Goal: Task Accomplishment & Management: Complete application form

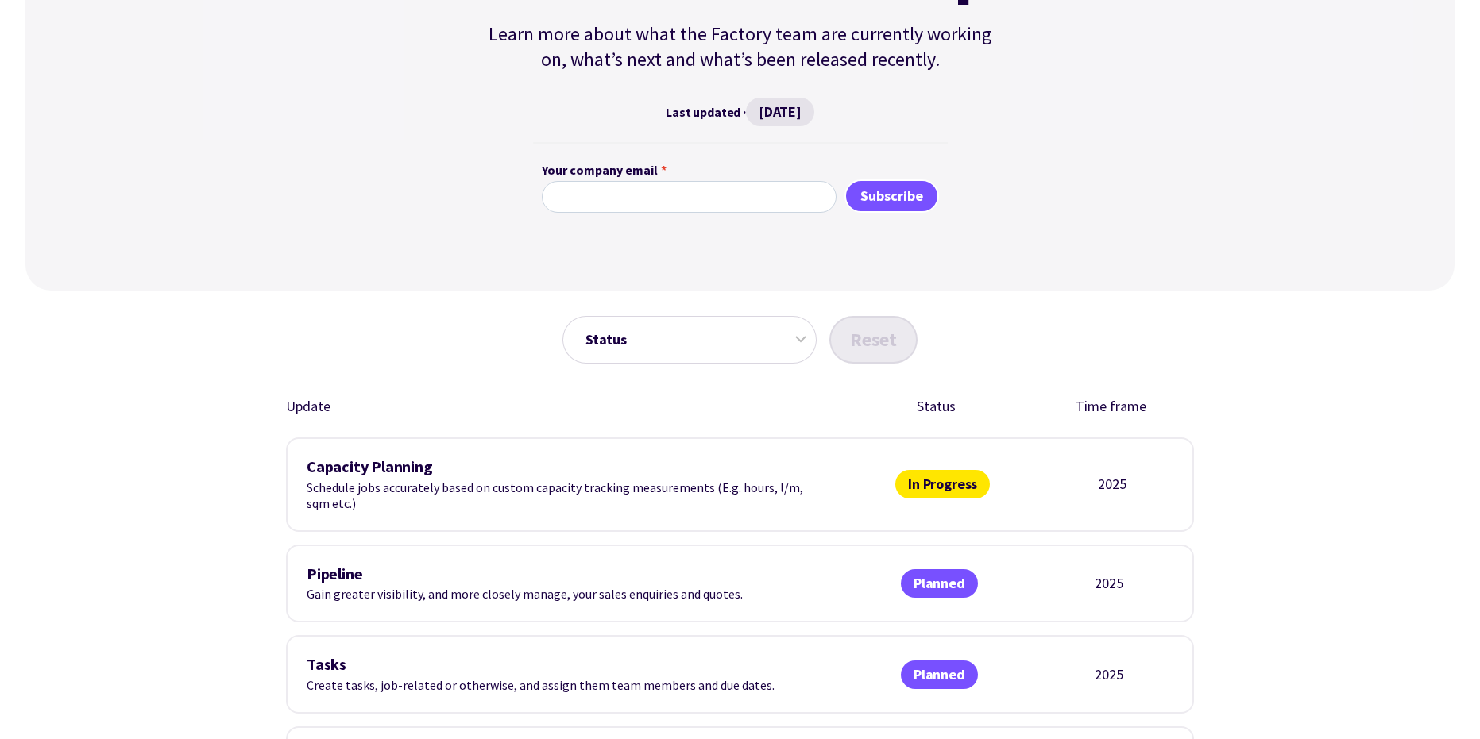
scroll to position [530, 0]
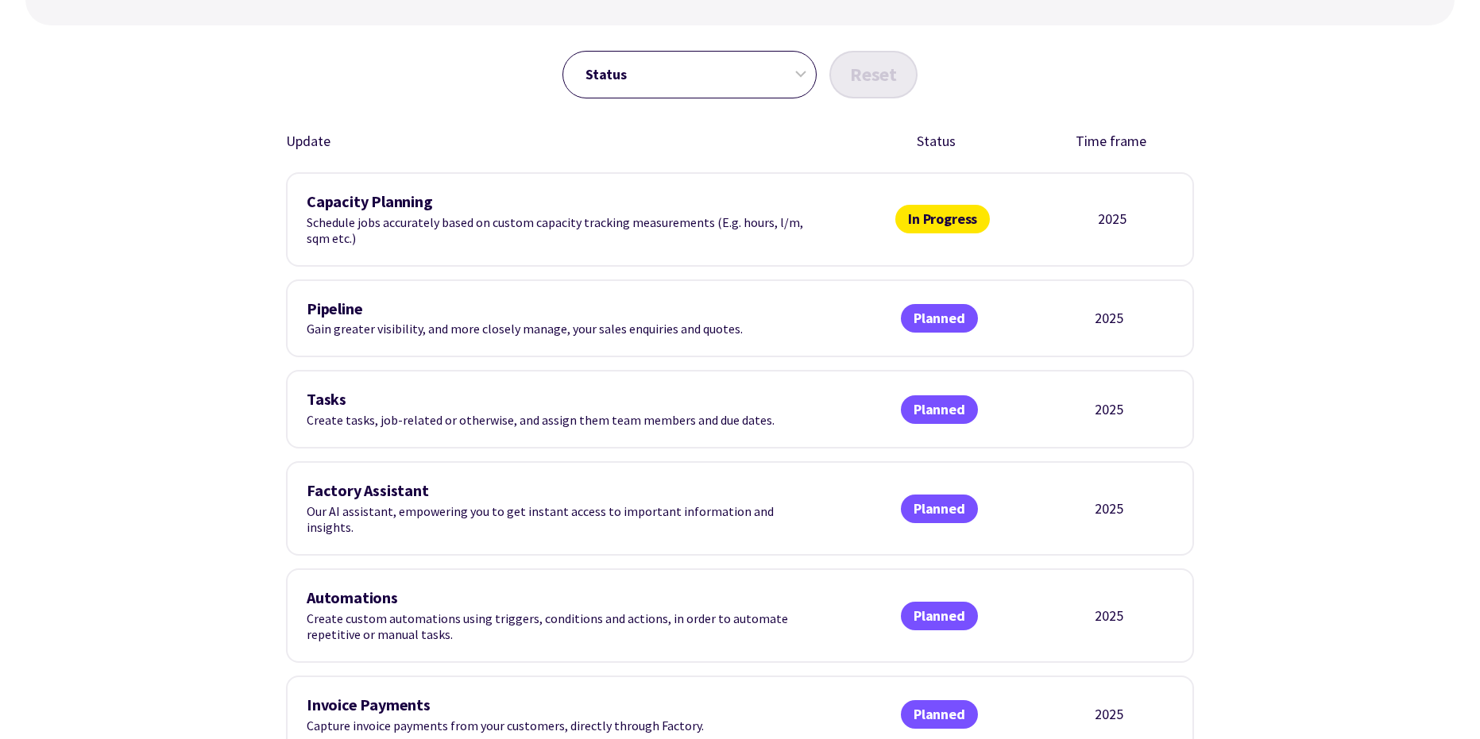
click at [799, 74] on select "Status In Progress Planned Released" at bounding box center [689, 75] width 254 height 48
click at [562, 51] on select "Status In Progress Planned Released" at bounding box center [689, 75] width 254 height 48
click at [793, 77] on select "Status In Progress Planned Released" at bounding box center [689, 75] width 254 height 48
click at [562, 51] on select "Status In Progress Planned Released" at bounding box center [689, 75] width 254 height 48
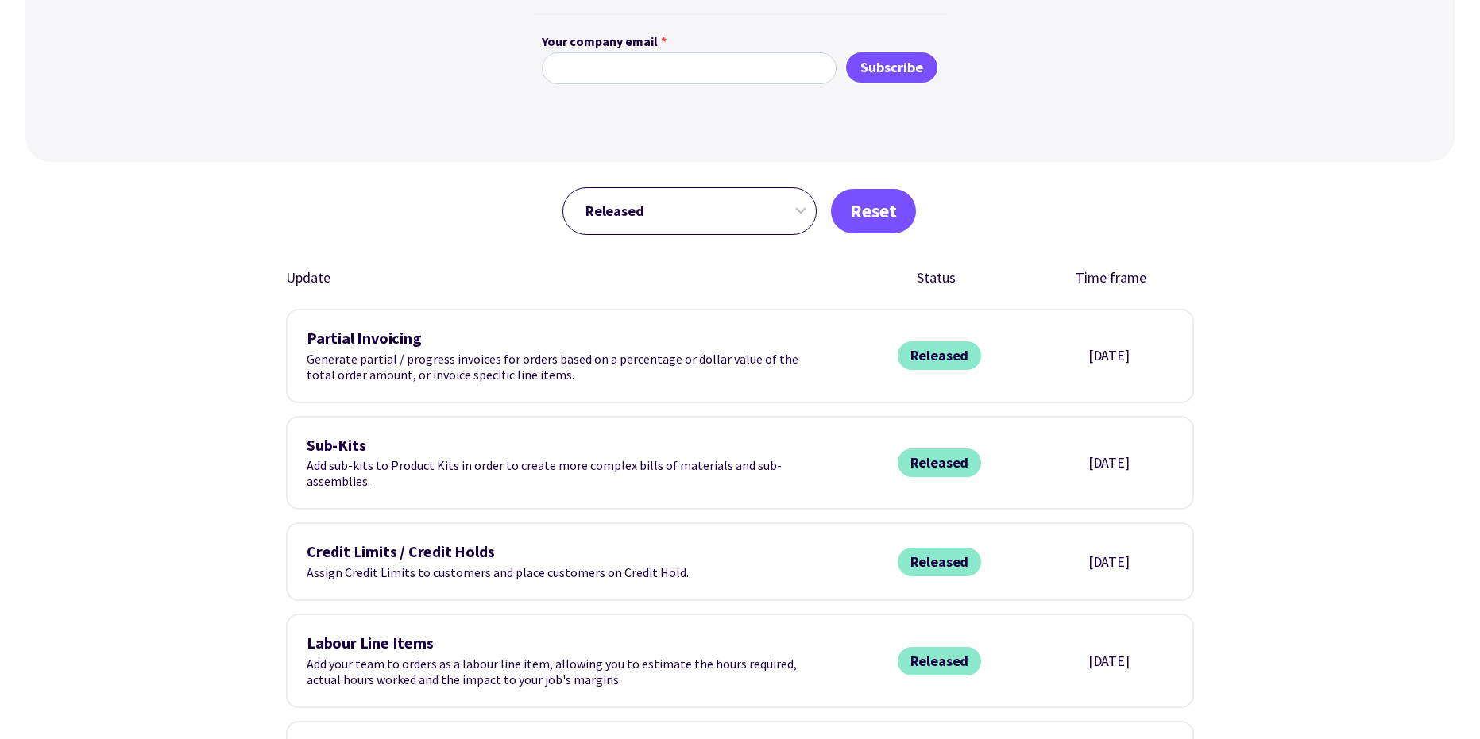
scroll to position [264, 0]
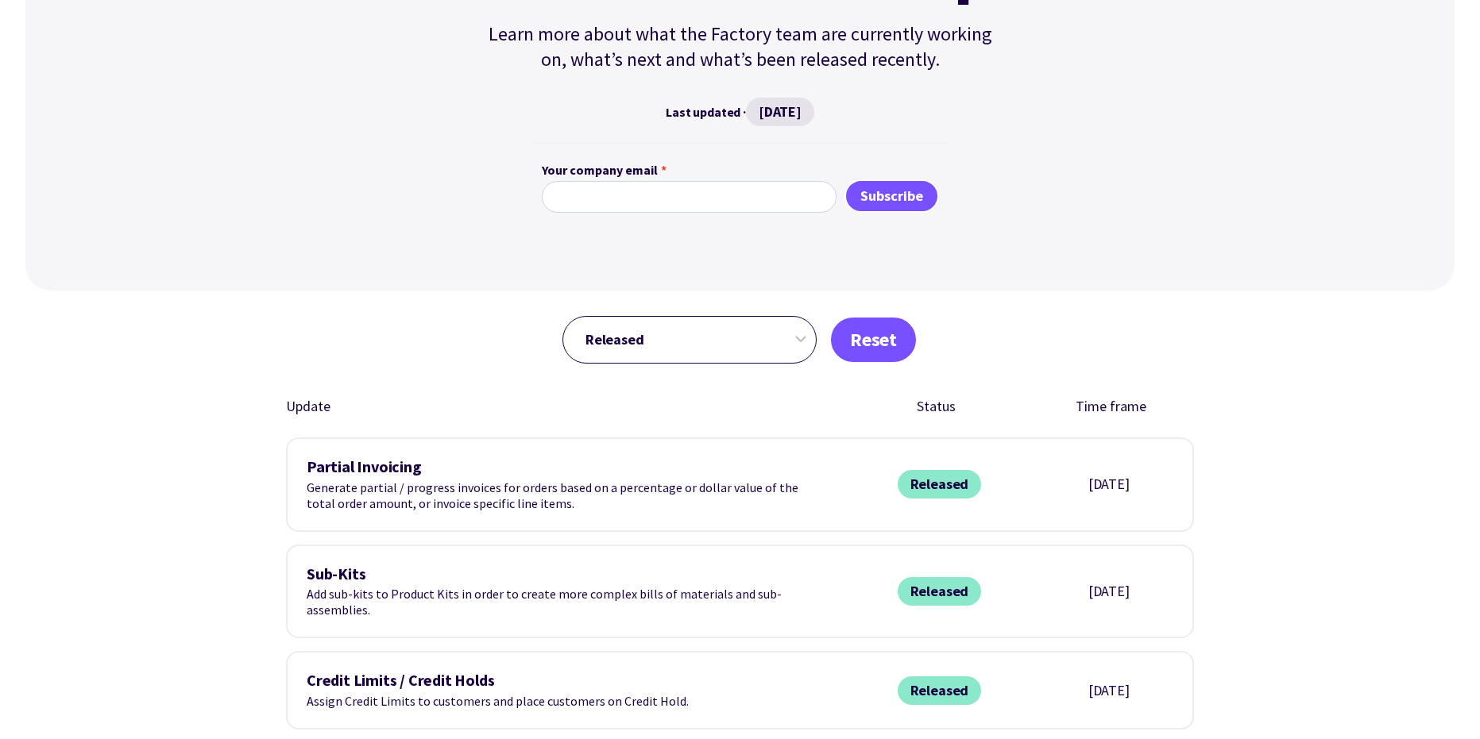
click at [801, 337] on select "Status In Progress Planned Released" at bounding box center [689, 340] width 254 height 48
select select "in-progress"
click at [562, 316] on select "Status In Progress Planned Released" at bounding box center [689, 340] width 254 height 48
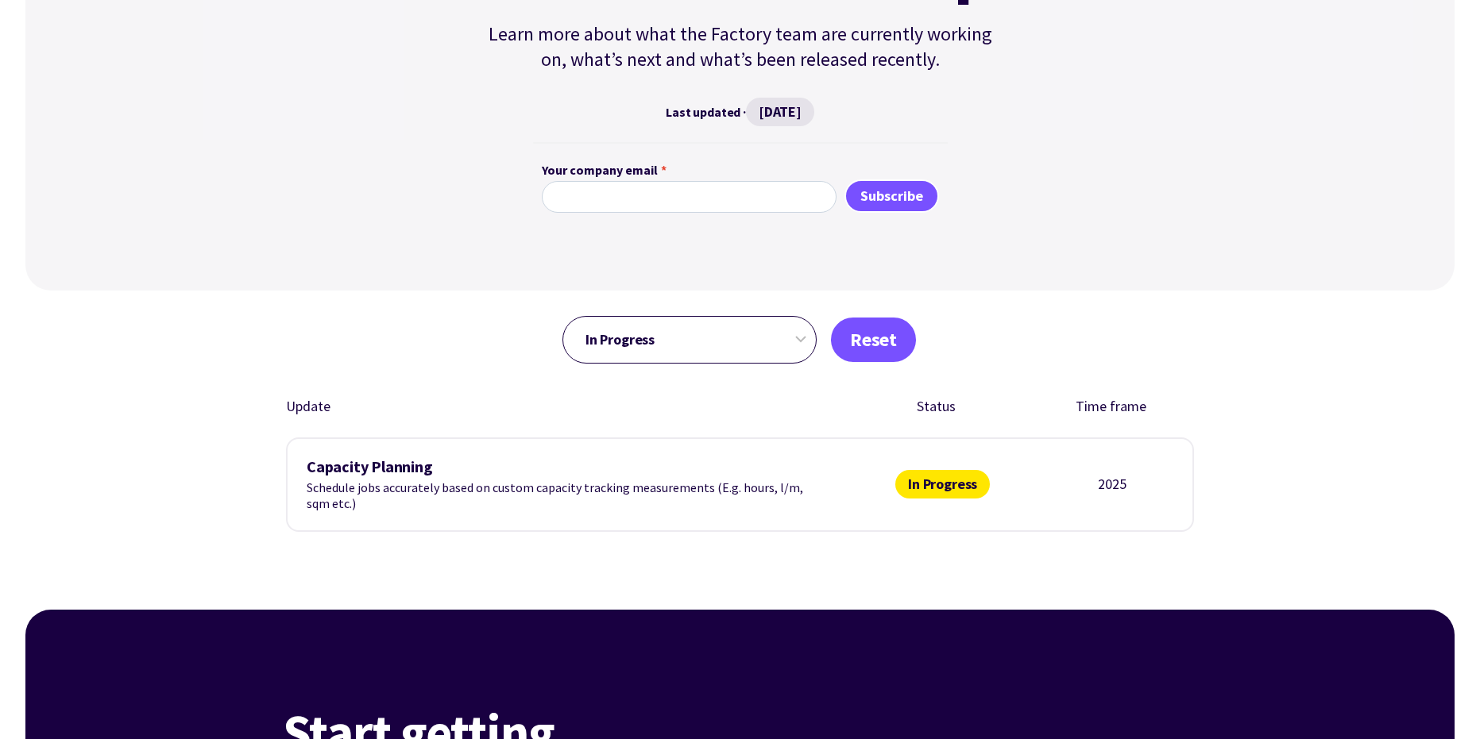
click at [801, 341] on select "Status In Progress Planned Released" at bounding box center [689, 340] width 254 height 48
select select
click at [562, 316] on select "Status In Progress Planned Released" at bounding box center [689, 340] width 254 height 48
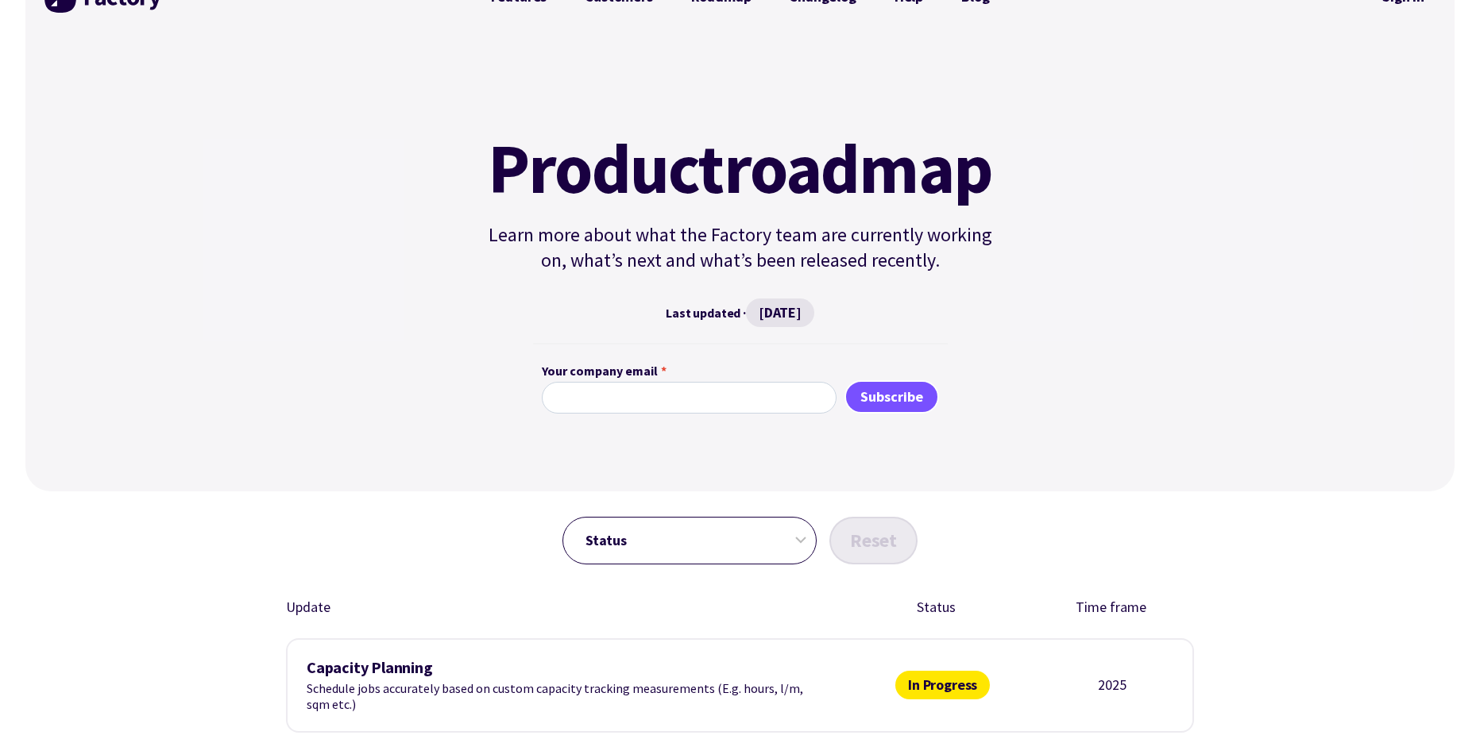
scroll to position [0, 0]
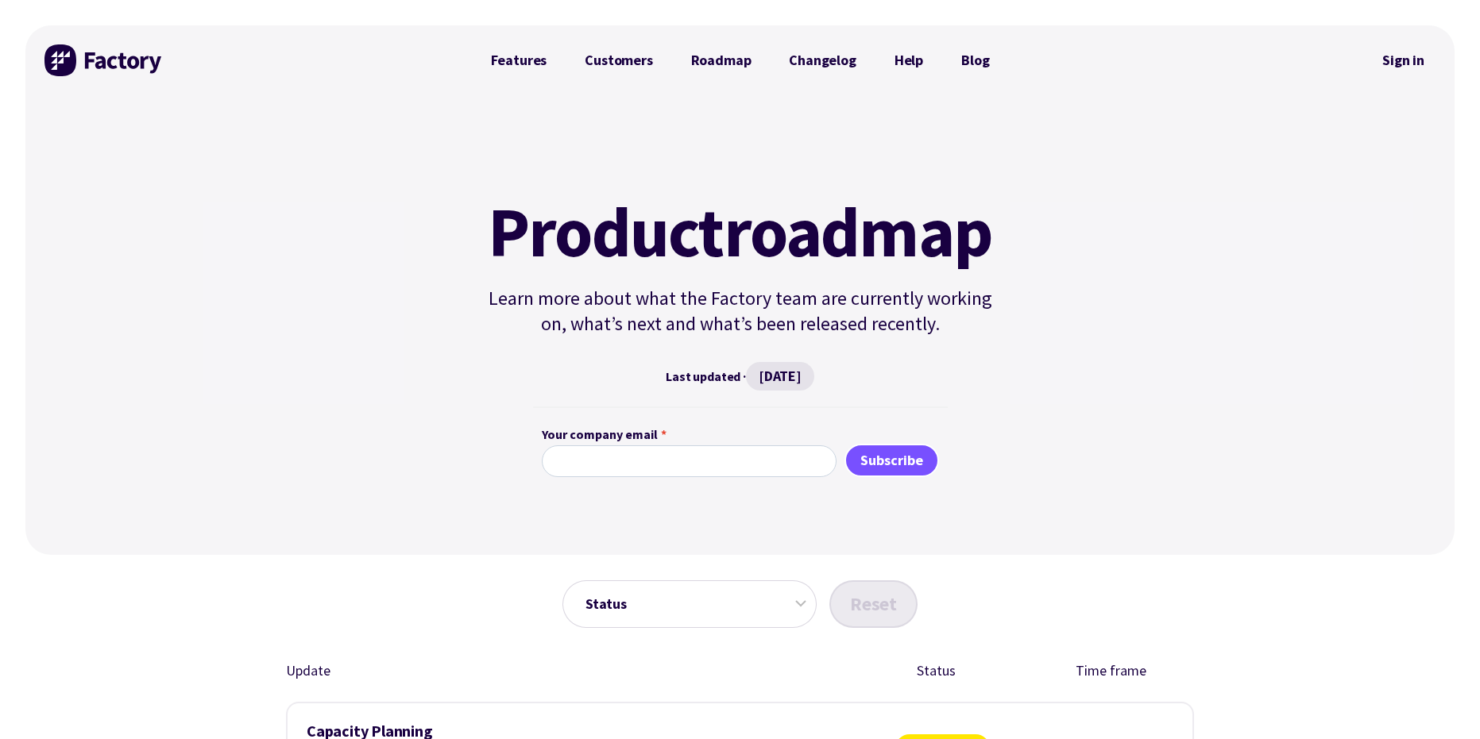
click at [690, 378] on div "Last updated · June 24, 2025" at bounding box center [740, 376] width 518 height 29
click at [766, 376] on span "June 24, 2025" at bounding box center [780, 376] width 68 height 29
click at [816, 63] on link "Changelog" at bounding box center [822, 60] width 105 height 32
click at [600, 60] on link "Customers" at bounding box center [618, 60] width 106 height 32
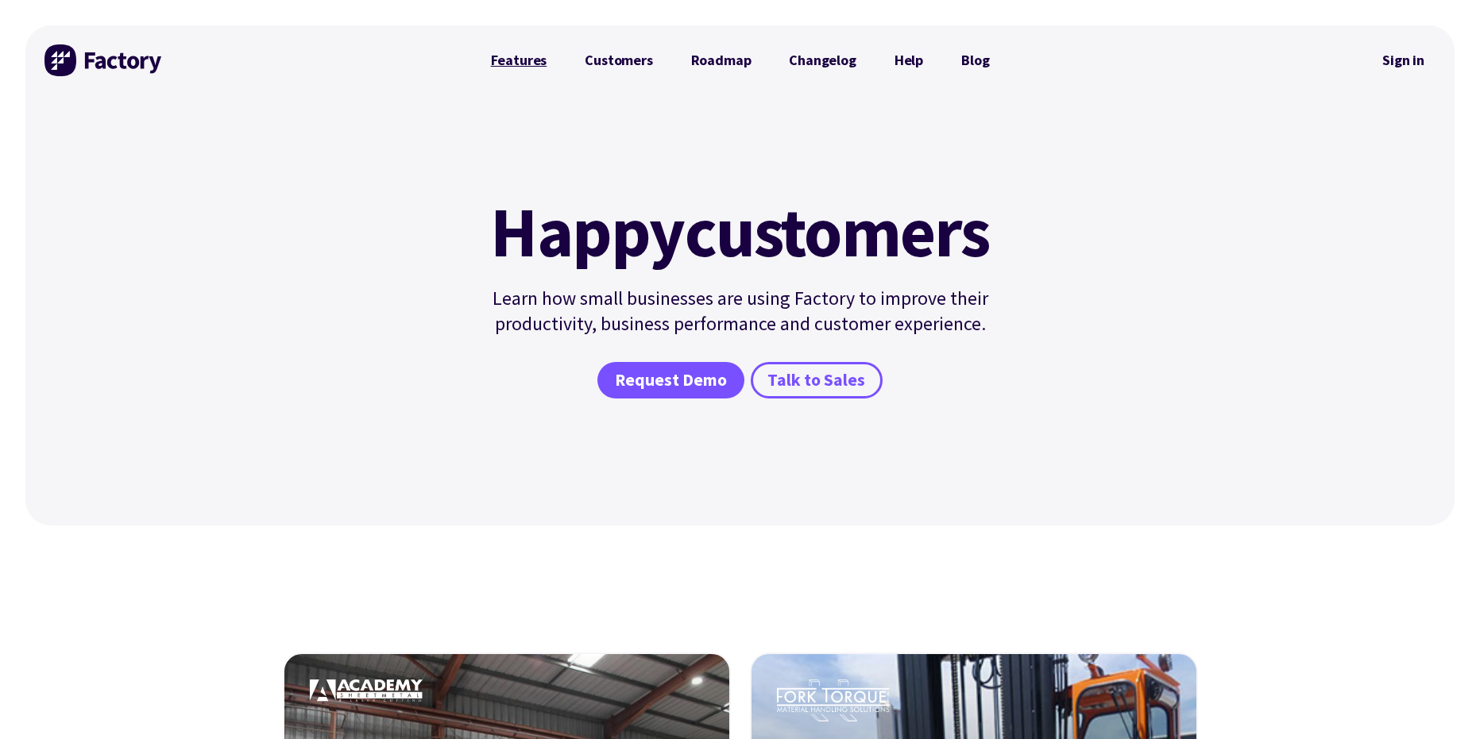
click at [527, 61] on link "Features" at bounding box center [519, 60] width 95 height 32
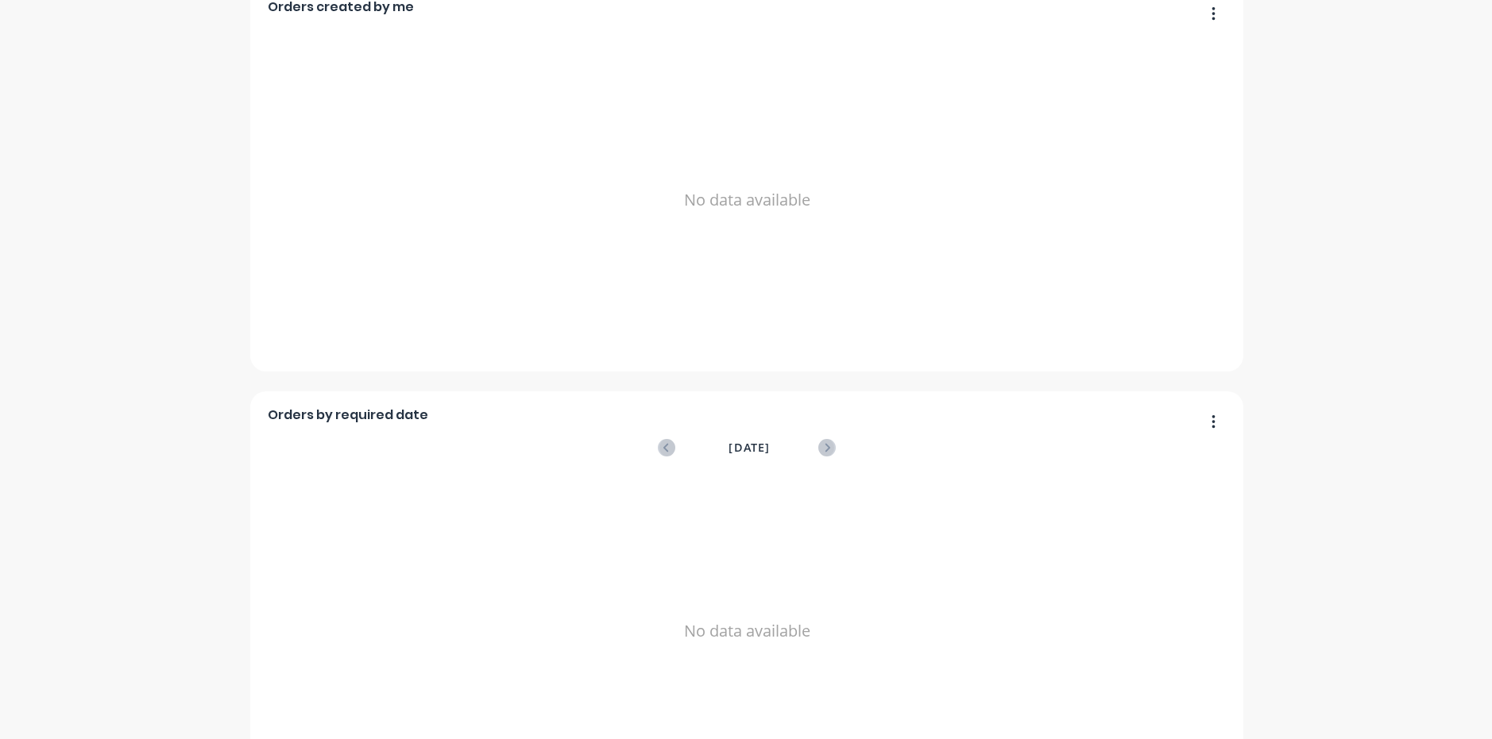
scroll to position [986, 0]
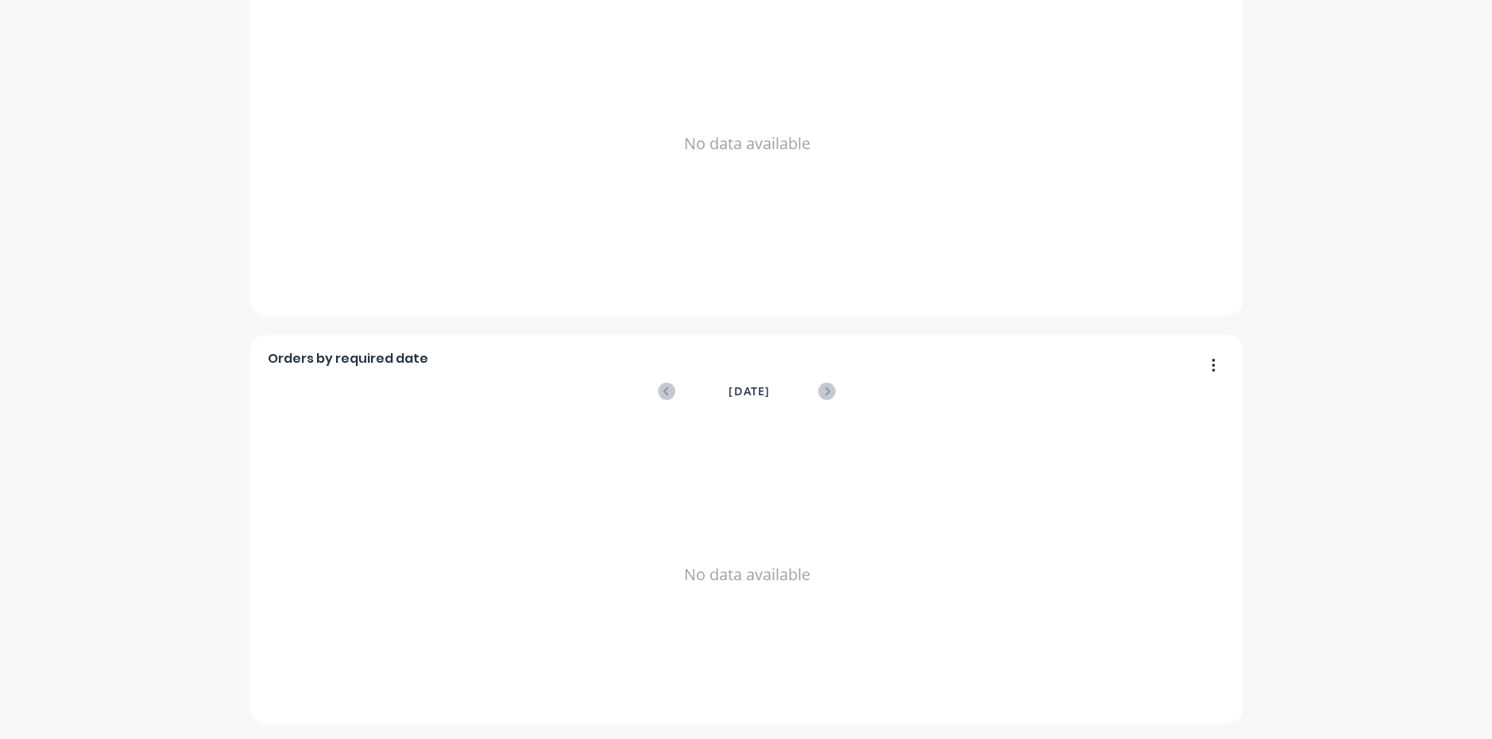
click at [728, 389] on span "October 2025" at bounding box center [748, 391] width 41 height 17
click at [822, 392] on icon at bounding box center [826, 391] width 17 height 17
click at [663, 395] on icon at bounding box center [666, 391] width 6 height 9
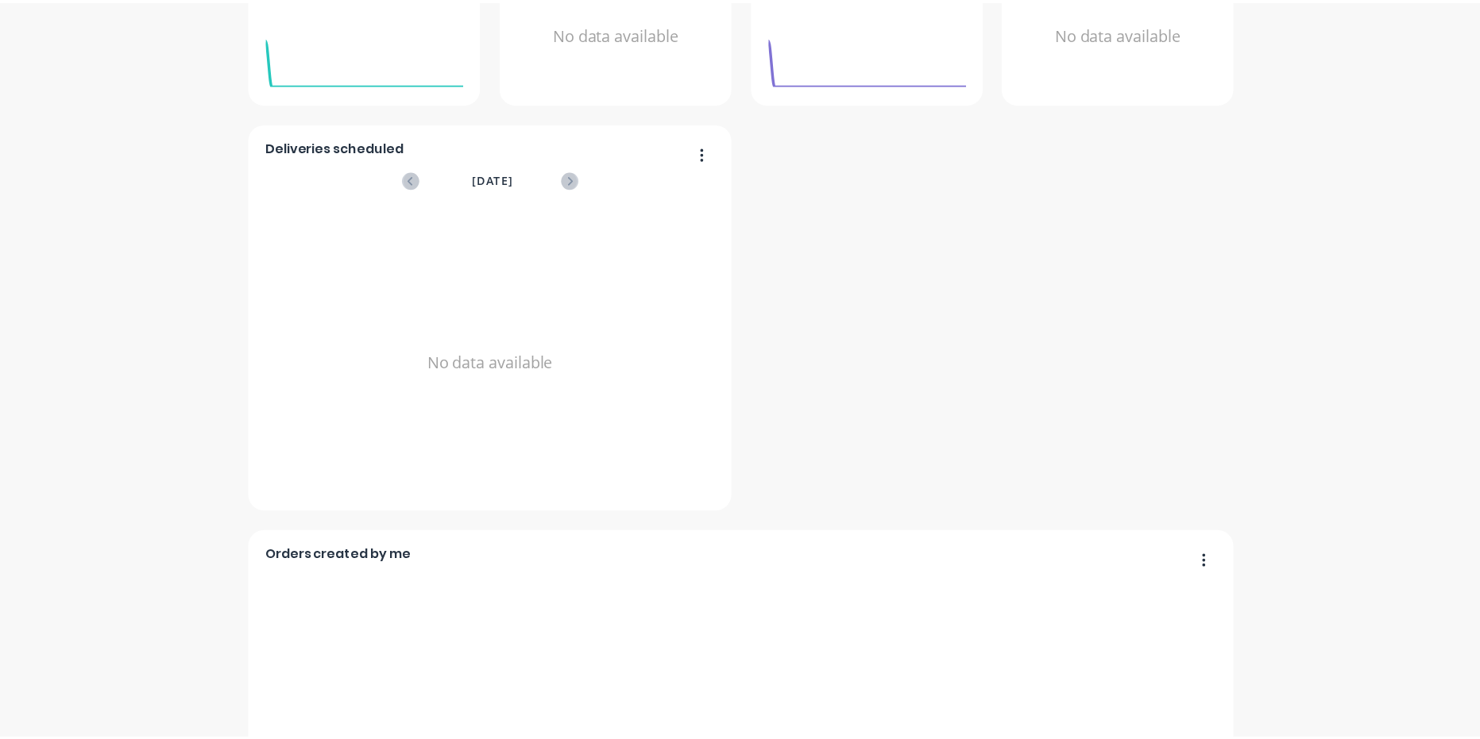
scroll to position [0, 0]
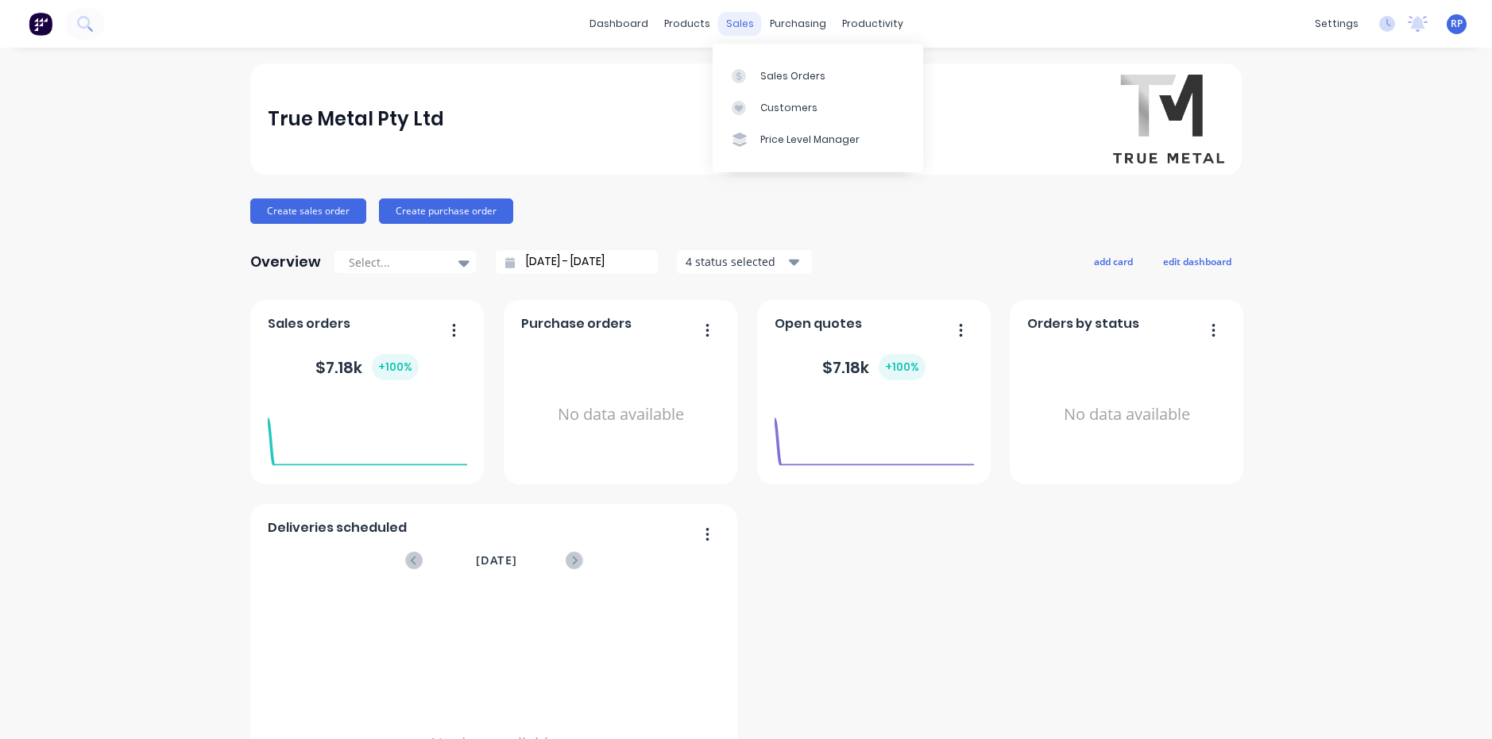
click at [732, 25] on div "sales" at bounding box center [740, 24] width 44 height 24
click at [751, 75] on div at bounding box center [743, 76] width 24 height 14
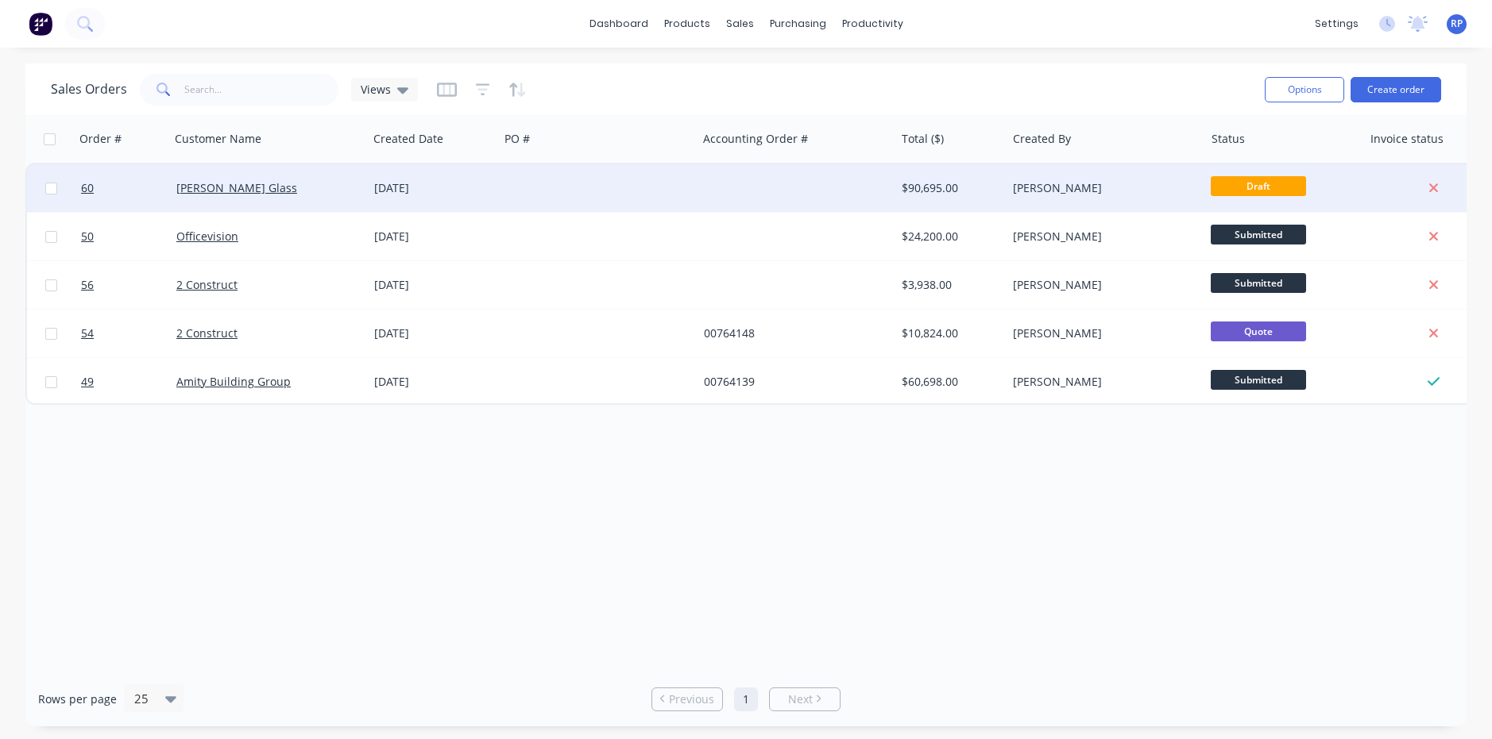
click at [295, 191] on div "Stevens Glass" at bounding box center [264, 188] width 176 height 16
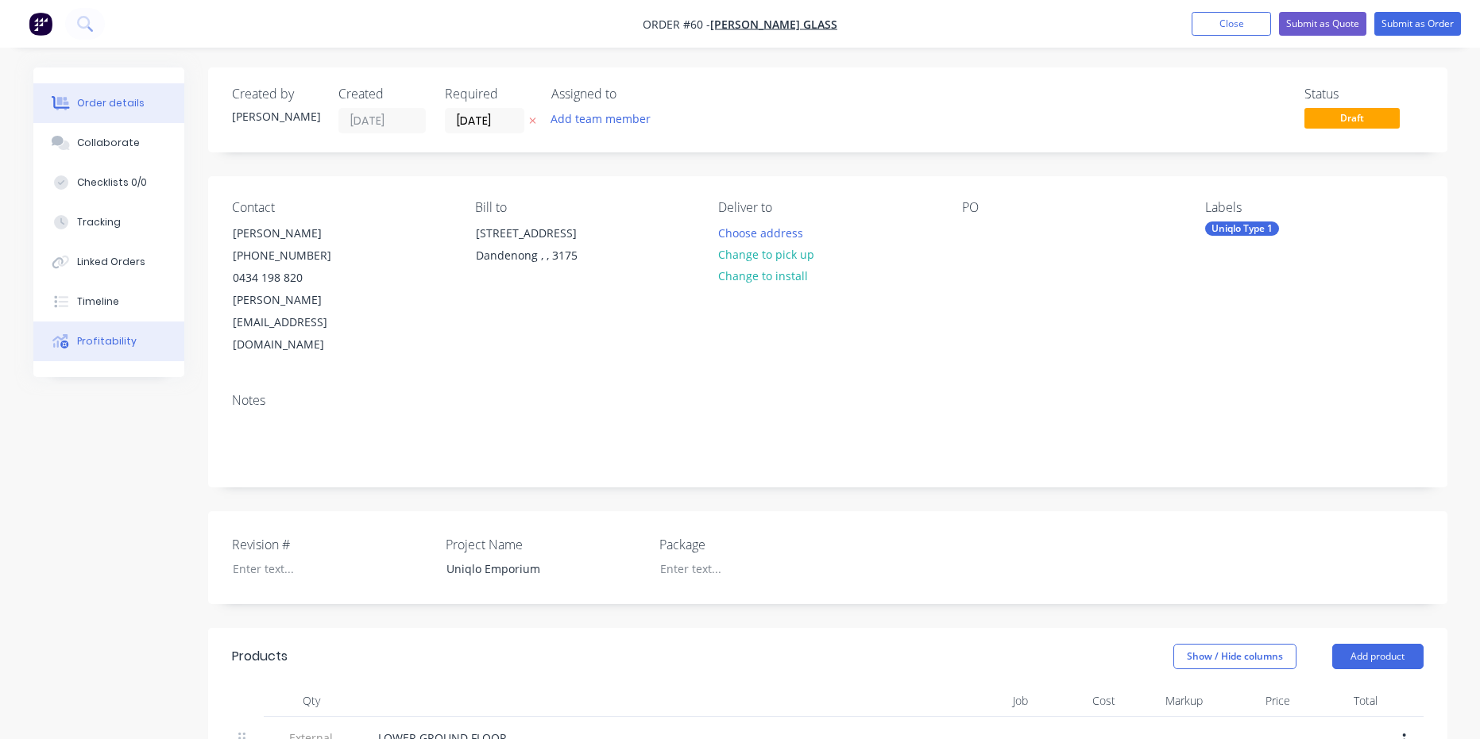
click at [93, 345] on div "Profitability" at bounding box center [107, 341] width 60 height 14
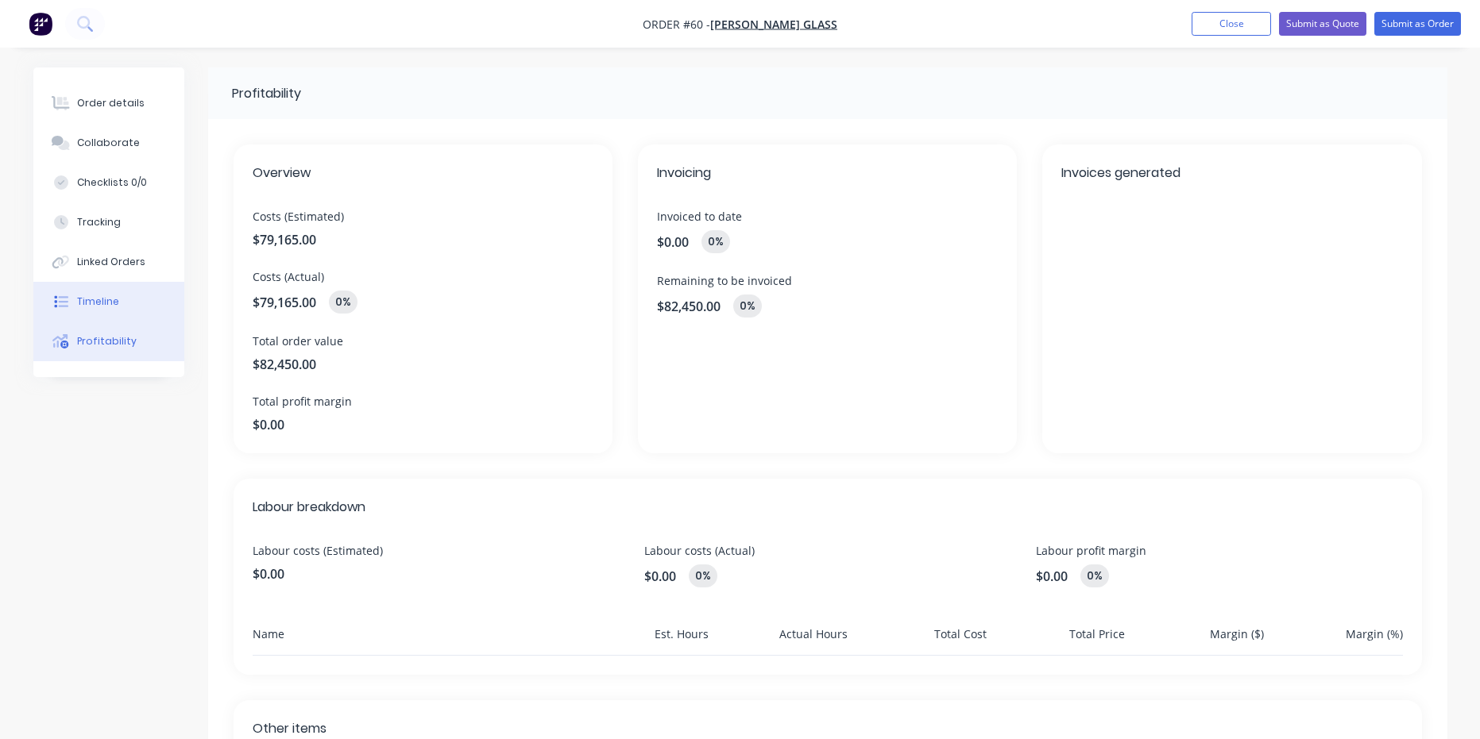
click at [102, 308] on div "Timeline" at bounding box center [98, 302] width 42 height 14
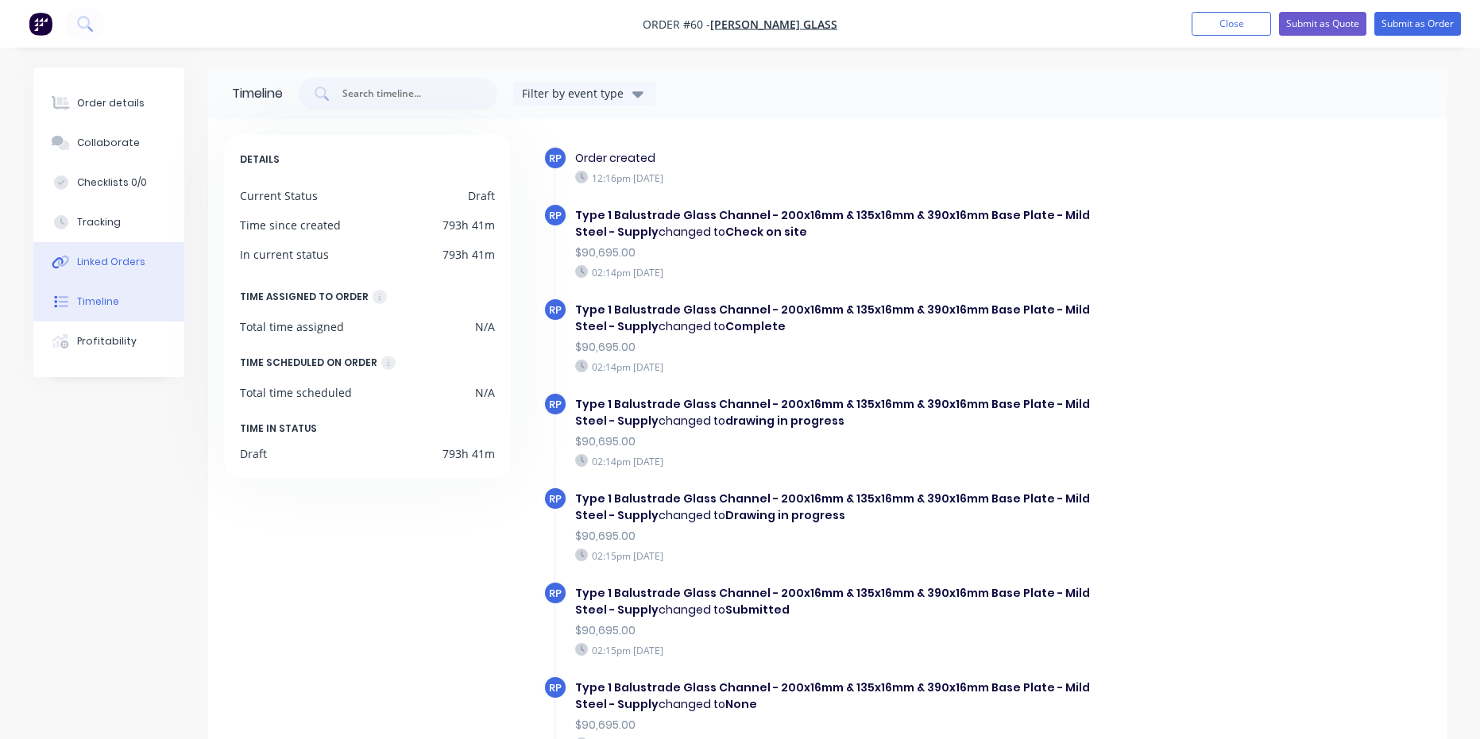
click at [98, 255] on div "Linked Orders" at bounding box center [111, 262] width 68 height 14
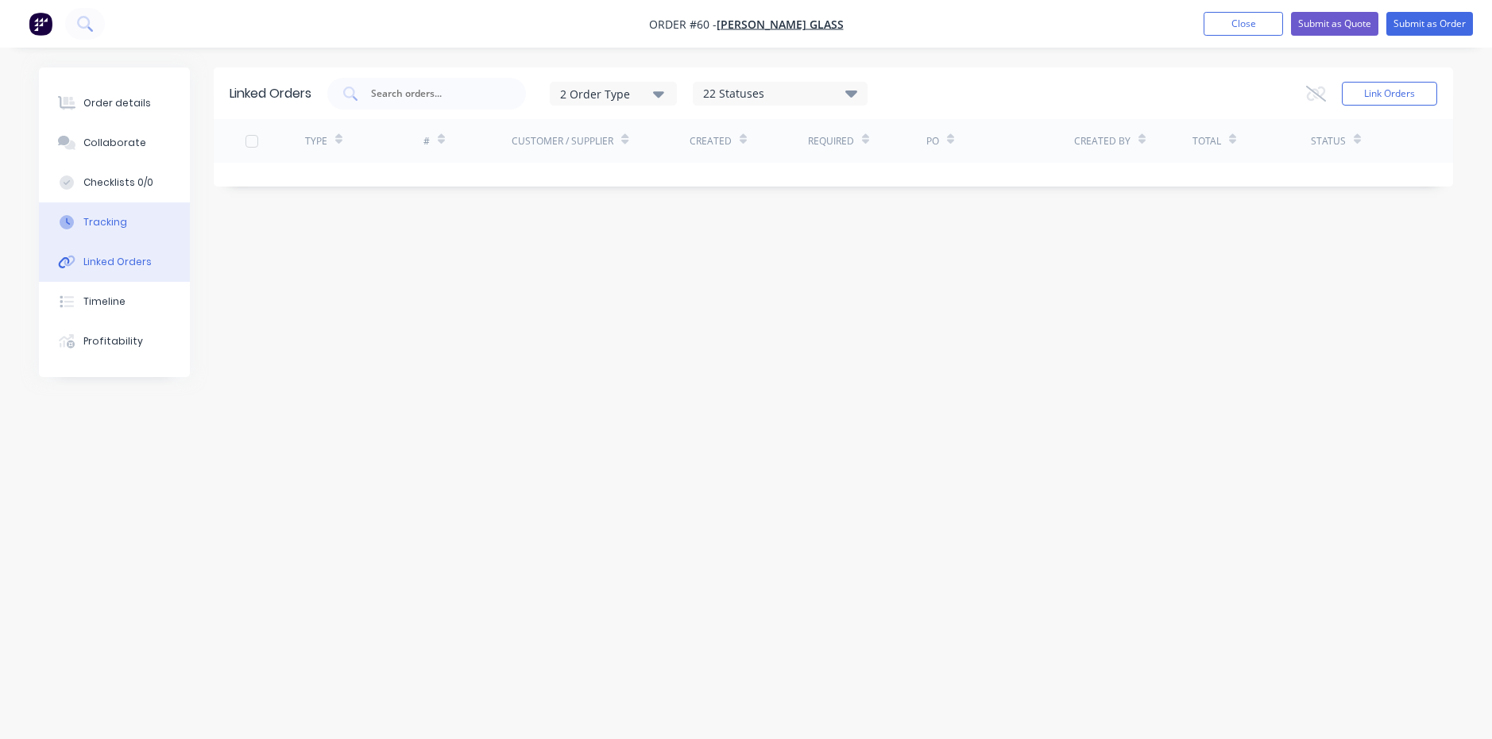
click at [102, 227] on div "Tracking" at bounding box center [105, 222] width 44 height 14
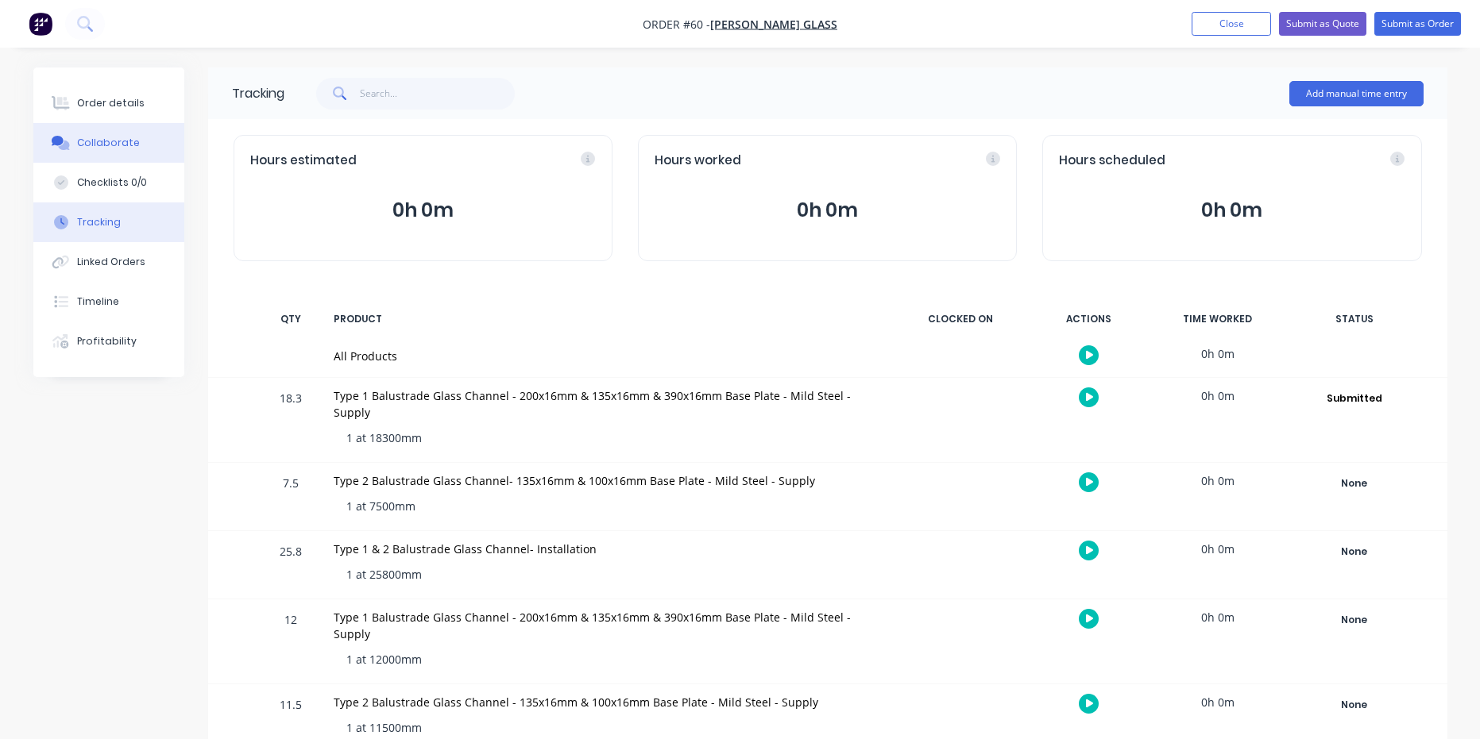
click at [110, 137] on div "Collaborate" at bounding box center [108, 143] width 63 height 14
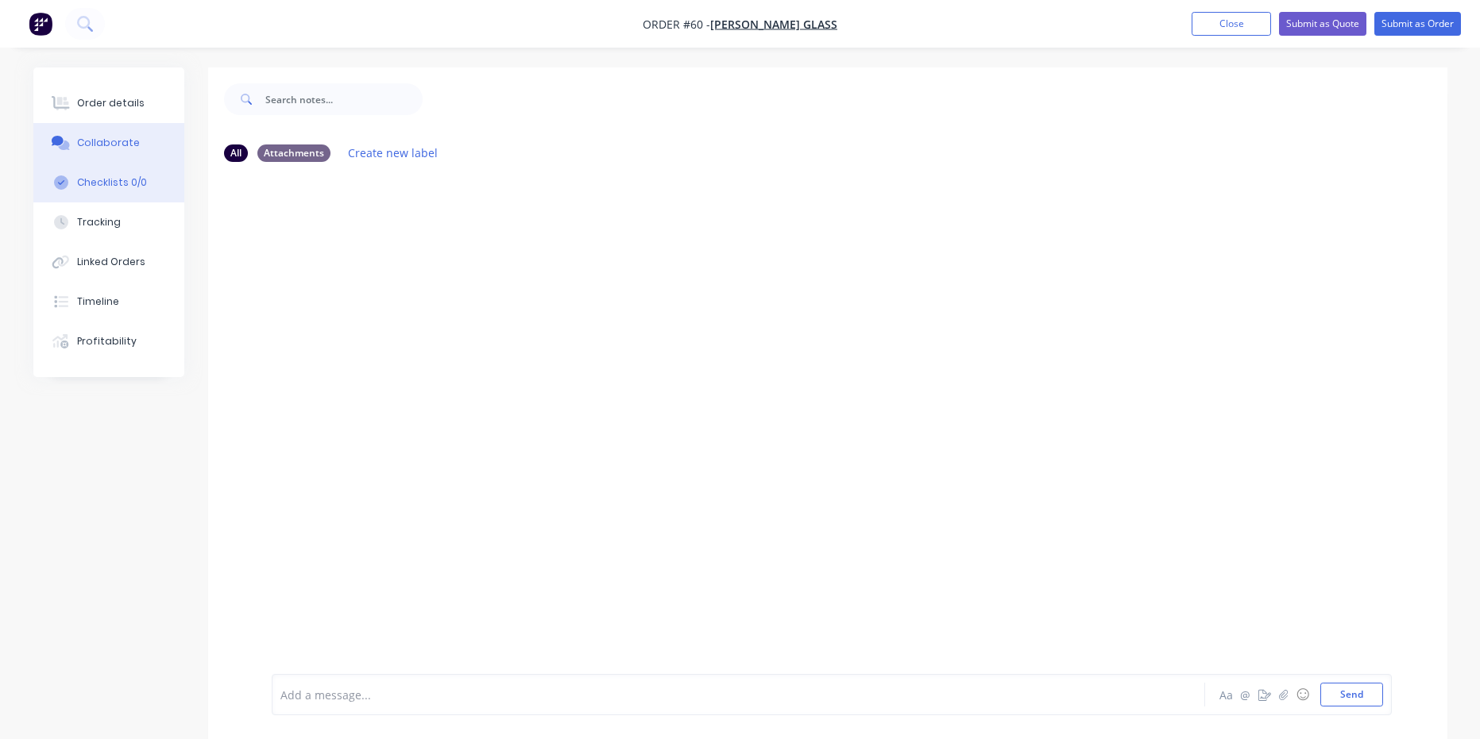
click at [114, 173] on button "Checklists 0/0" at bounding box center [108, 183] width 151 height 40
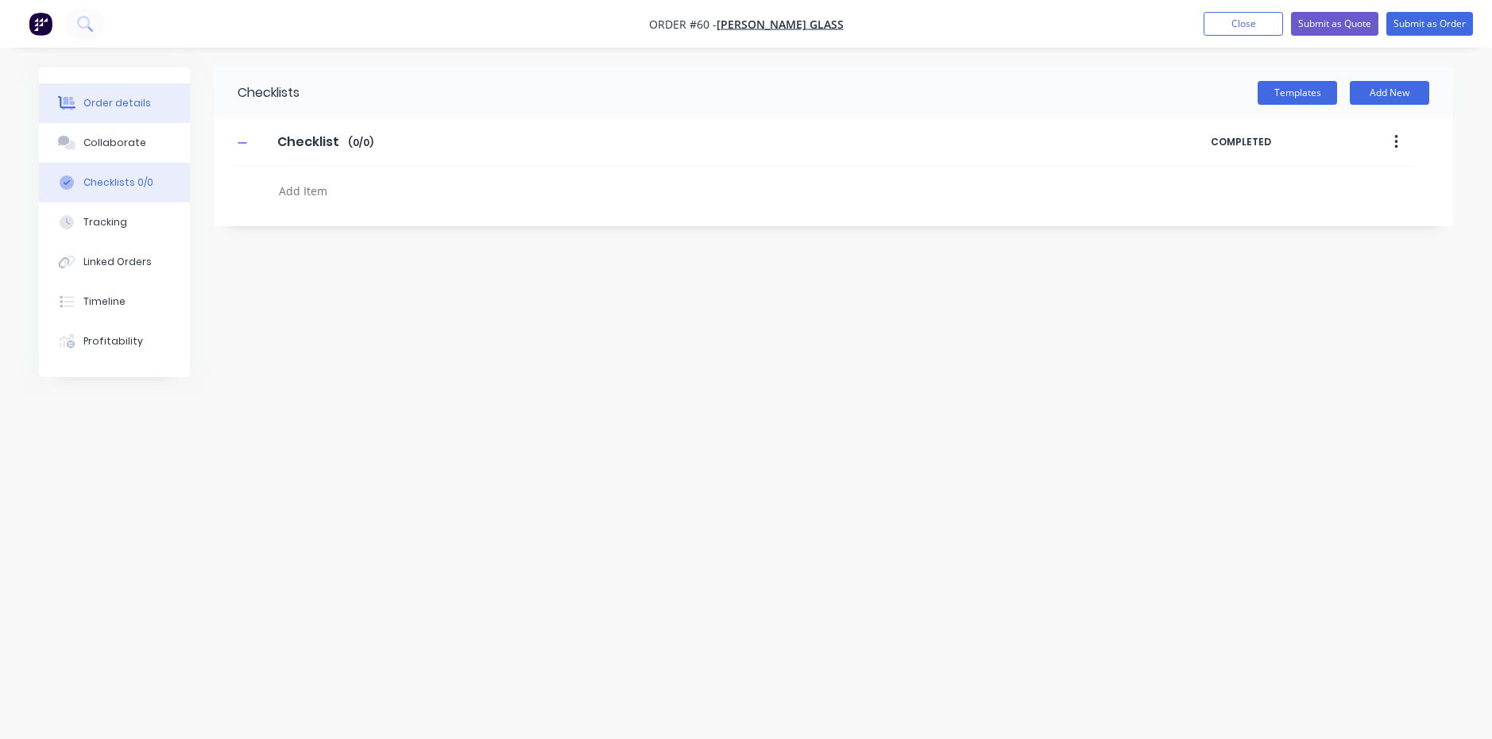
click at [125, 104] on div "Order details" at bounding box center [117, 103] width 68 height 14
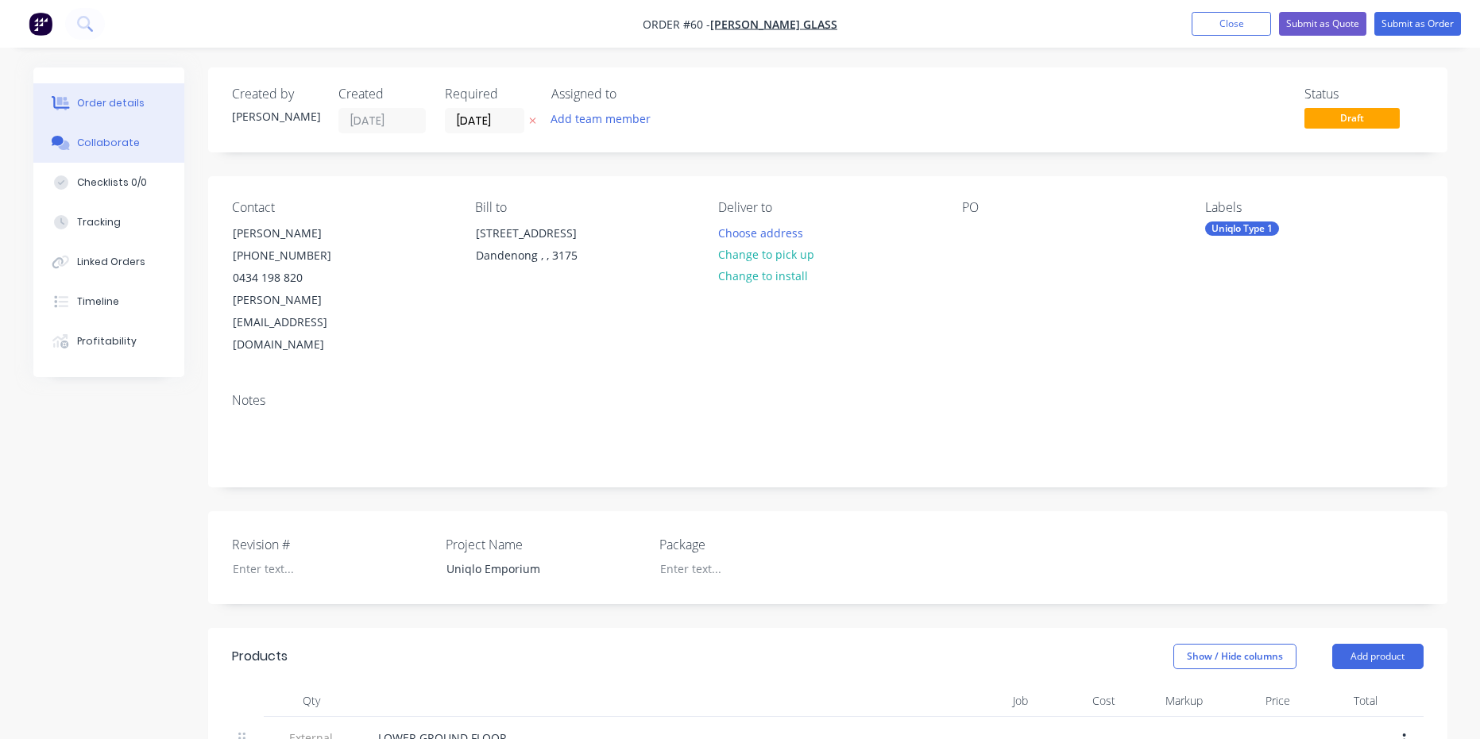
click at [102, 148] on div "Collaborate" at bounding box center [108, 143] width 63 height 14
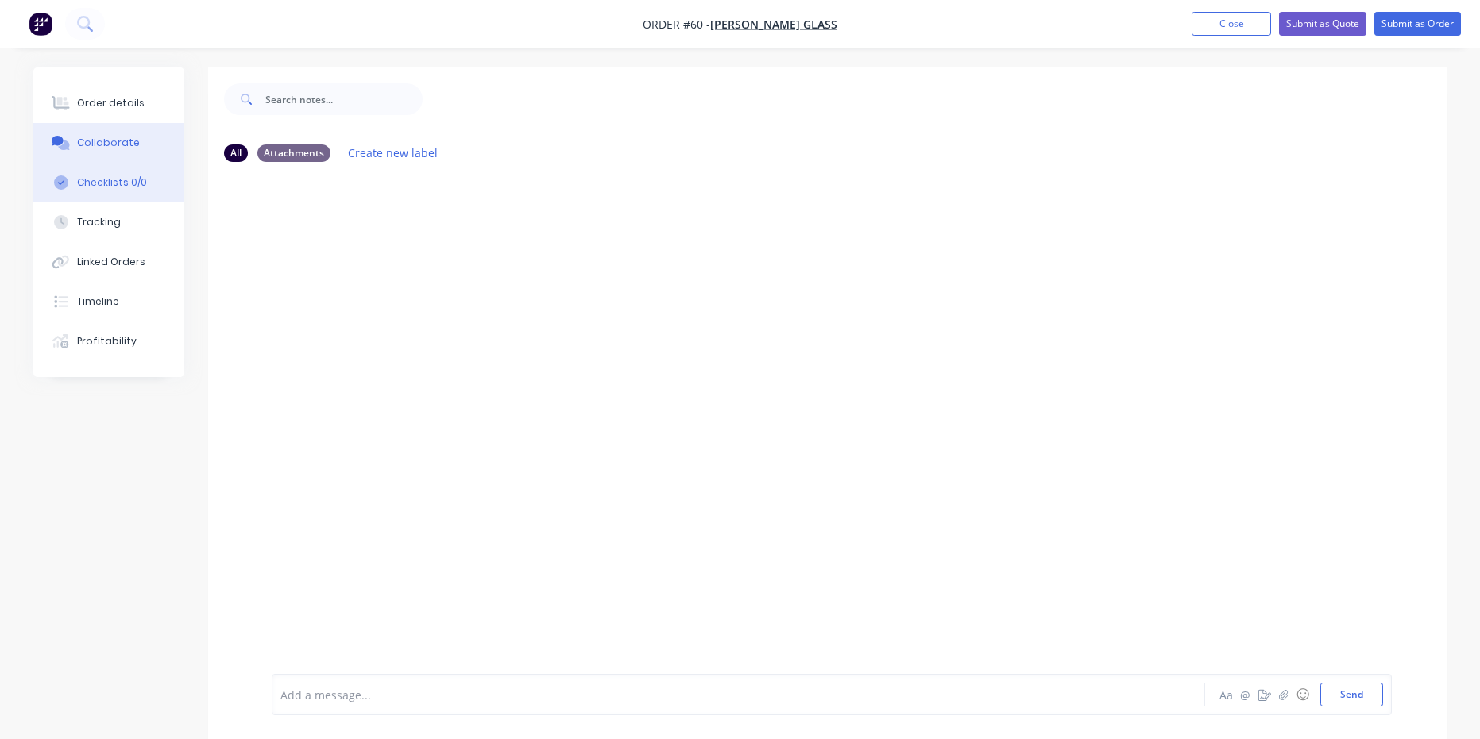
click at [106, 180] on div "Checklists 0/0" at bounding box center [112, 183] width 70 height 14
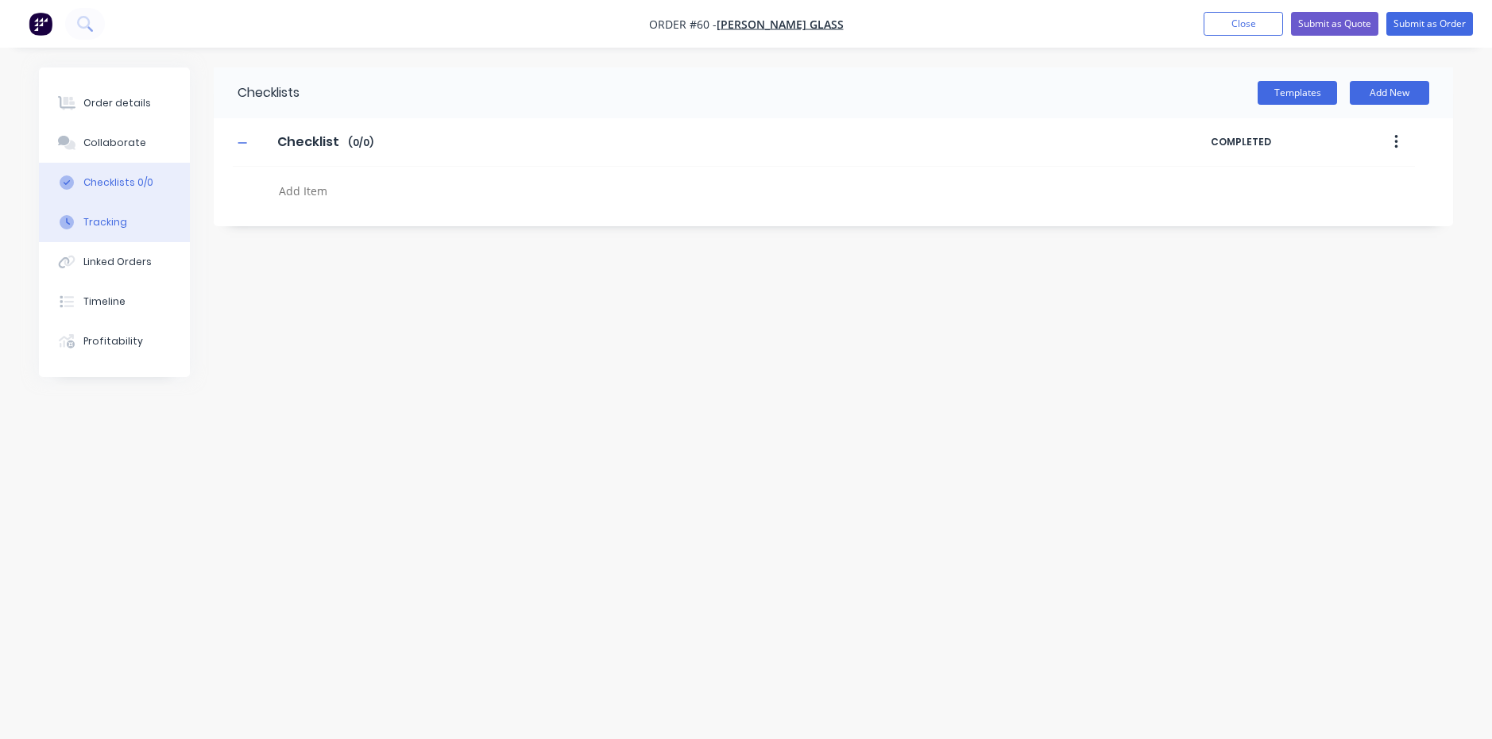
click at [107, 213] on button "Tracking" at bounding box center [114, 223] width 151 height 40
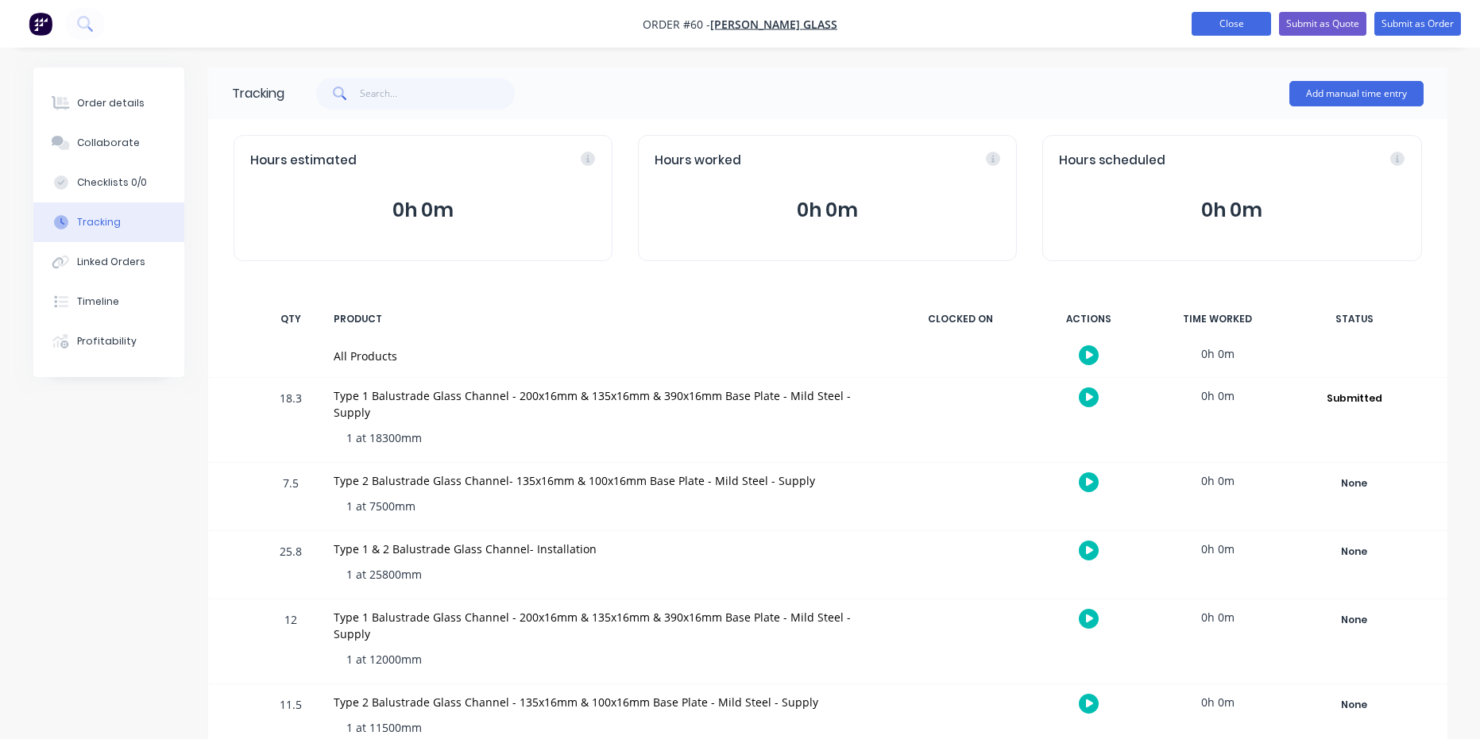
click at [1241, 25] on button "Close" at bounding box center [1230, 24] width 79 height 24
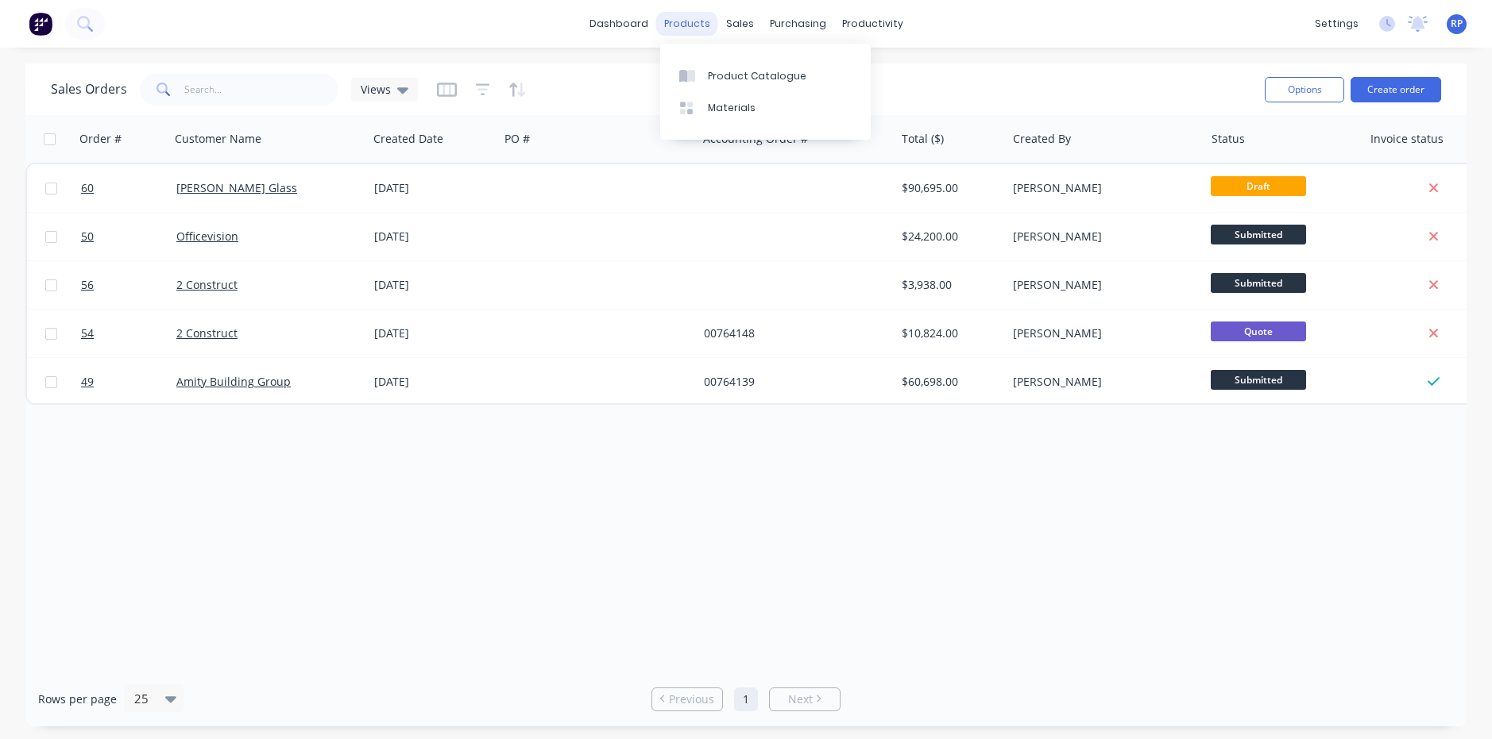
click at [677, 28] on div "products" at bounding box center [687, 24] width 62 height 24
click at [693, 71] on icon at bounding box center [691, 76] width 8 height 13
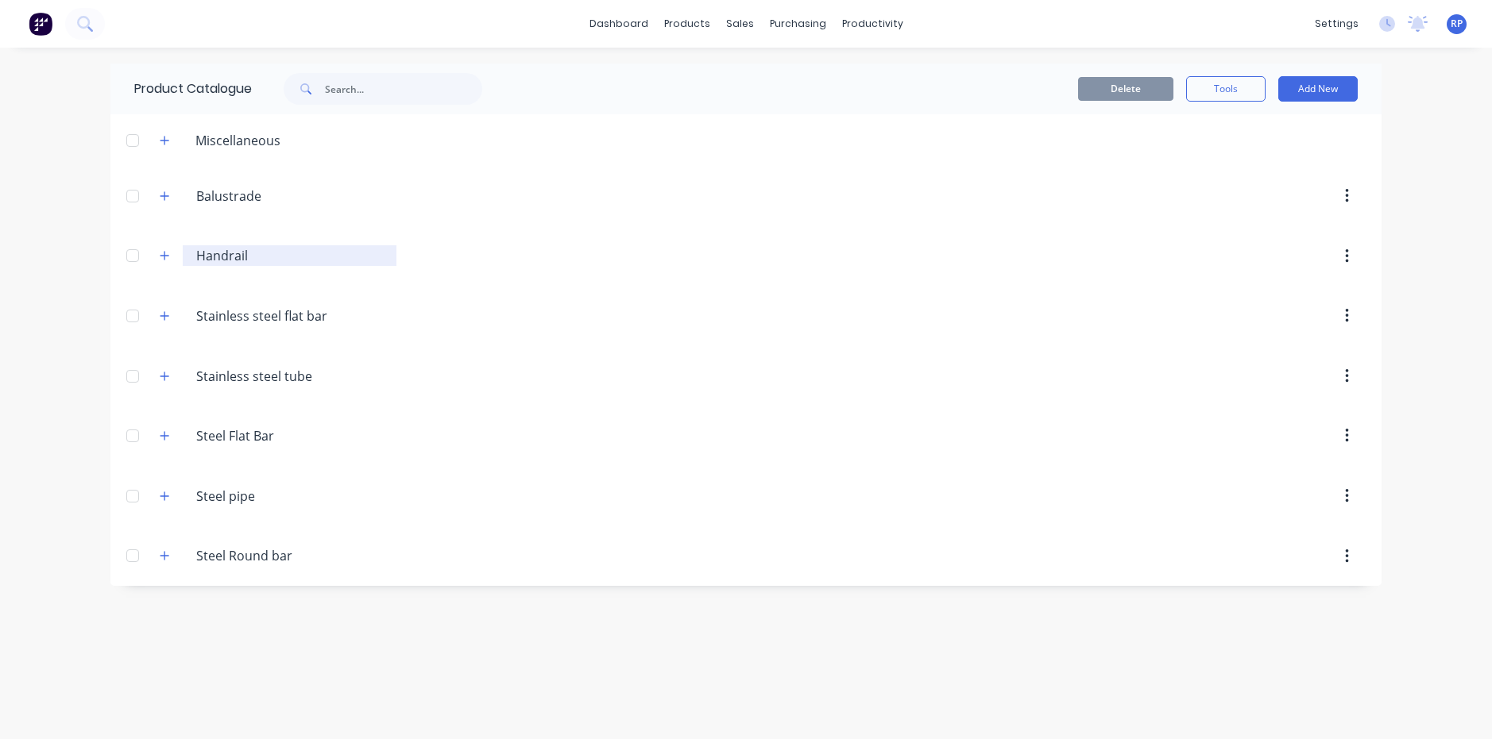
click at [205, 249] on input "Handrail" at bounding box center [290, 255] width 188 height 19
click at [168, 253] on icon "button" at bounding box center [165, 255] width 10 height 11
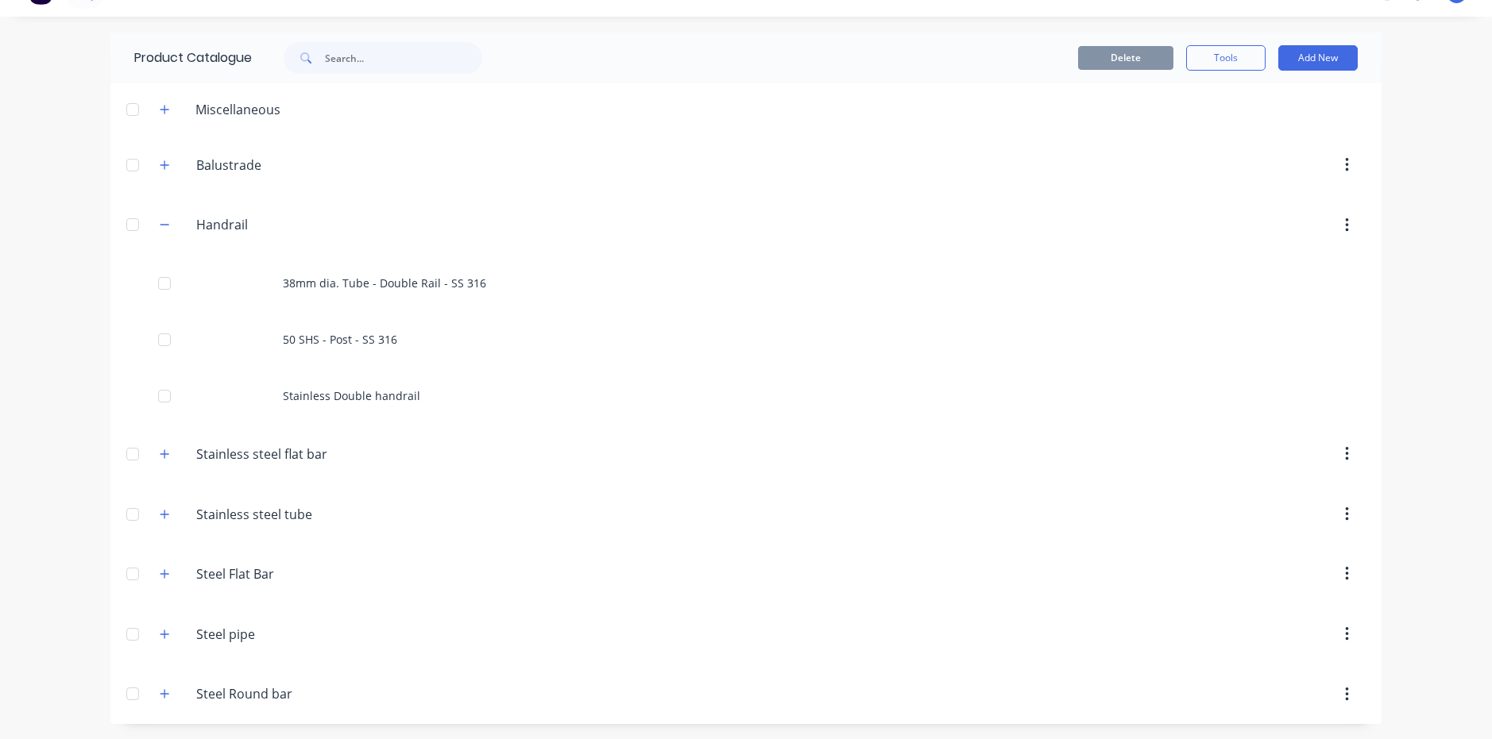
scroll to position [32, 0]
click at [275, 514] on input "Stainless steel tube" at bounding box center [290, 513] width 188 height 19
click at [160, 513] on icon "button" at bounding box center [164, 513] width 9 height 9
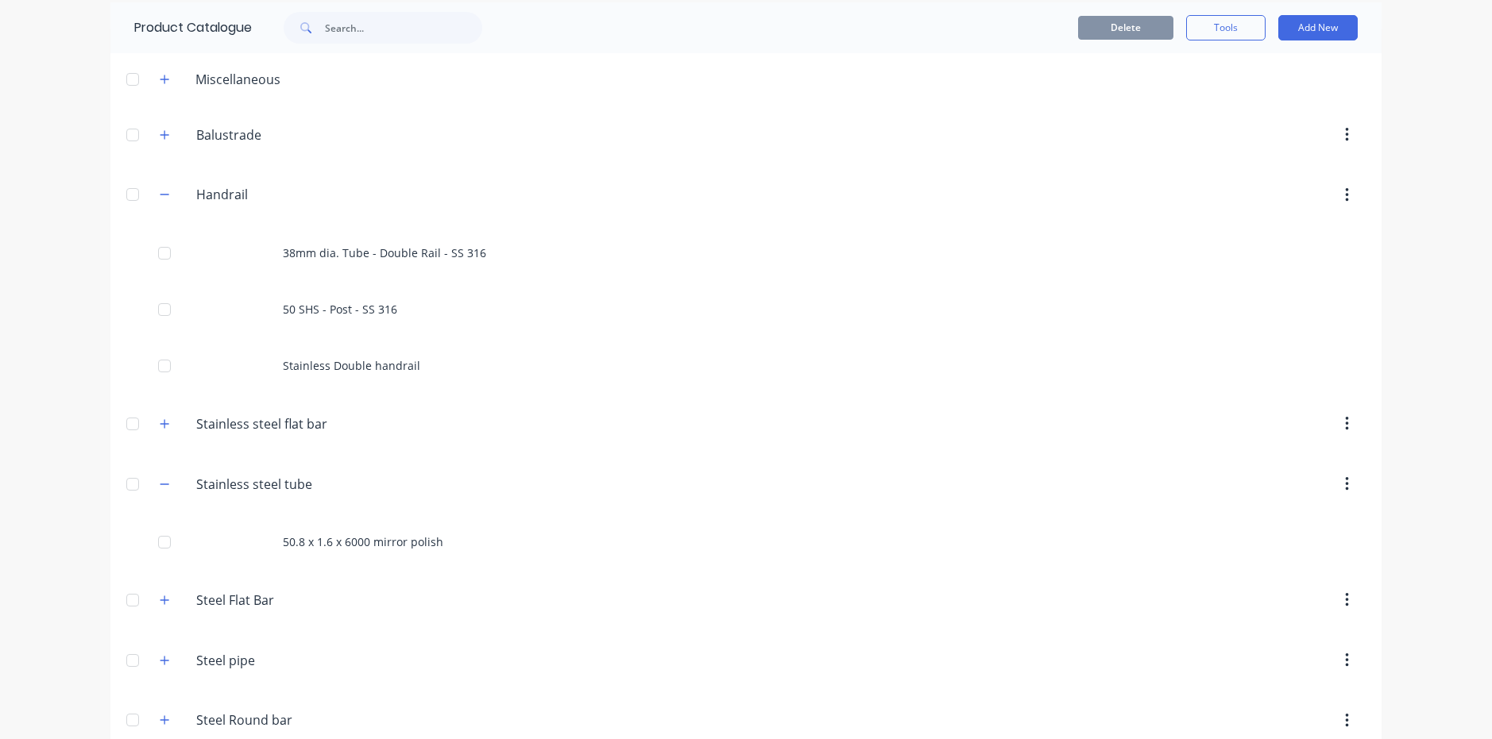
scroll to position [88, 0]
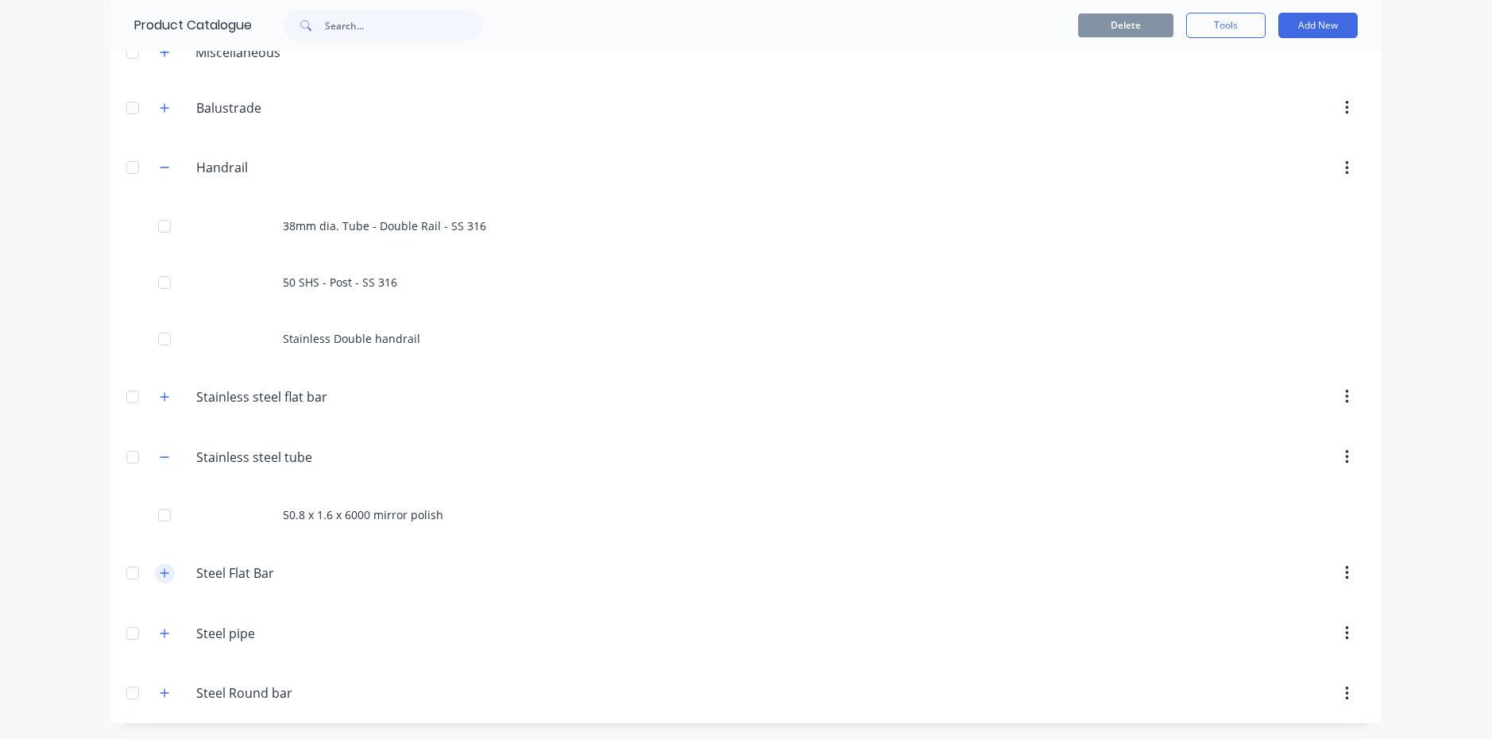
click at [162, 578] on icon "button" at bounding box center [165, 573] width 10 height 11
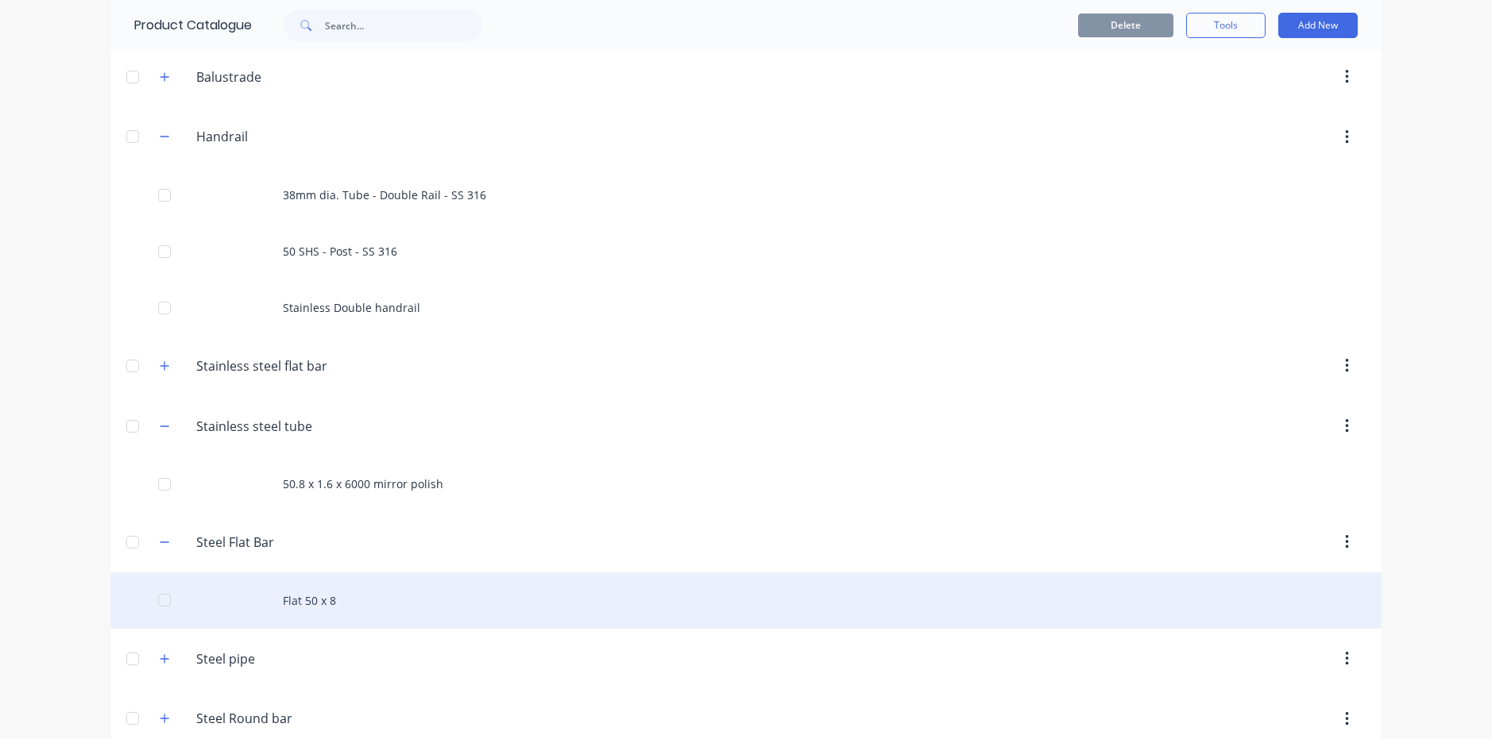
scroll to position [145, 0]
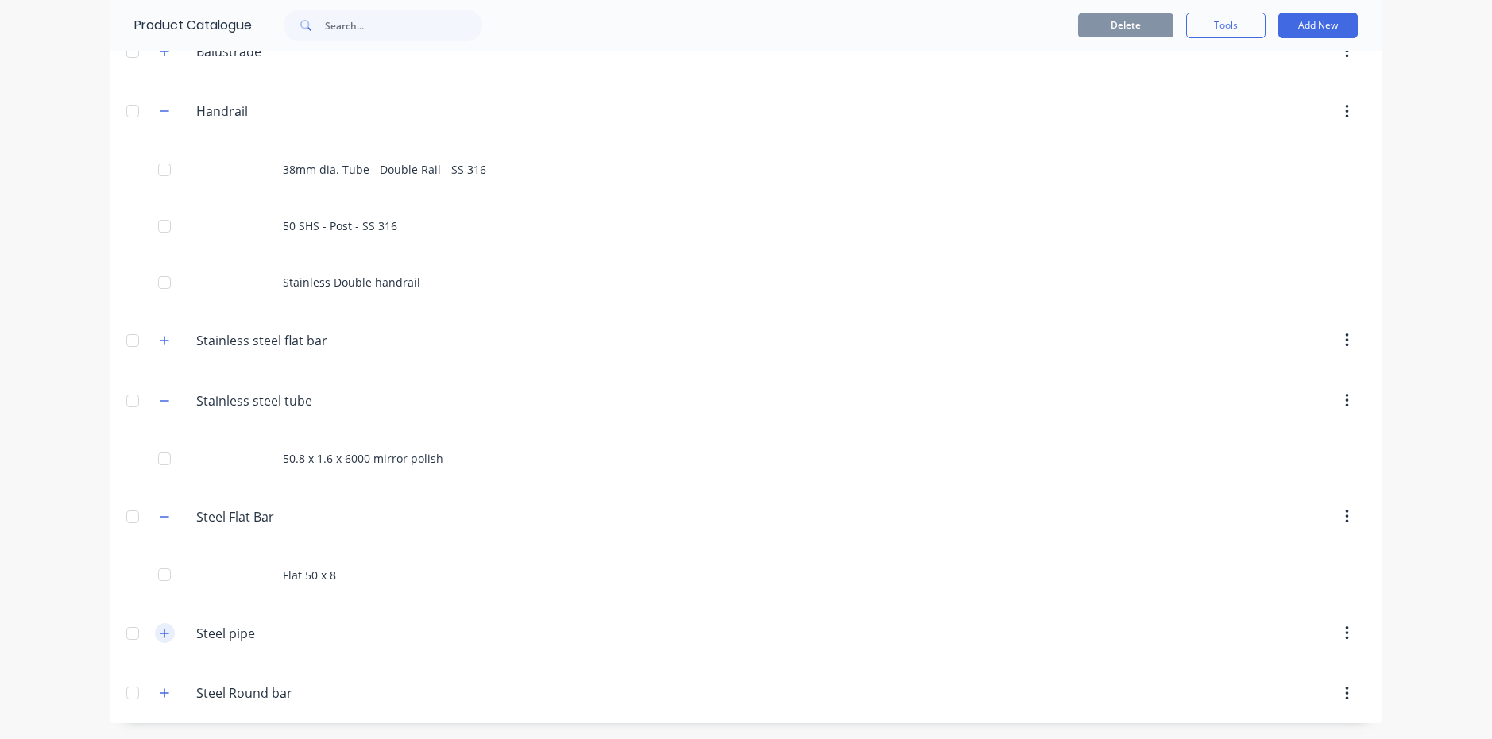
click at [160, 635] on icon "button" at bounding box center [165, 633] width 10 height 11
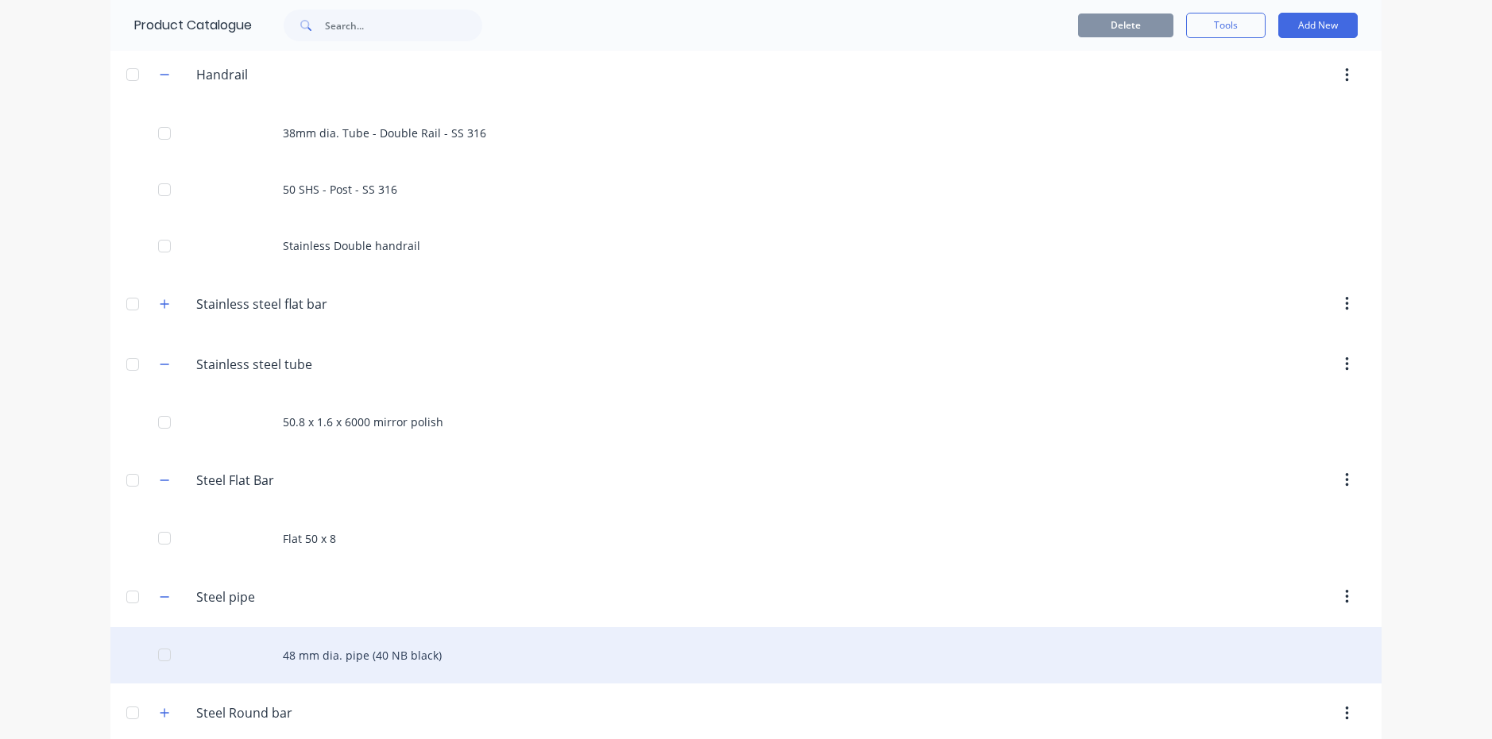
scroll to position [201, 0]
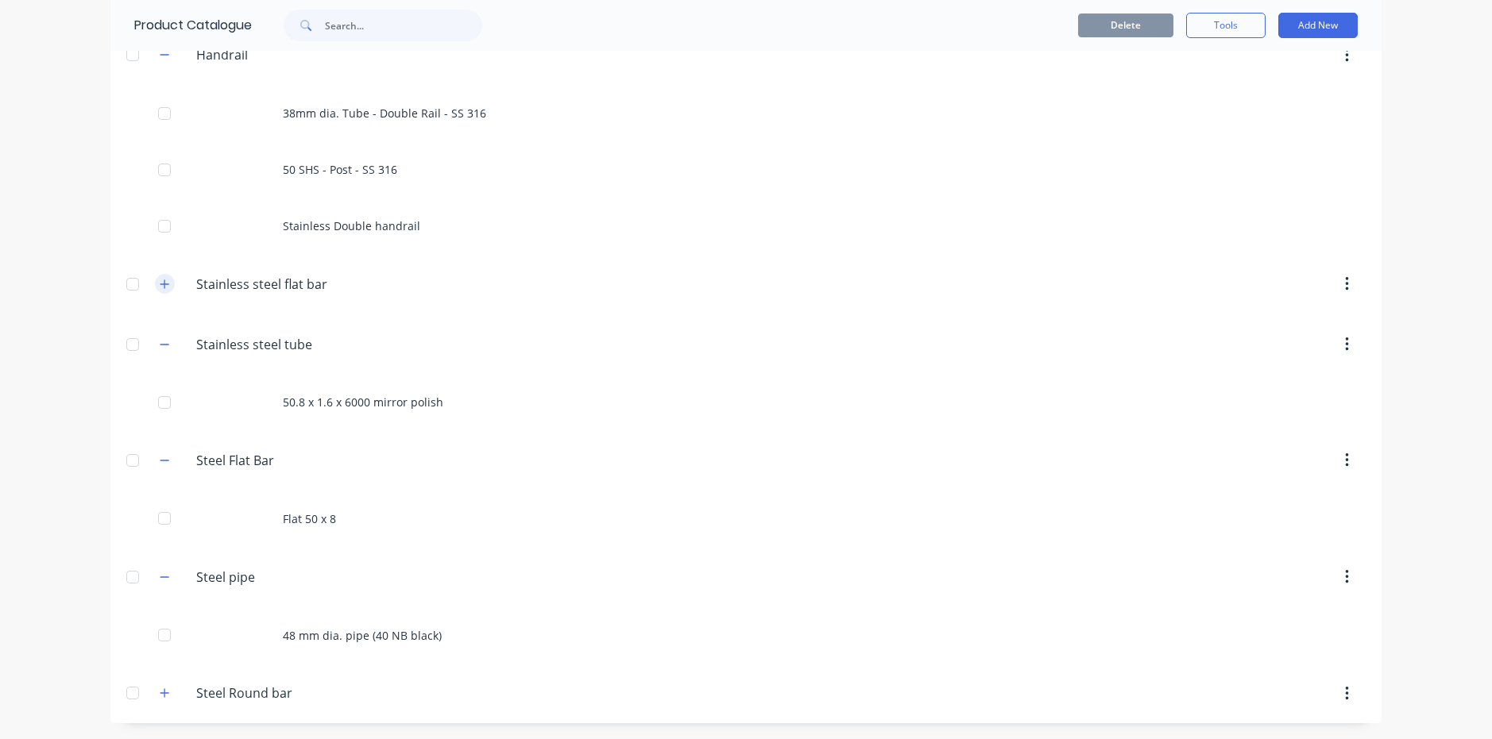
click at [160, 283] on icon "button" at bounding box center [165, 284] width 10 height 11
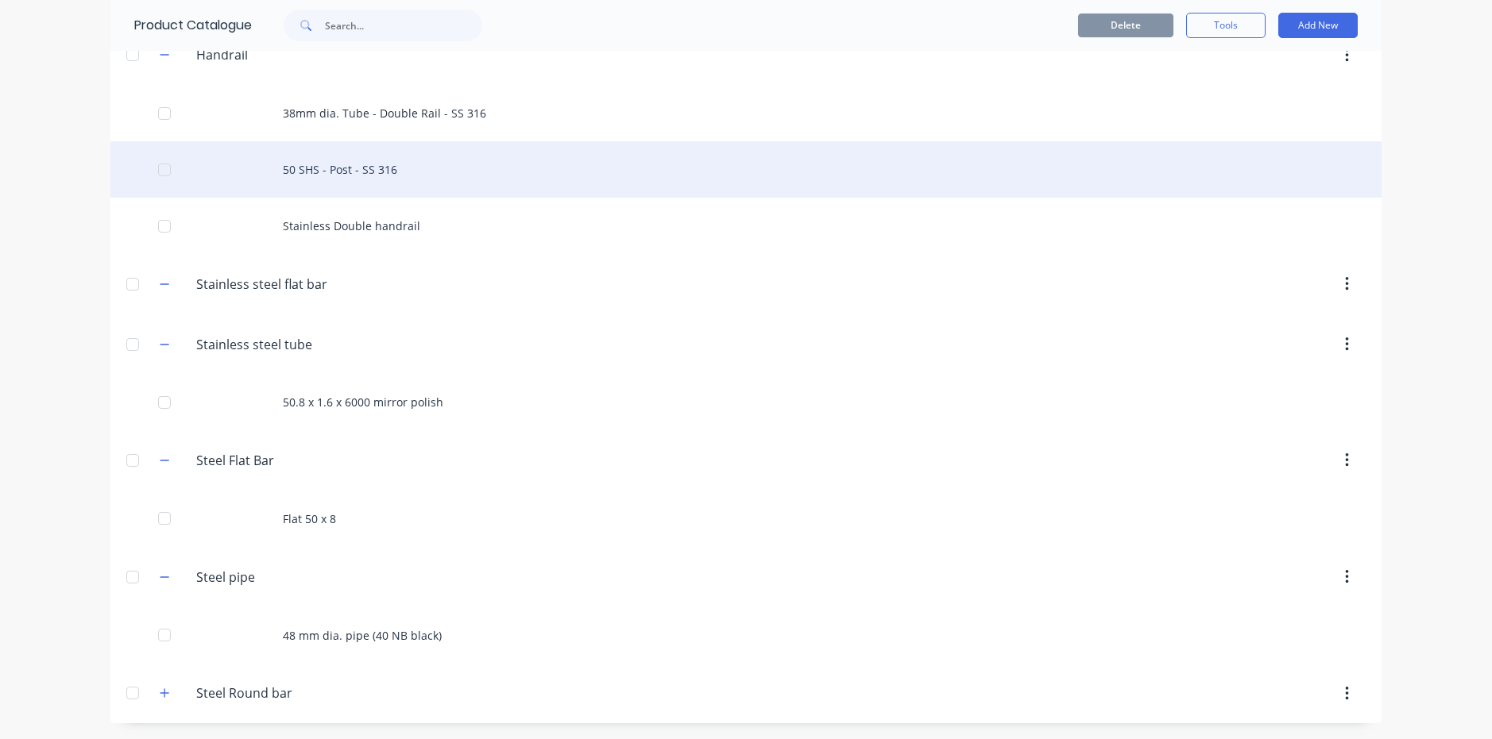
scroll to position [0, 0]
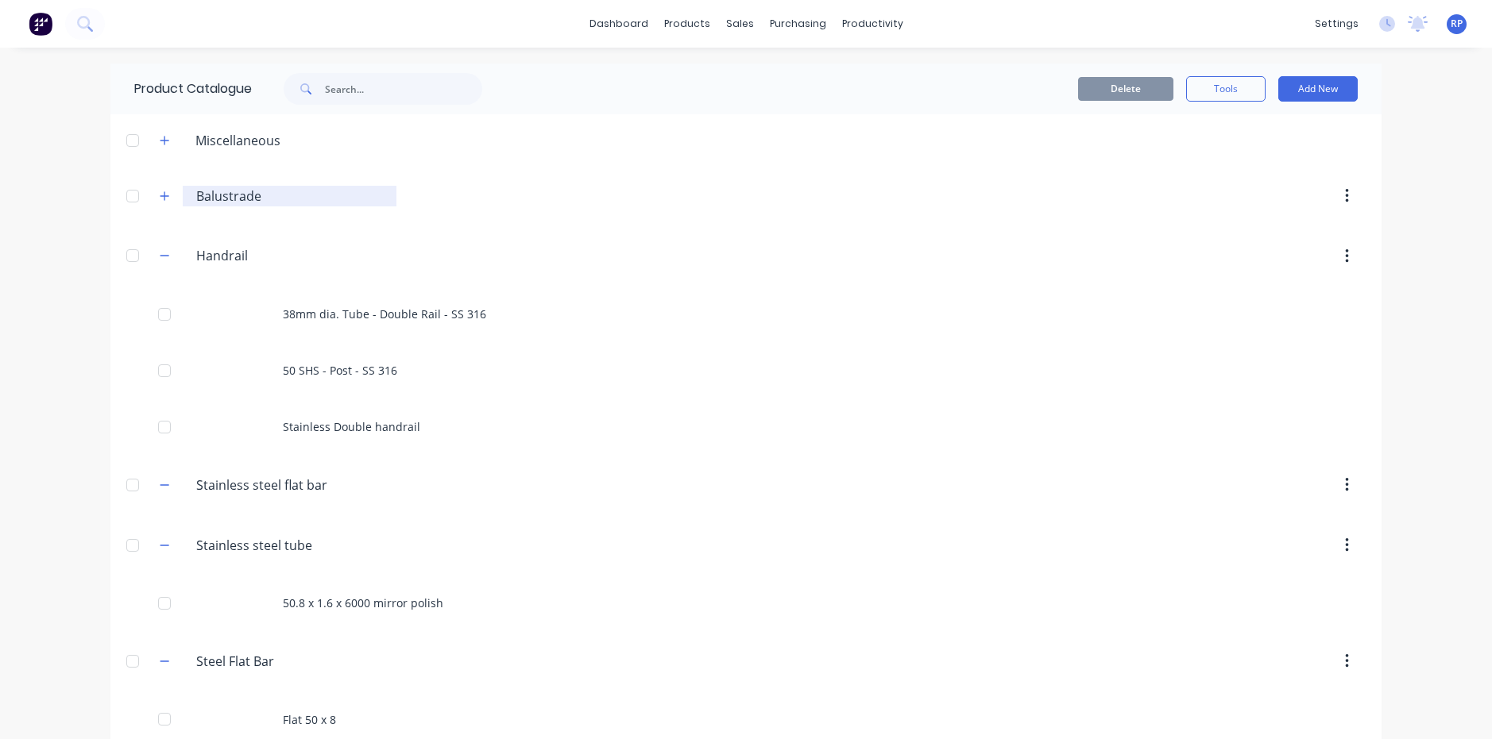
click at [243, 205] on input "Balustrade" at bounding box center [290, 196] width 188 height 19
click at [160, 199] on icon "button" at bounding box center [164, 195] width 9 height 9
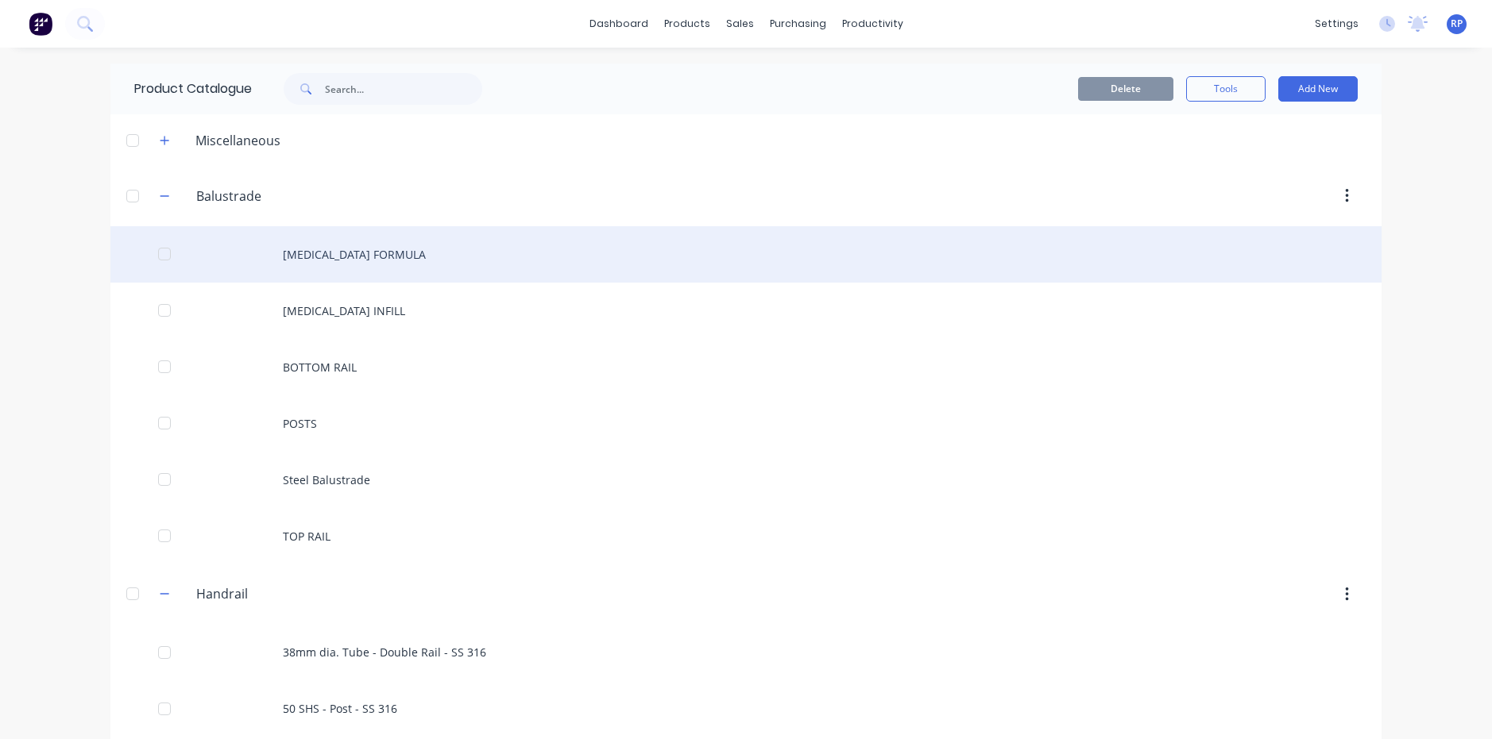
click at [348, 262] on div "BAL FORMULA" at bounding box center [745, 254] width 1271 height 56
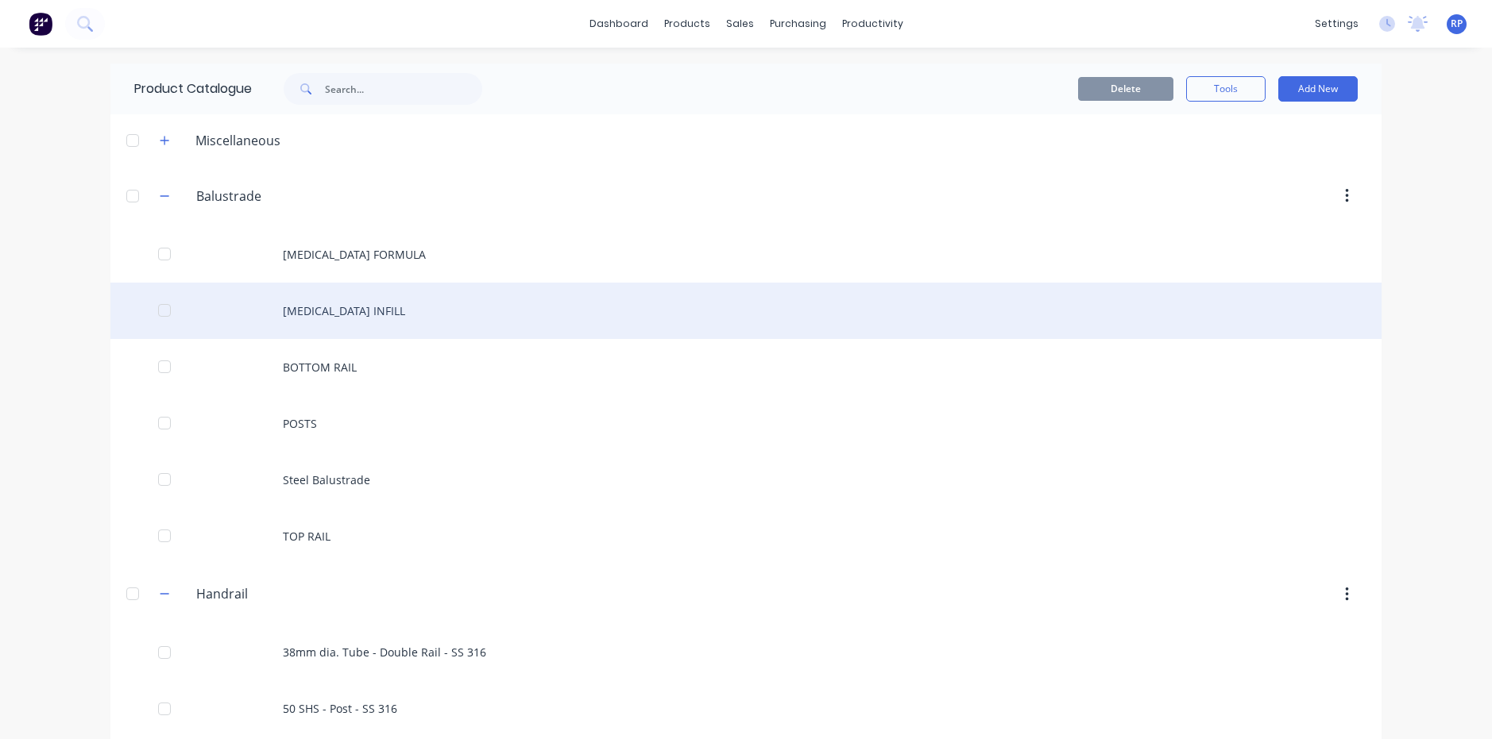
click at [309, 313] on div "BAL INFILL" at bounding box center [745, 311] width 1271 height 56
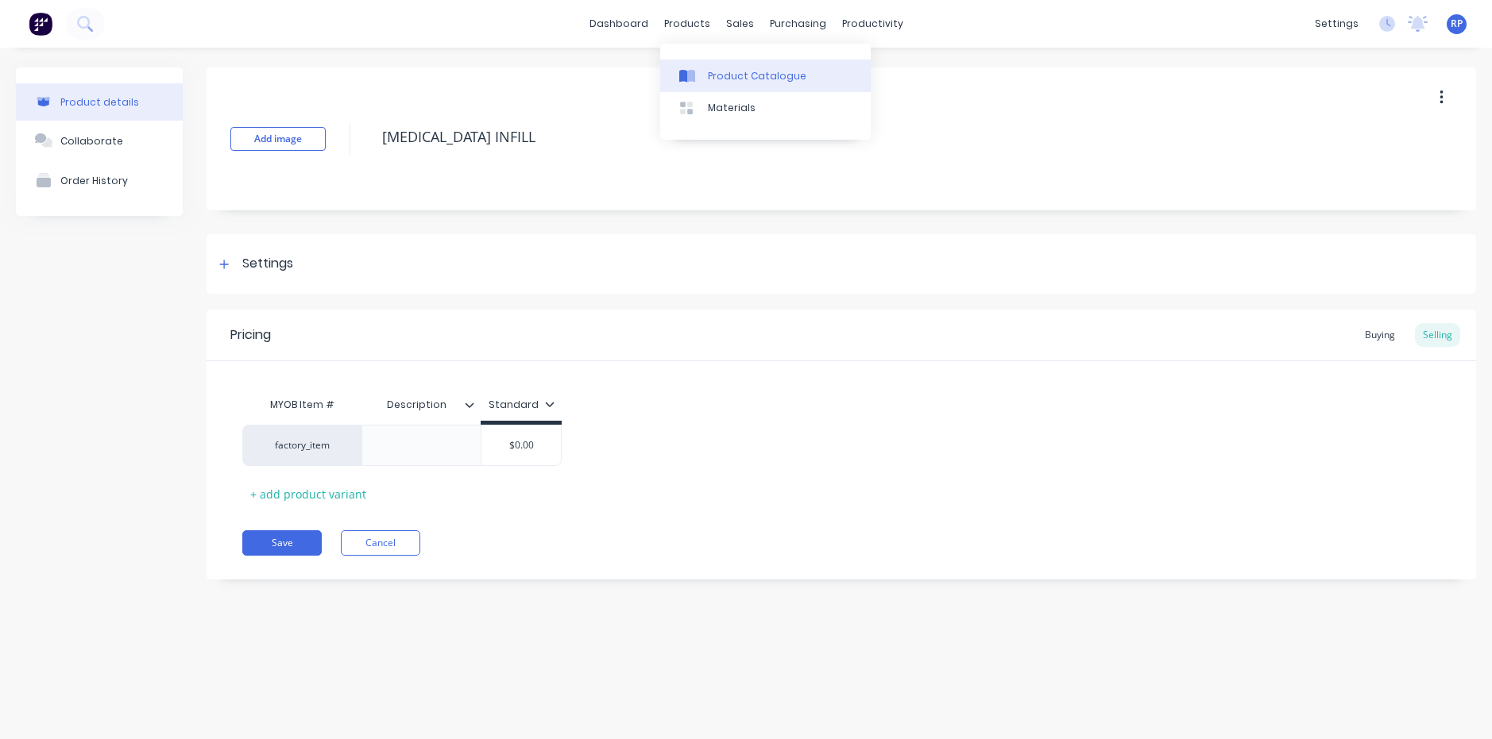
click at [718, 80] on div "Product Catalogue" at bounding box center [757, 76] width 98 height 14
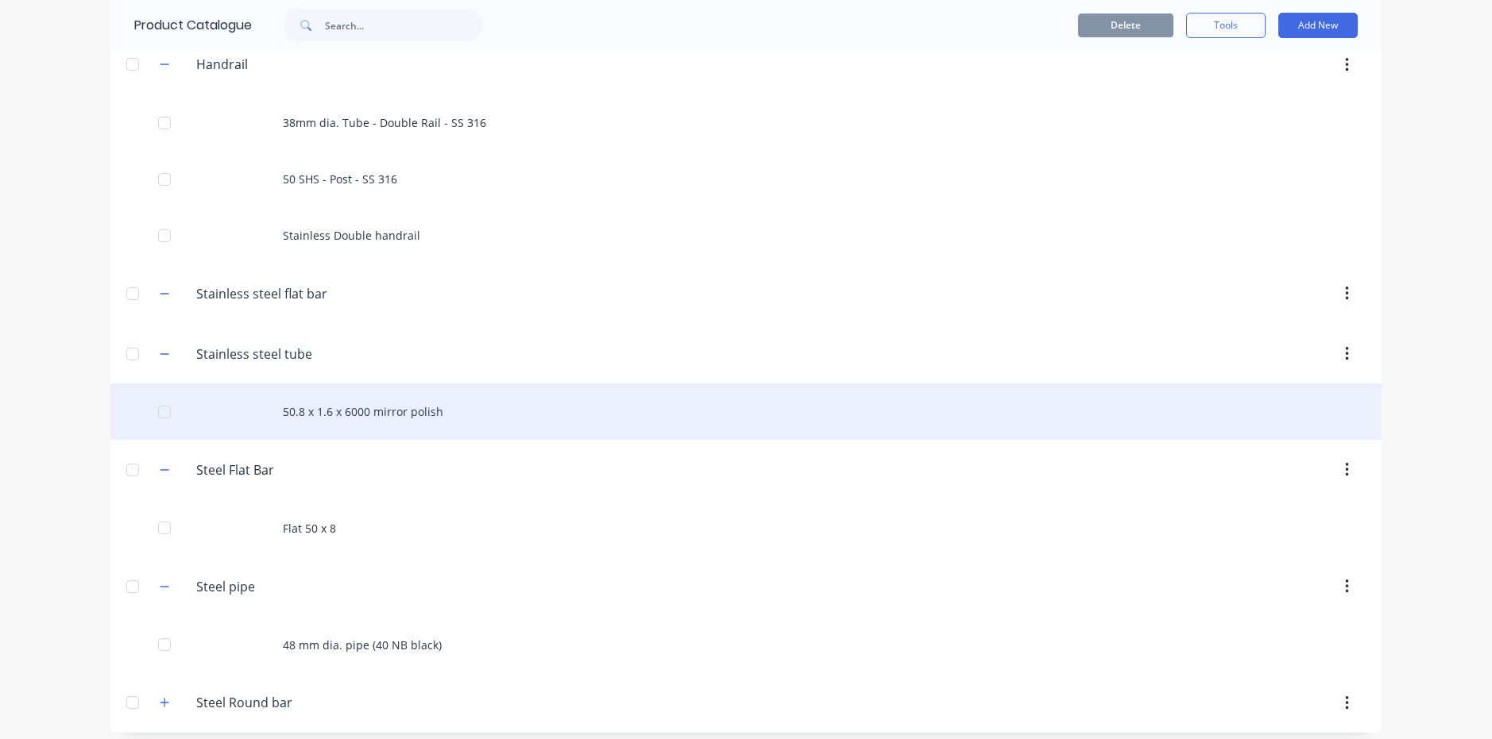
scroll to position [539, 0]
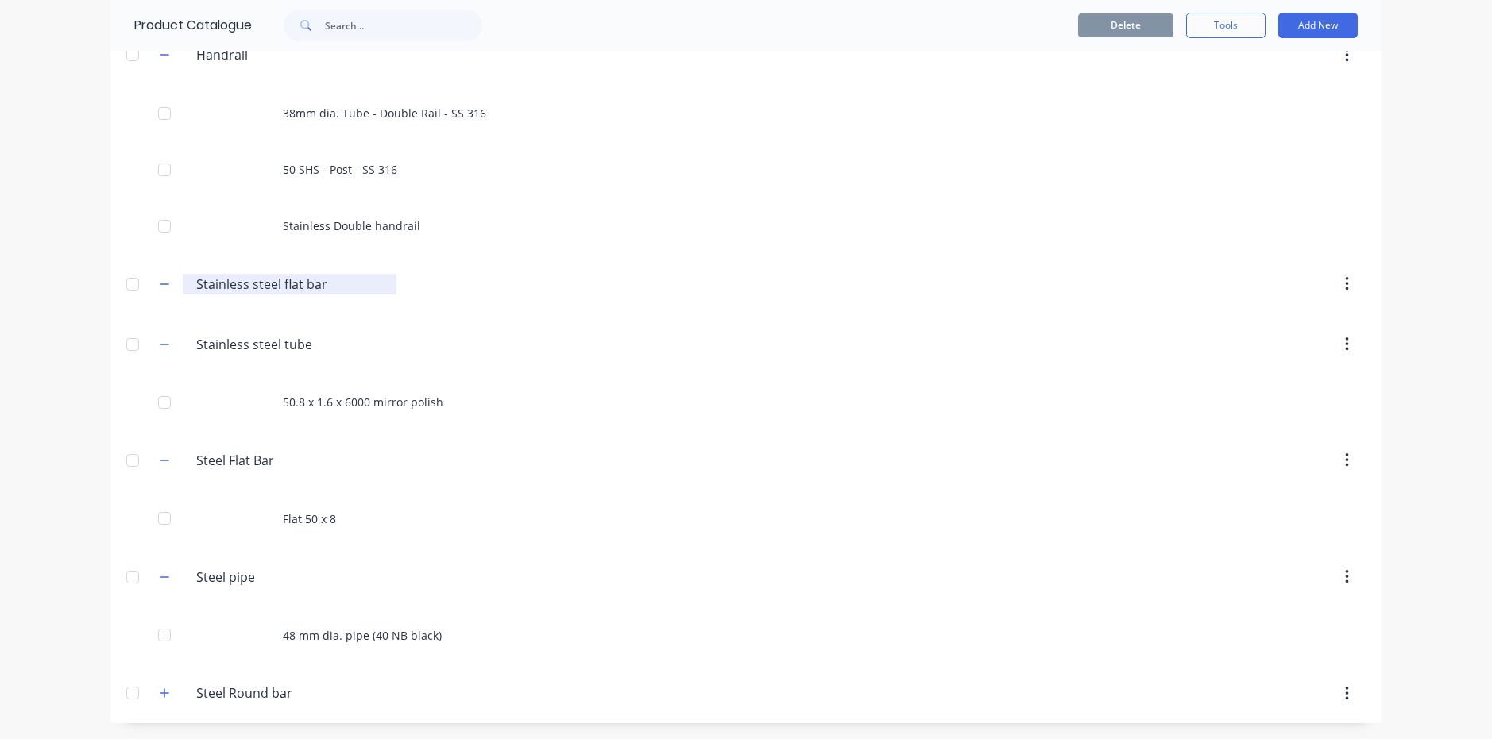
click at [284, 283] on input "Stainless steel flat bar" at bounding box center [290, 284] width 188 height 19
click at [164, 285] on button "button" at bounding box center [165, 284] width 20 height 20
click at [276, 291] on input "Stainless steel flat bar" at bounding box center [290, 284] width 188 height 19
click at [360, 288] on input "Stainless steel flat bar" at bounding box center [290, 284] width 188 height 19
click at [1308, 28] on button "Add New" at bounding box center [1317, 25] width 79 height 25
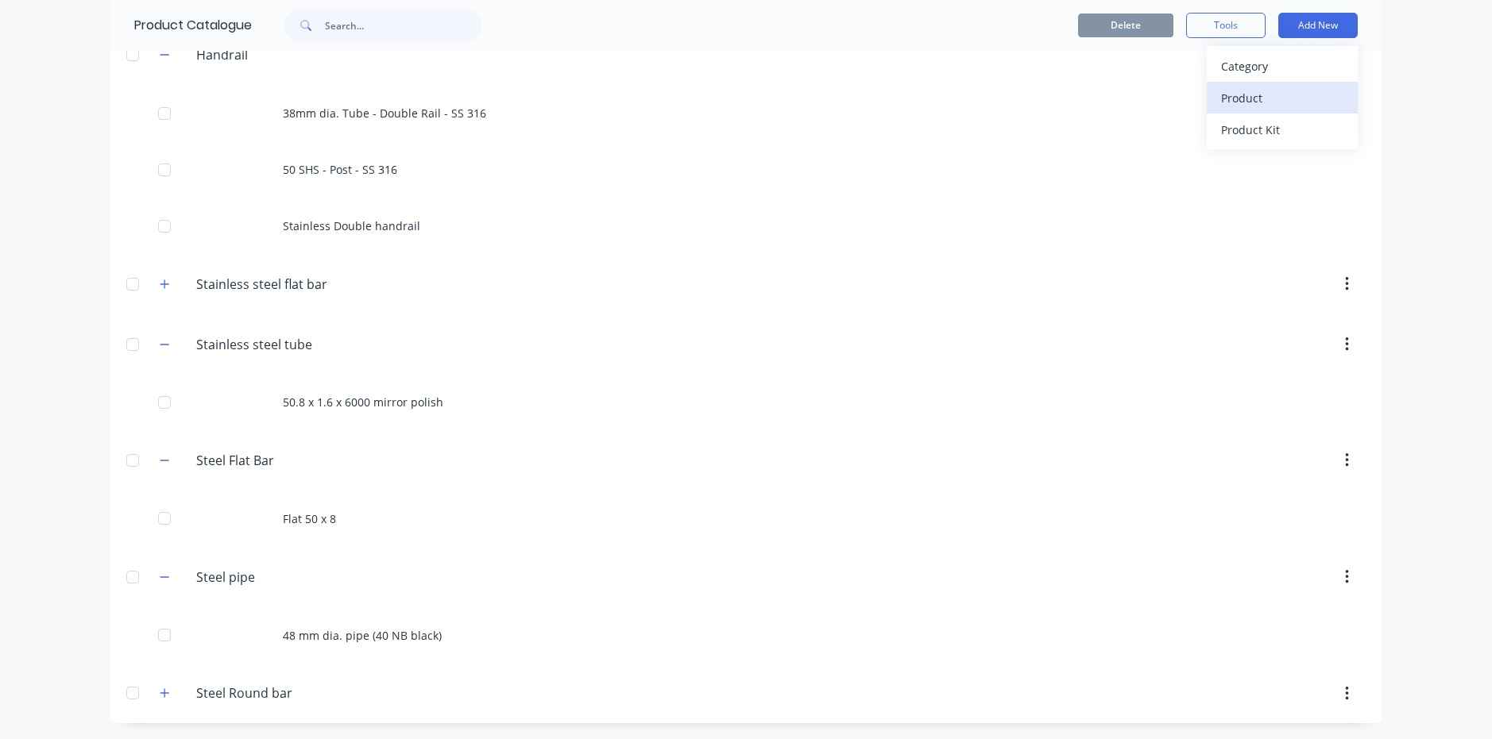
click at [1233, 97] on div "Product" at bounding box center [1282, 98] width 122 height 23
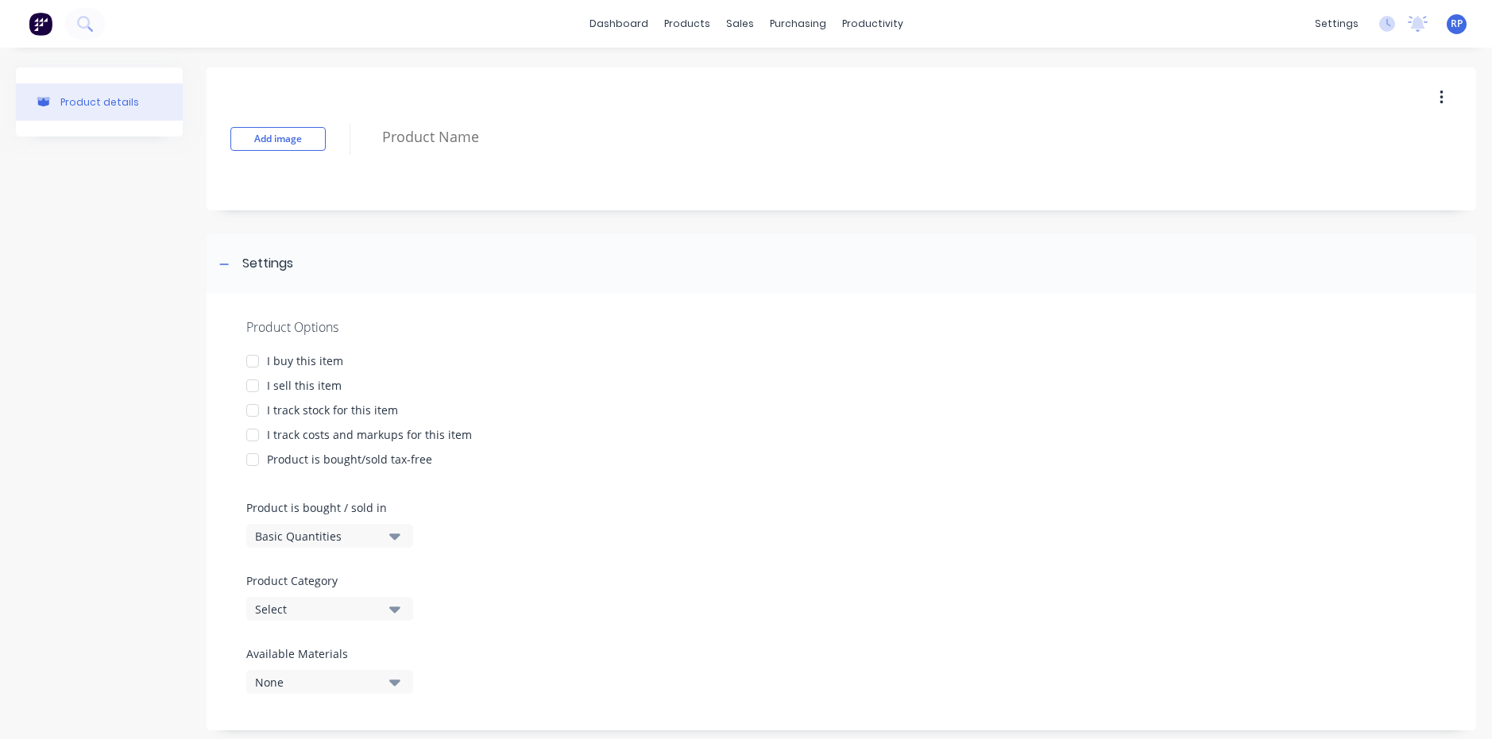
click at [247, 361] on div at bounding box center [253, 361] width 32 height 32
click at [250, 407] on div at bounding box center [253, 411] width 32 height 32
click at [246, 387] on div at bounding box center [253, 386] width 32 height 32
click at [253, 435] on div at bounding box center [253, 435] width 32 height 32
click at [257, 458] on div at bounding box center [253, 460] width 32 height 32
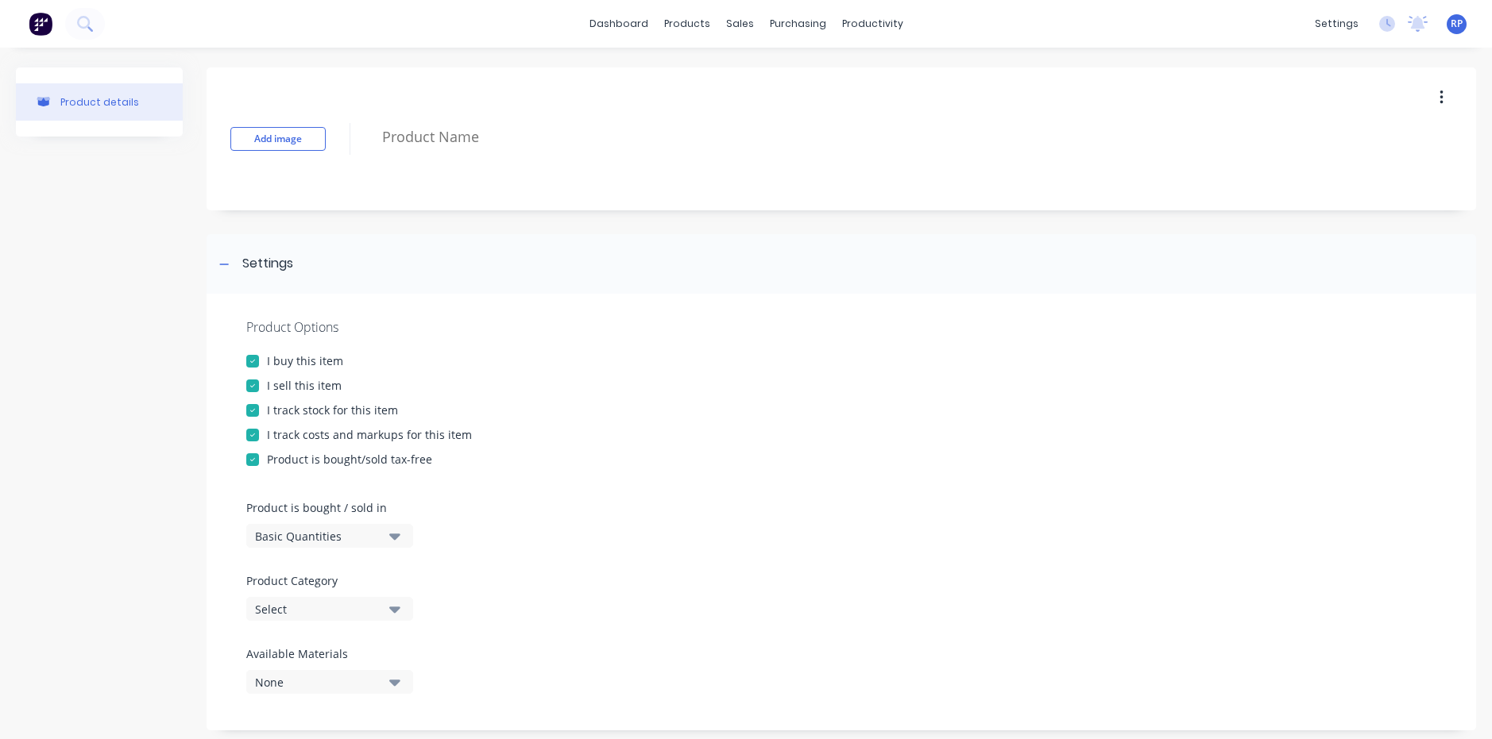
click at [252, 460] on div at bounding box center [253, 460] width 32 height 32
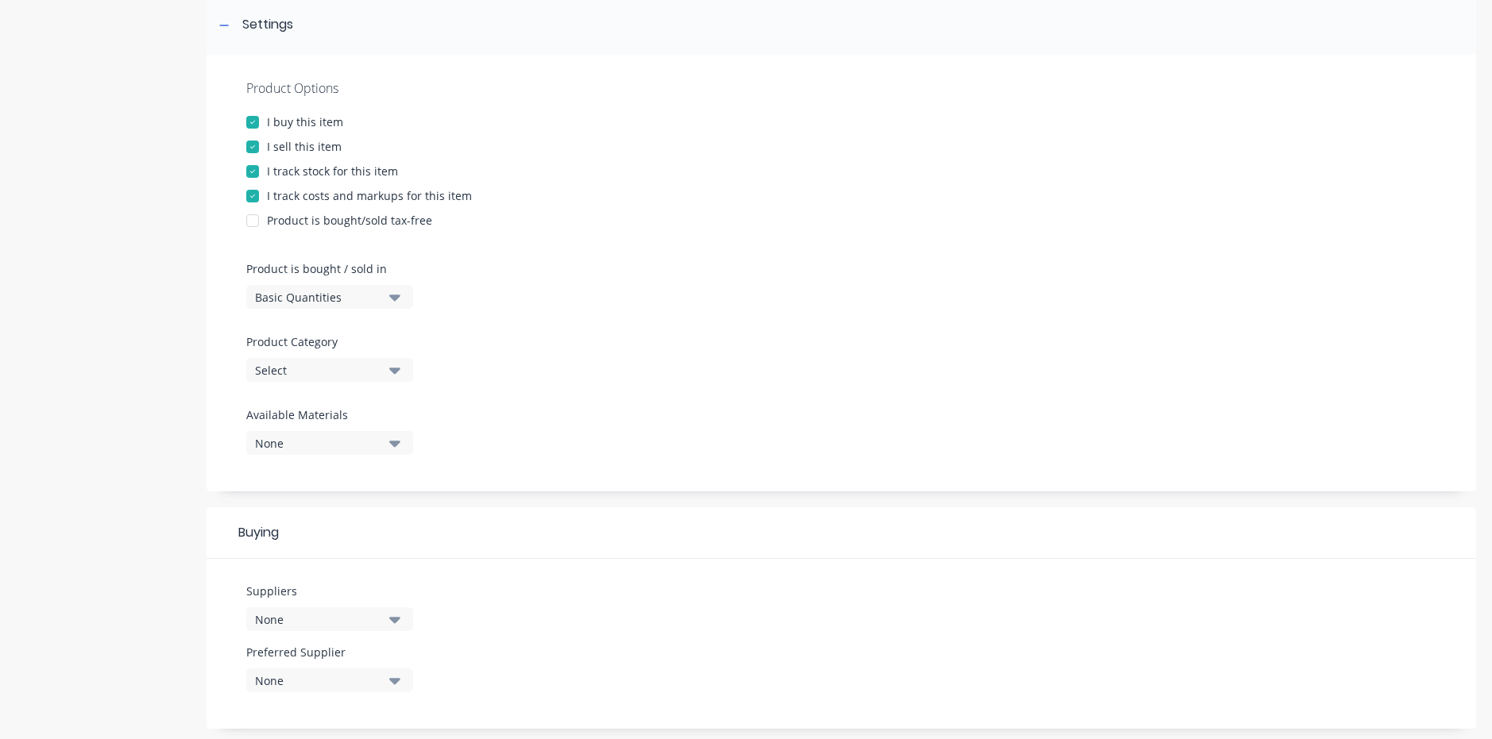
scroll to position [264, 0]
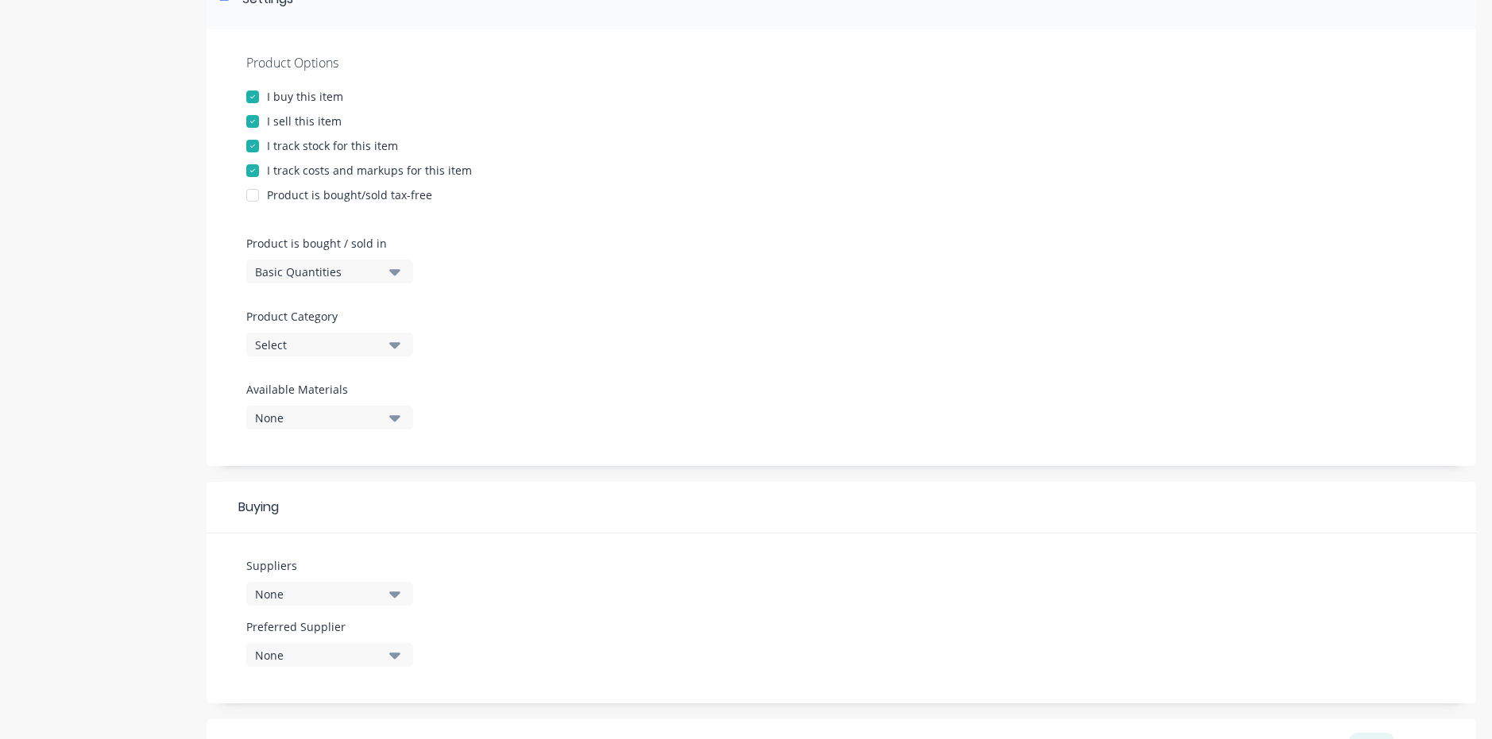
click at [396, 274] on icon "button" at bounding box center [394, 272] width 11 height 6
click at [339, 348] on div "Lineal Metres" at bounding box center [365, 343] width 238 height 32
click at [396, 345] on icon "button" at bounding box center [394, 345] width 11 height 6
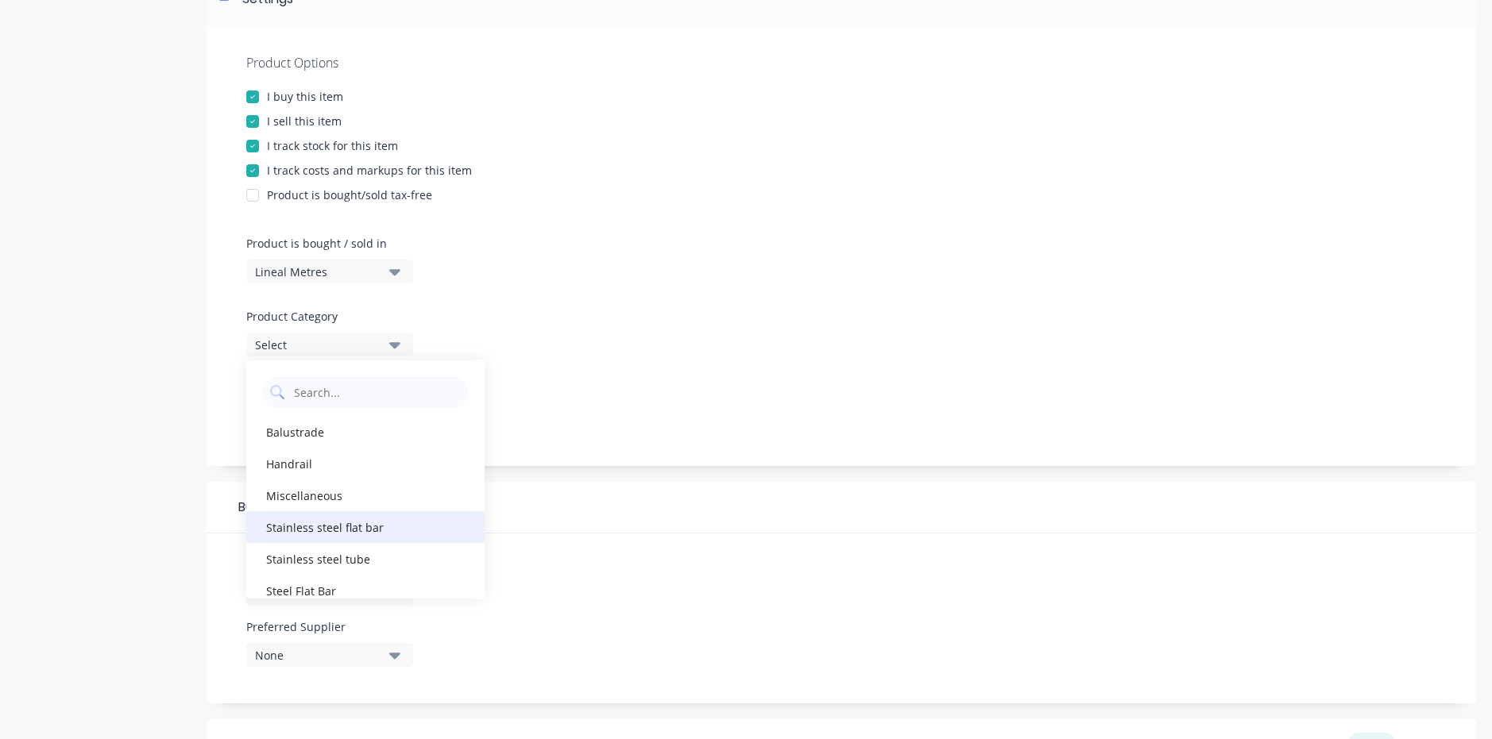
click at [347, 527] on div "Stainless steel flat bar" at bounding box center [365, 527] width 238 height 32
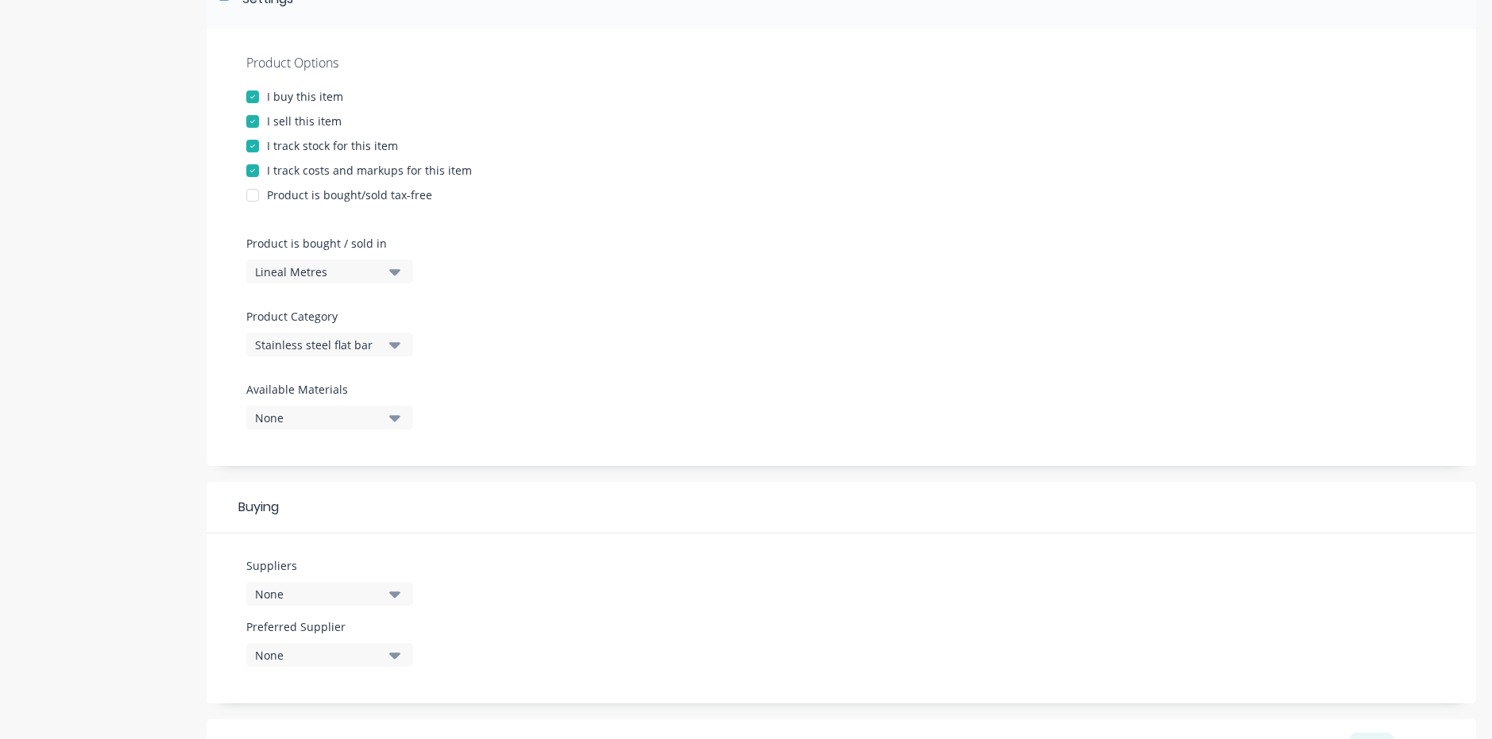
click at [392, 419] on icon "button" at bounding box center [394, 418] width 11 height 6
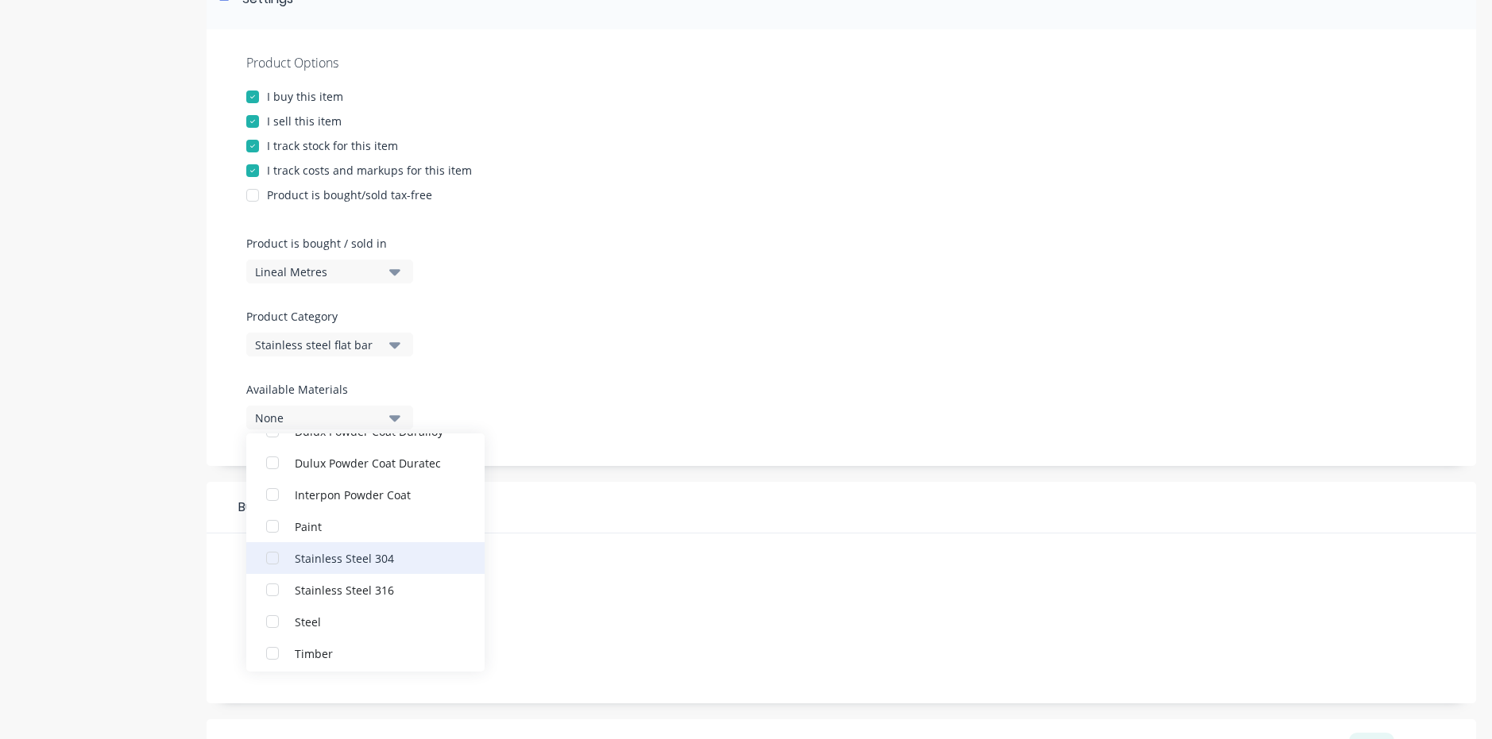
click at [337, 559] on div "Stainless Steel 304" at bounding box center [374, 558] width 159 height 17
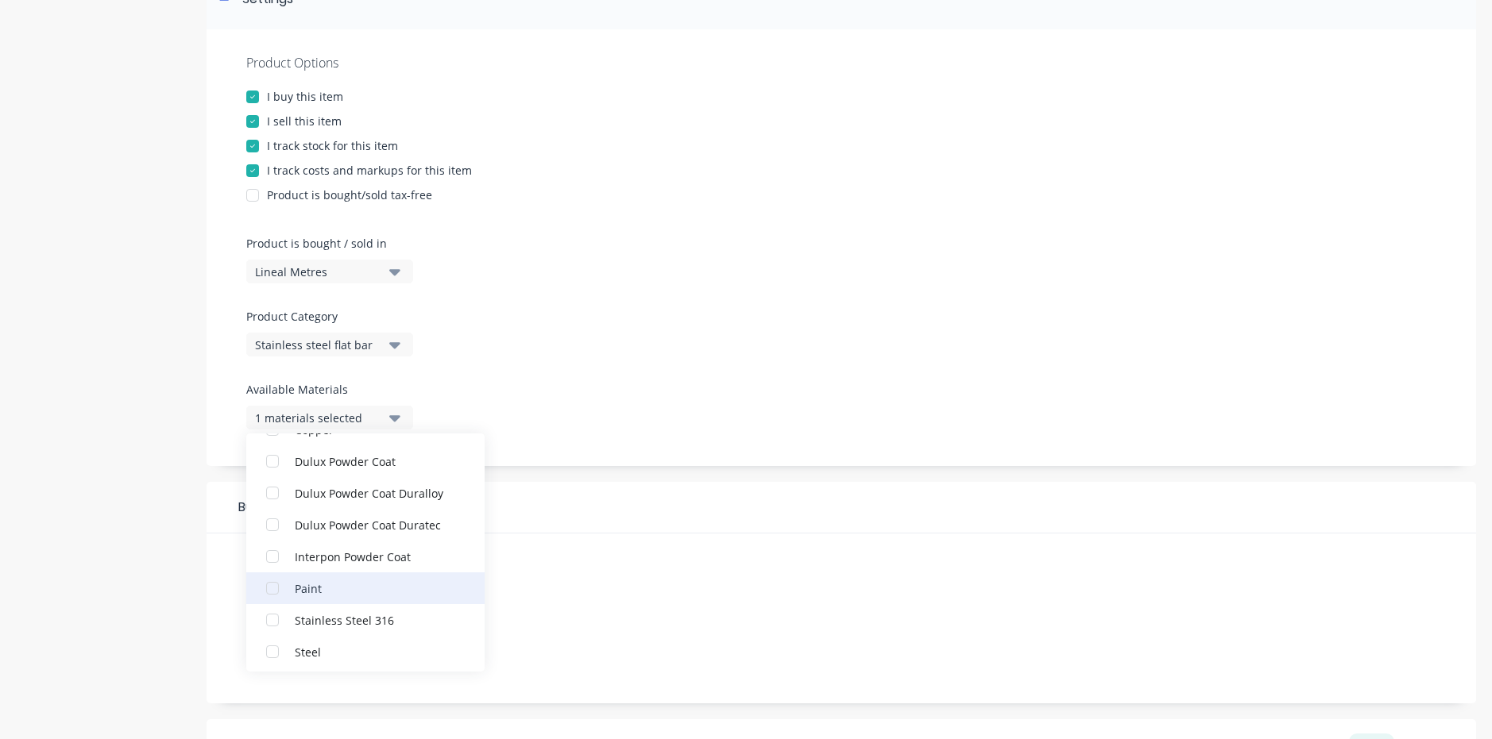
scroll to position [265, 0]
click at [352, 590] on div "Stainless Steel 316" at bounding box center [374, 589] width 159 height 17
type textarea "x"
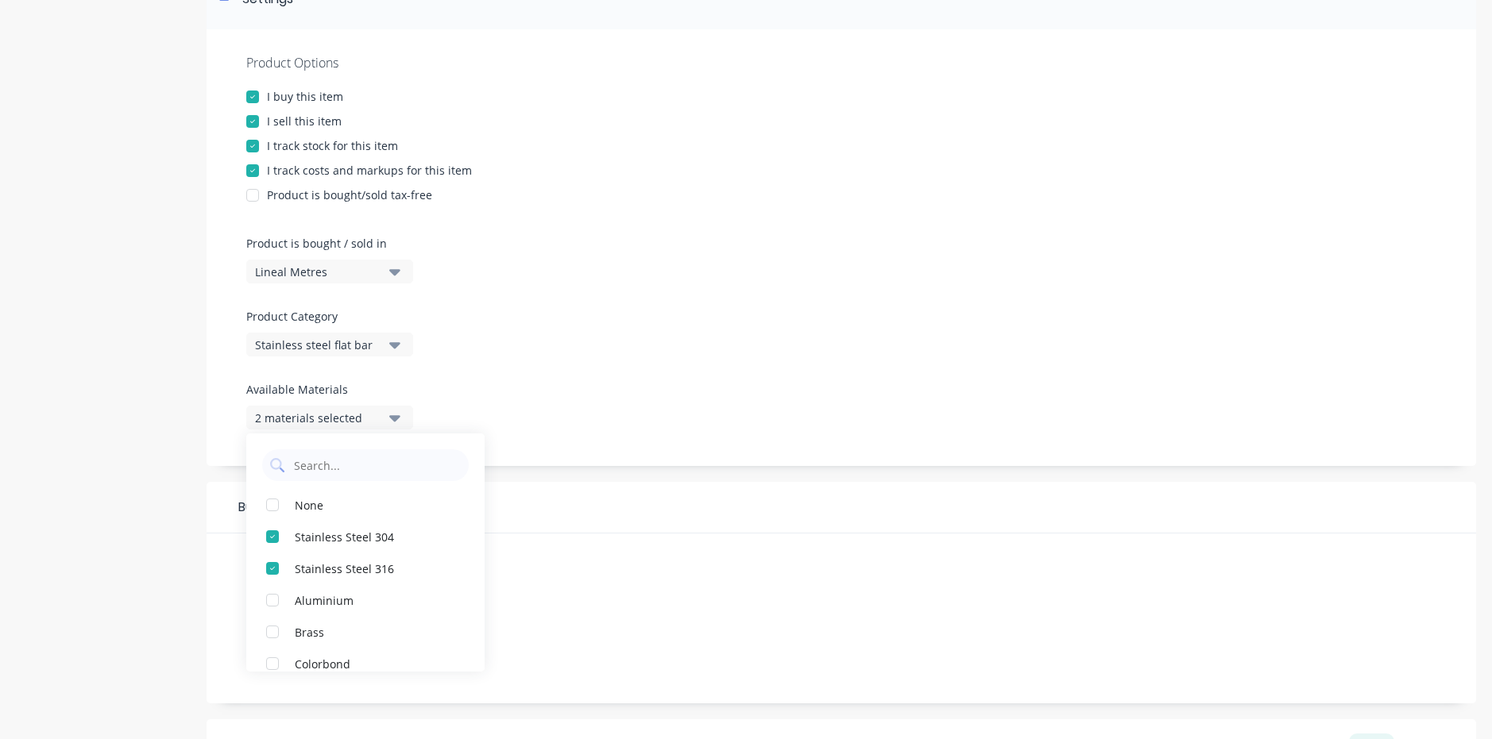
click at [565, 430] on div "Product Options I buy this item I sell this item I track stock for this item I …" at bounding box center [840, 247] width 1269 height 437
click at [403, 591] on button "None" at bounding box center [329, 594] width 167 height 24
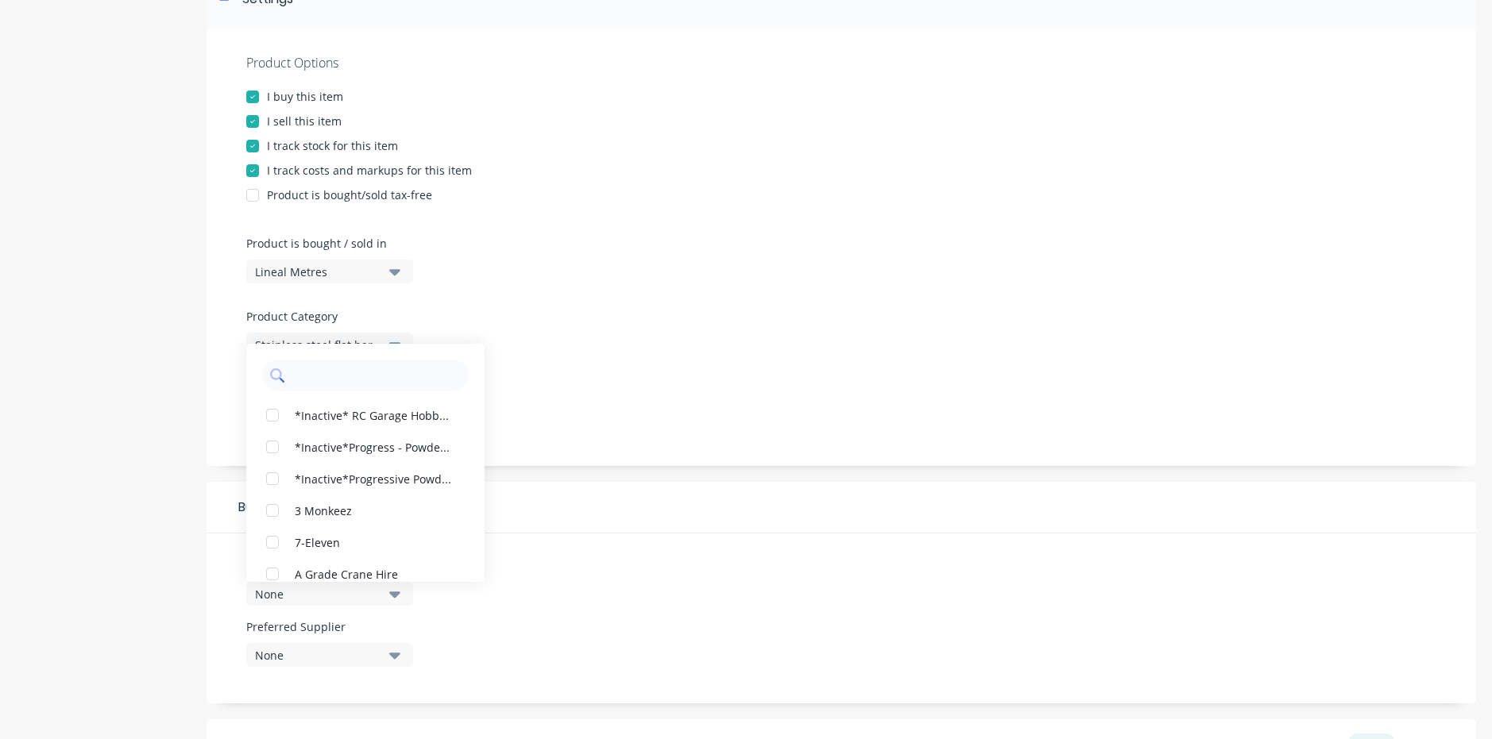
click at [341, 368] on input "text" at bounding box center [376, 376] width 168 height 32
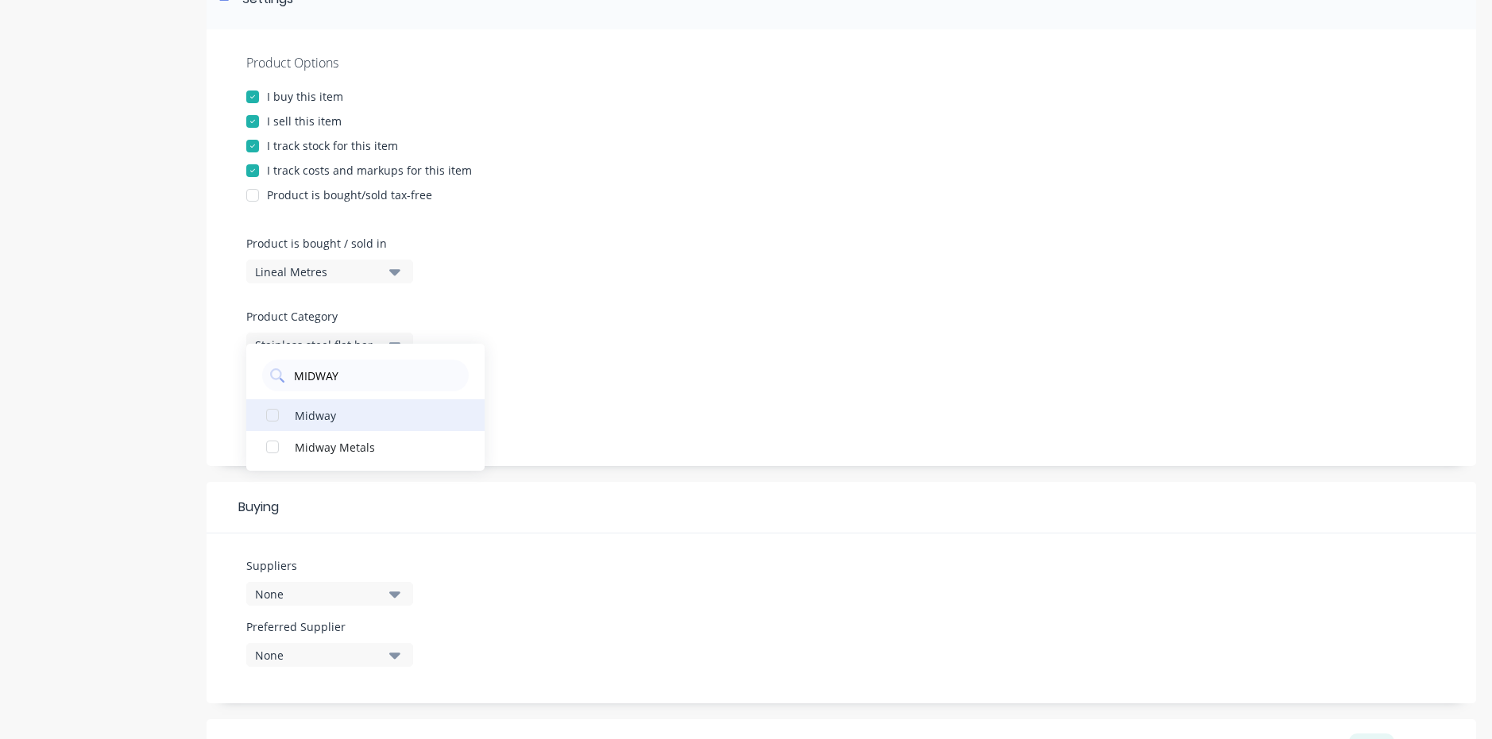
type input "MIDWAY"
click at [318, 419] on div "Midway" at bounding box center [374, 415] width 159 height 17
click at [292, 657] on div "None" at bounding box center [318, 655] width 127 height 17
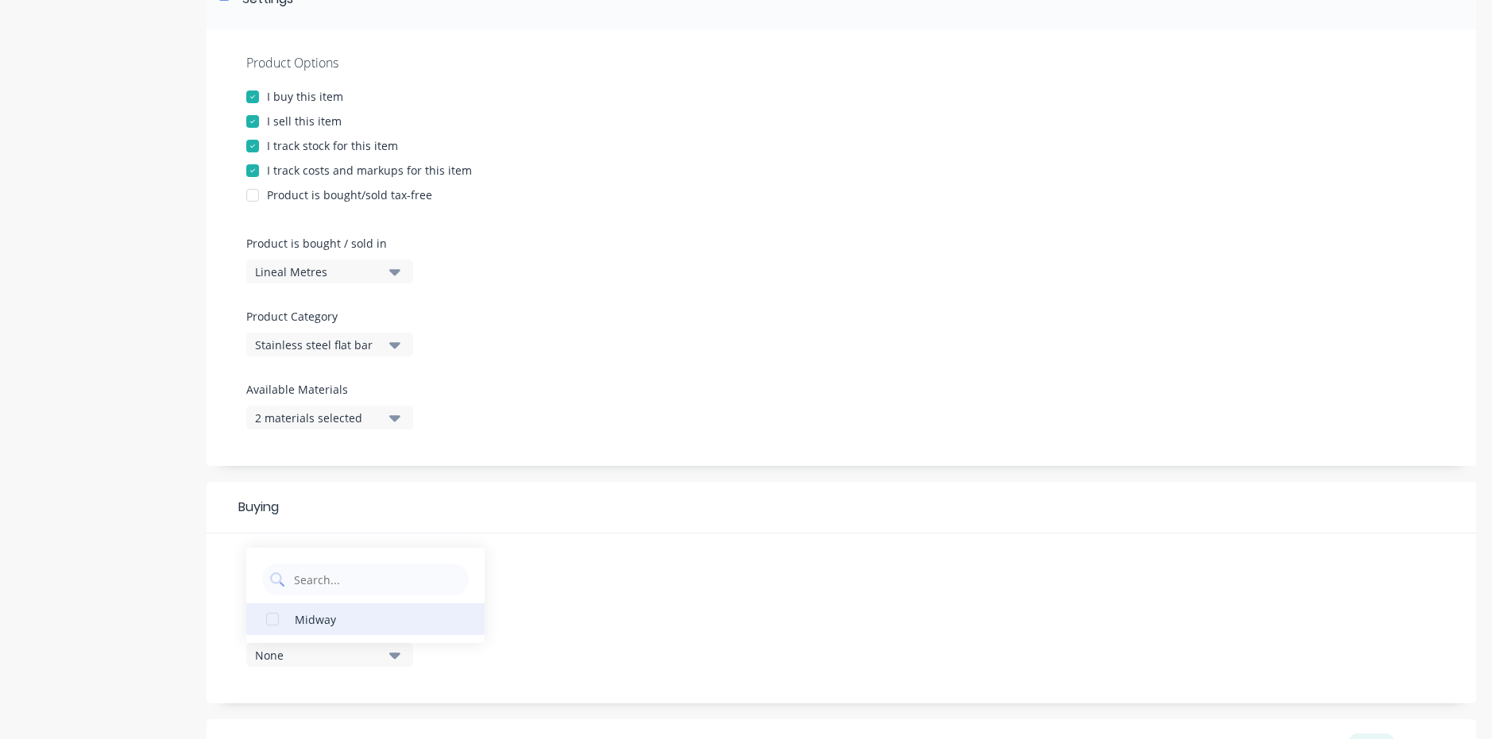
click at [320, 625] on div "Midway" at bounding box center [374, 619] width 159 height 17
click at [497, 656] on div "Suppliers 1 suppliers selected MIDWAY Preferred Supplier Midway Midway" at bounding box center [840, 619] width 1269 height 170
click at [396, 660] on icon "button" at bounding box center [394, 654] width 11 height 17
click at [543, 658] on div "Suppliers 1 suppliers selected MIDWAY Preferred Supplier Midway Midway" at bounding box center [840, 619] width 1269 height 170
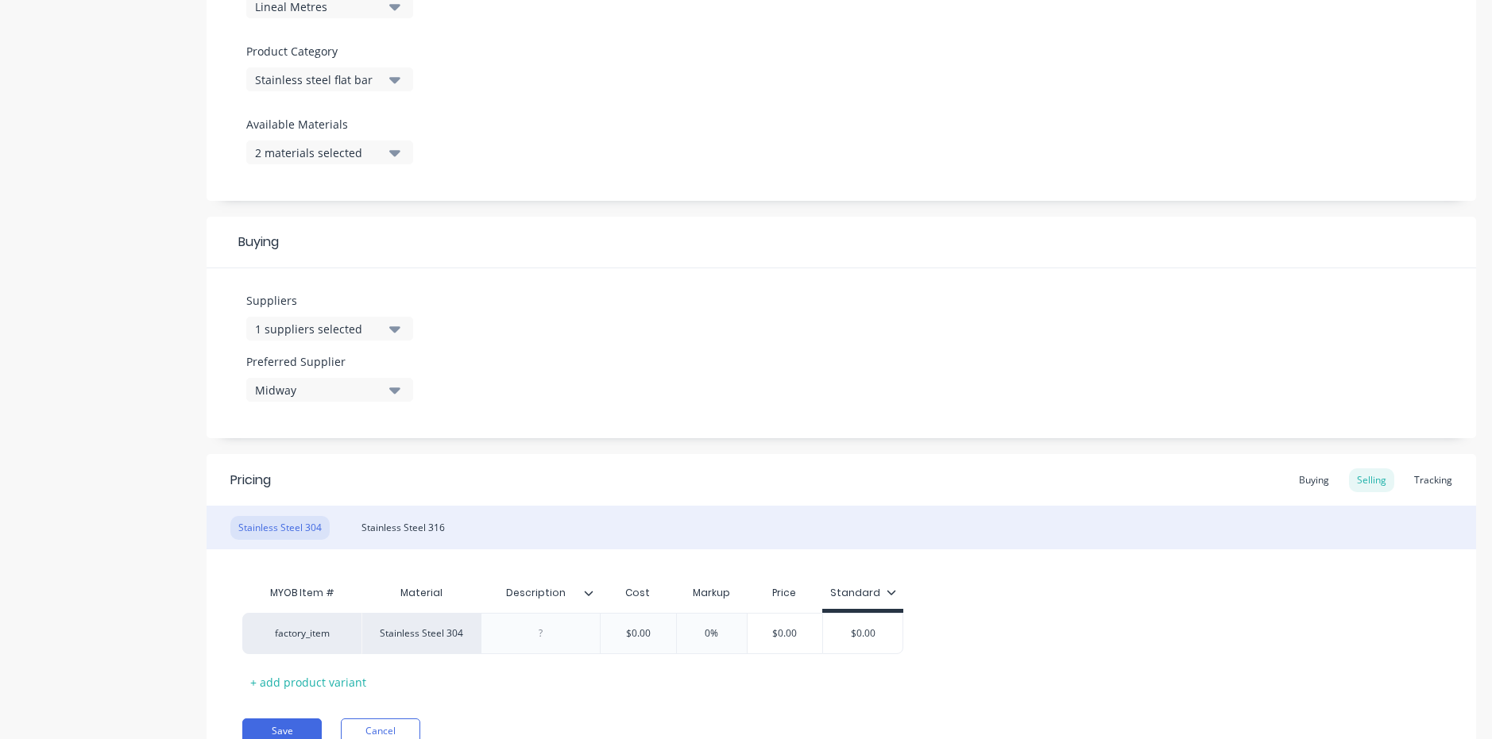
click at [392, 330] on icon "button" at bounding box center [394, 329] width 11 height 6
click at [382, 380] on input "MIDWAY" at bounding box center [376, 377] width 168 height 32
click at [269, 446] on div "button" at bounding box center [273, 448] width 32 height 32
click at [273, 418] on div "button" at bounding box center [273, 416] width 32 height 32
type textarea "x"
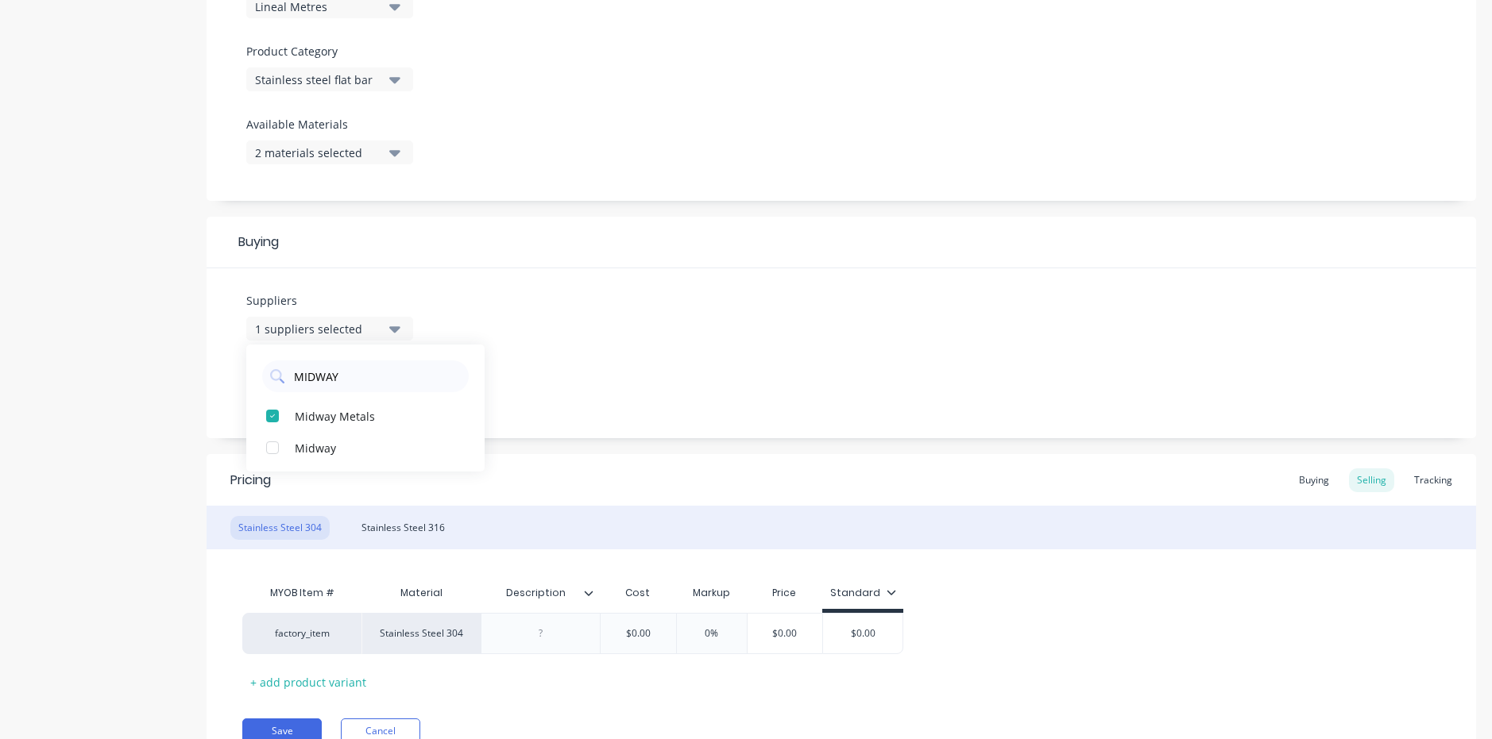
scroll to position [602, 0]
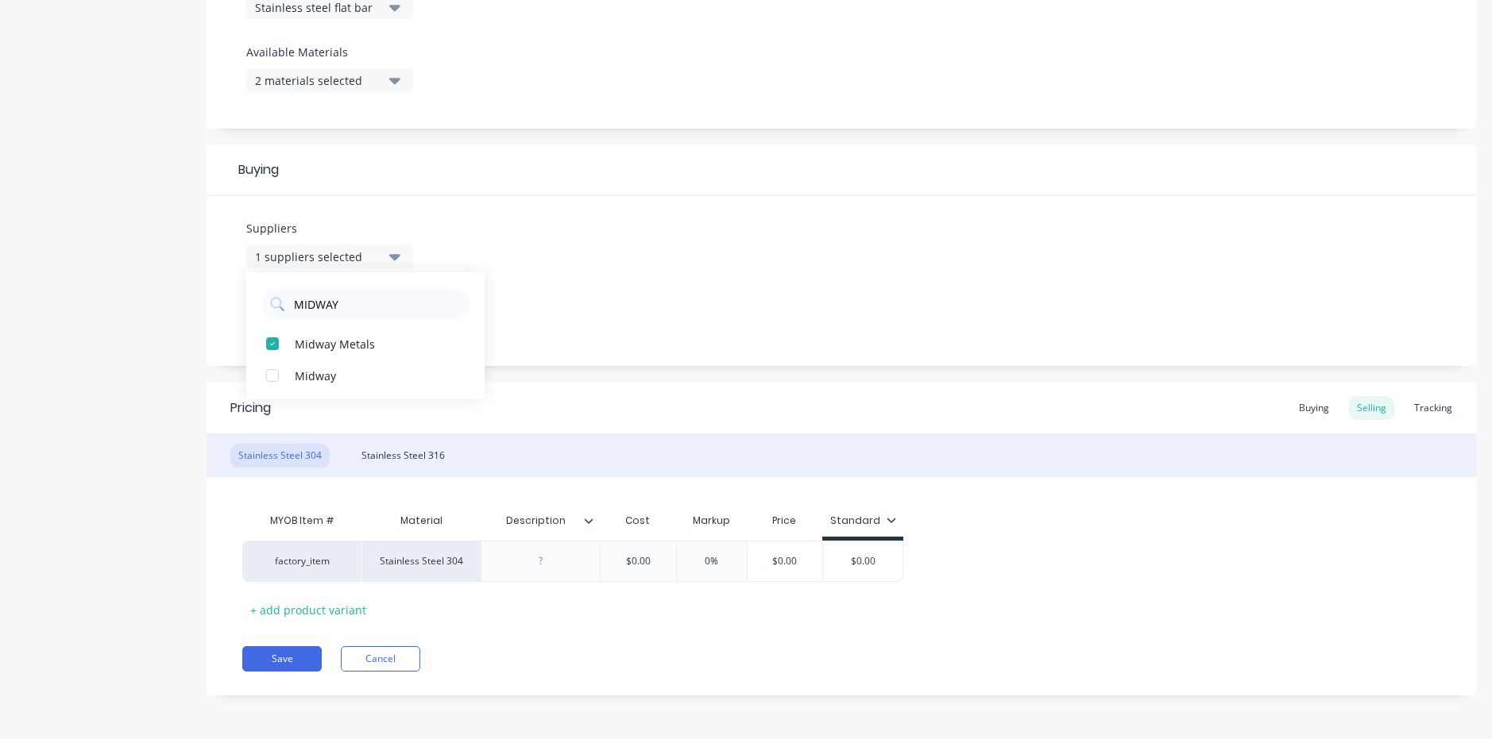
drag, startPoint x: 386, startPoint y: 303, endPoint x: 274, endPoint y: 325, distance: 114.2
click at [274, 325] on div "MIDWAY Midway Metals Midway" at bounding box center [365, 335] width 238 height 127
type input "KEBLES"
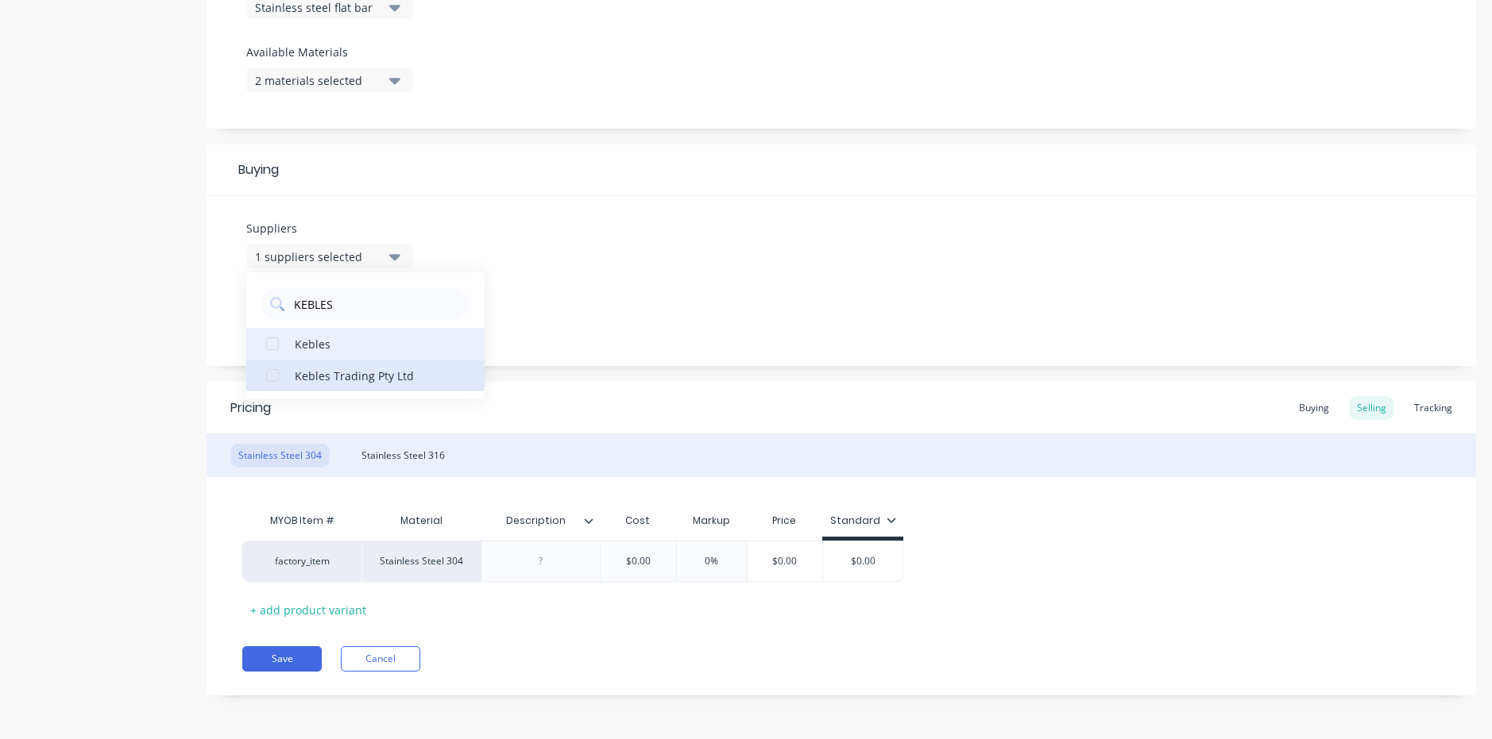
click at [339, 376] on div "Kebles Trading Pty Ltd" at bounding box center [374, 375] width 159 height 17
type textarea "x"
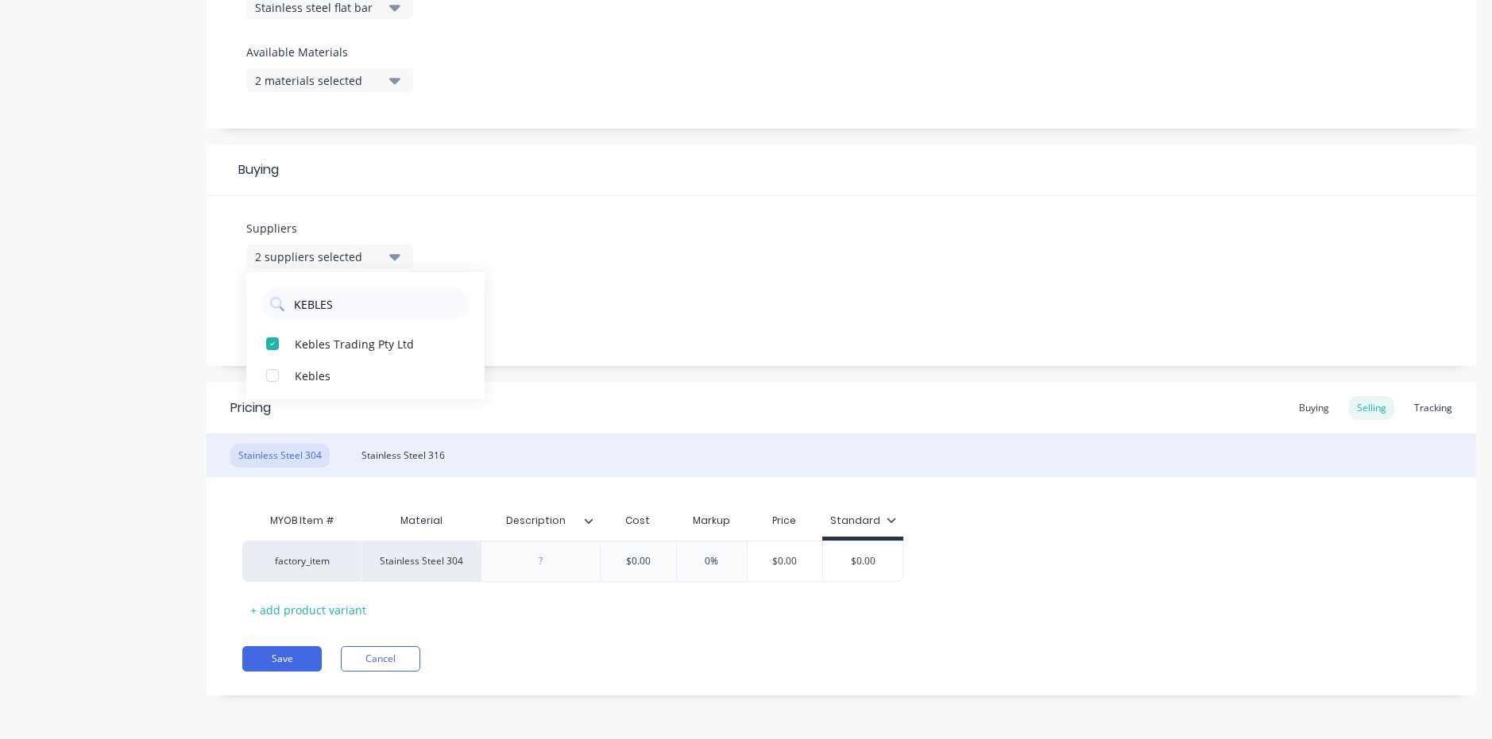
click at [581, 334] on div "Suppliers 2 suppliers selected KEBLES Kebles Trading Pty Ltd Kebles Preferred S…" at bounding box center [840, 281] width 1269 height 170
click at [395, 318] on icon "button" at bounding box center [394, 318] width 11 height 6
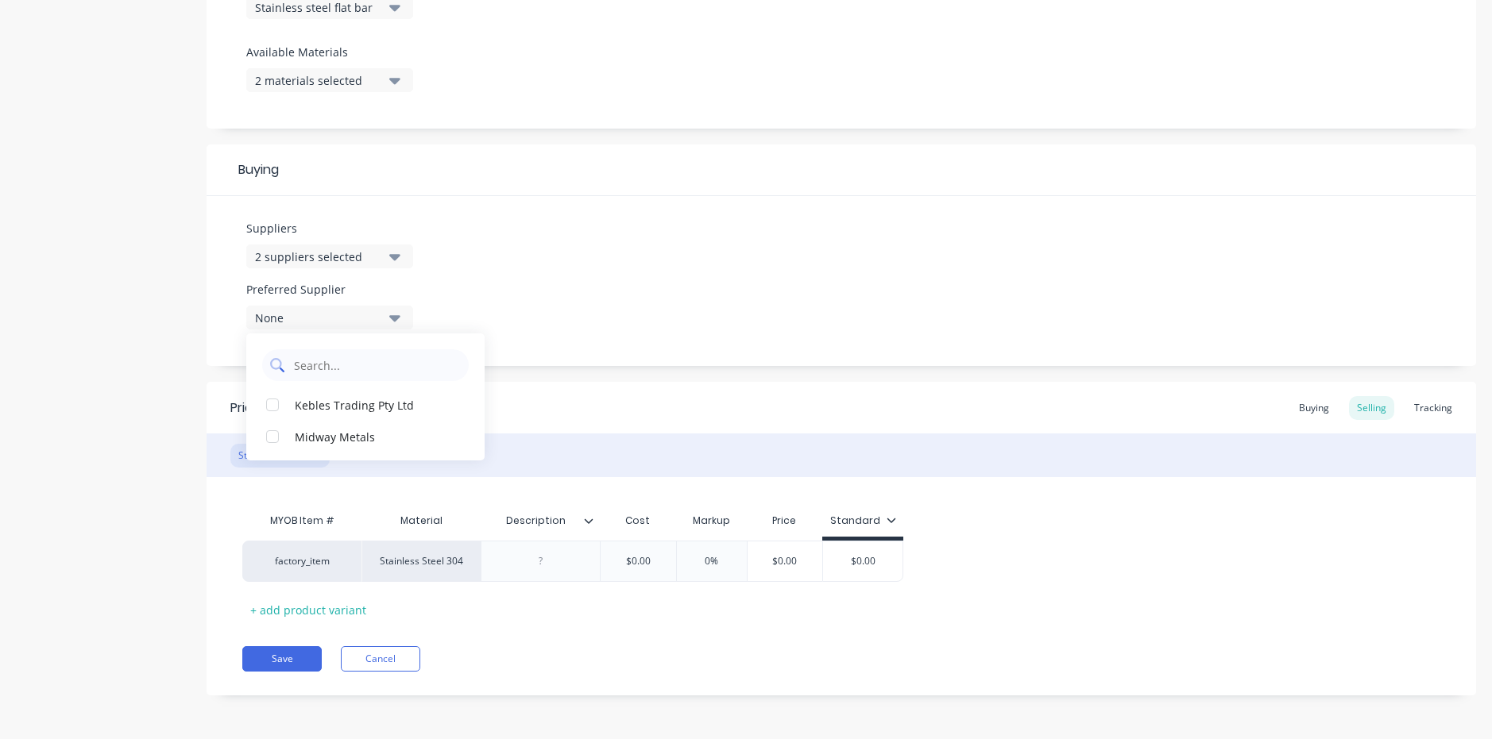
click at [347, 372] on Supplier "text" at bounding box center [376, 365] width 168 height 32
click at [347, 370] on Supplier "VULCAN" at bounding box center [376, 365] width 168 height 32
drag, startPoint x: 338, startPoint y: 368, endPoint x: 296, endPoint y: 367, distance: 42.1
click at [296, 367] on Supplier "VULCAN" at bounding box center [376, 365] width 168 height 32
click at [352, 362] on Supplier "VULCAN" at bounding box center [376, 365] width 168 height 32
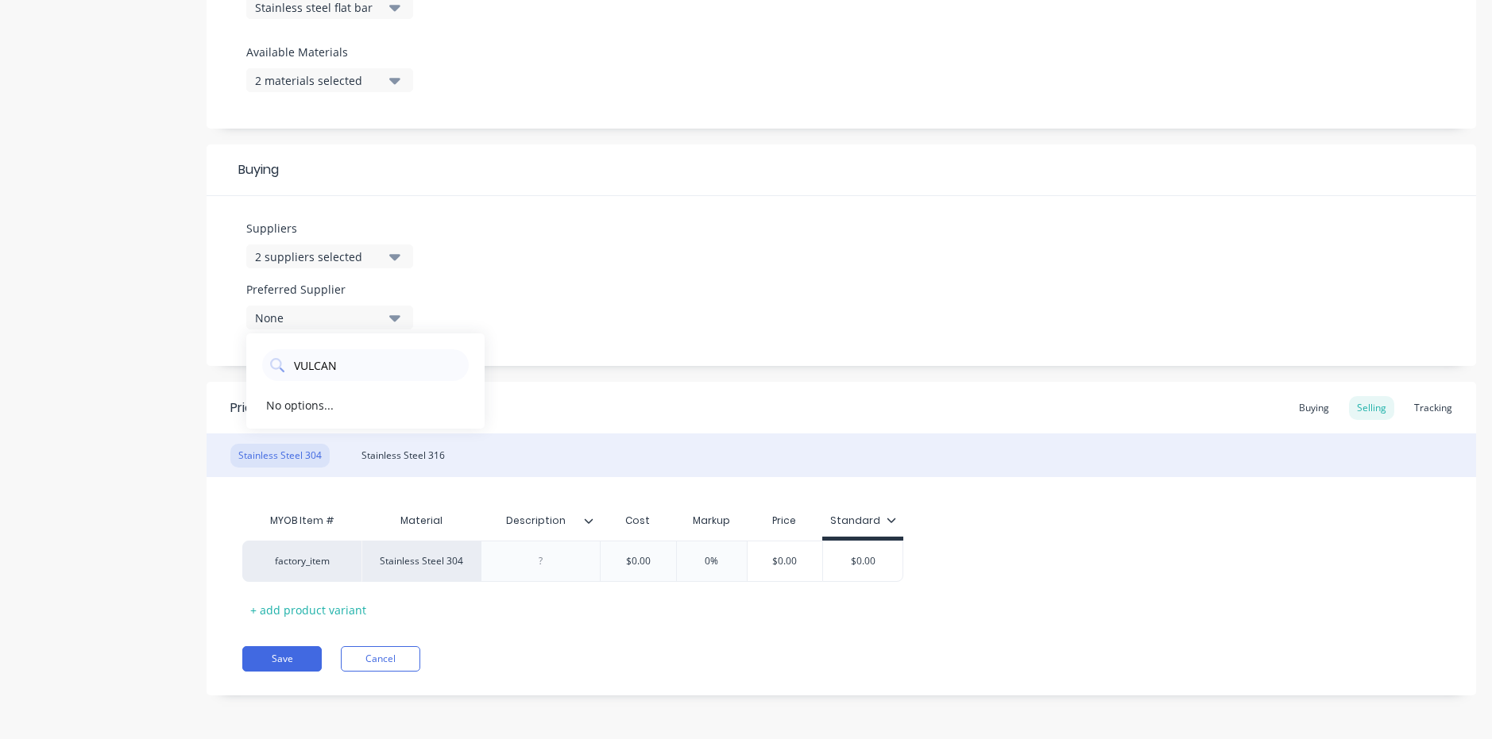
type Supplier "VULCAN"
click at [637, 415] on div "Pricing Buying Selling Tracking" at bounding box center [840, 408] width 1269 height 52
click at [453, 569] on div "Stainless Steel 304" at bounding box center [420, 561] width 119 height 41
click at [279, 616] on div "+ add product variant" at bounding box center [308, 610] width 132 height 25
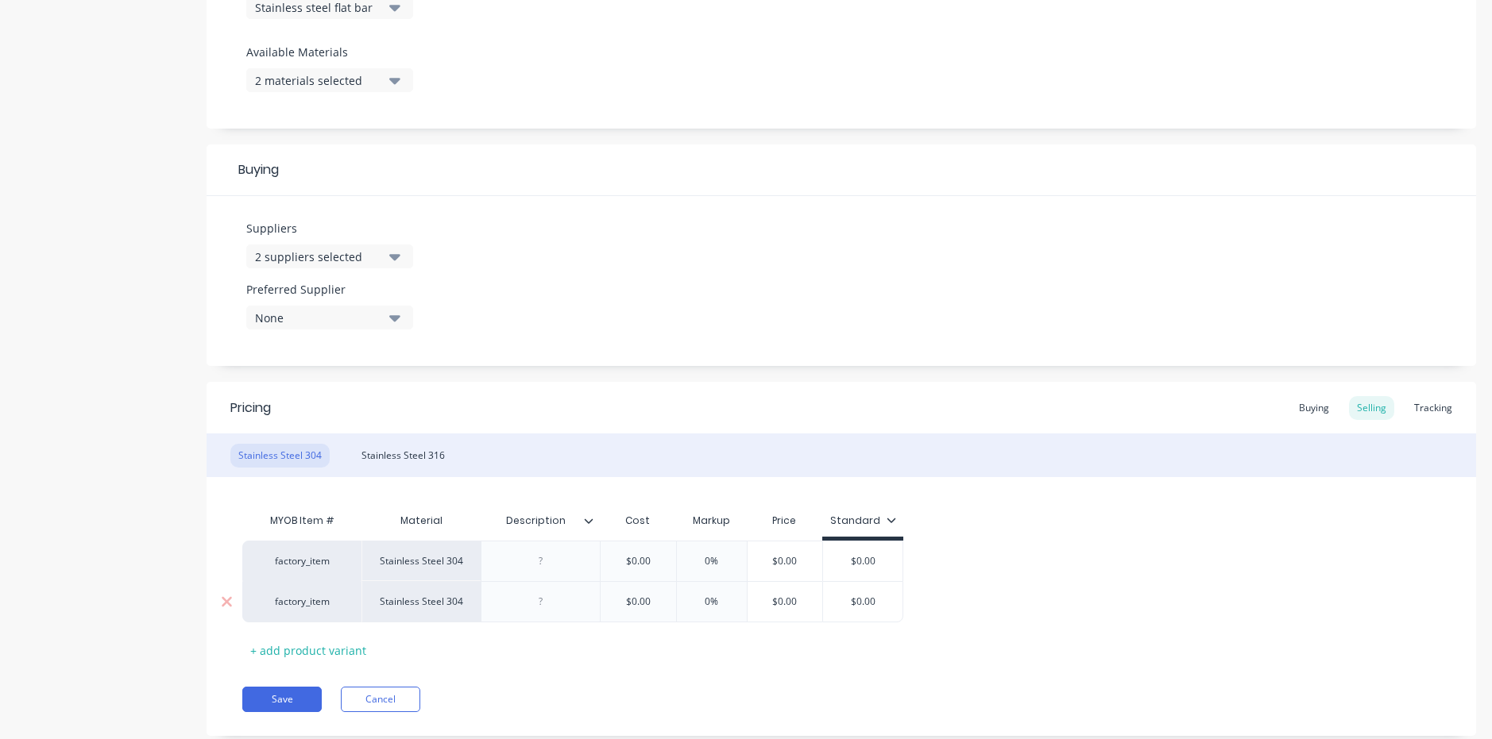
click at [452, 604] on div "Stainless Steel 304" at bounding box center [420, 601] width 119 height 41
click at [326, 609] on div "factory_item" at bounding box center [301, 601] width 119 height 41
click at [535, 608] on div at bounding box center [540, 602] width 79 height 21
click at [630, 597] on input "text" at bounding box center [637, 602] width 79 height 14
type textarea "x"
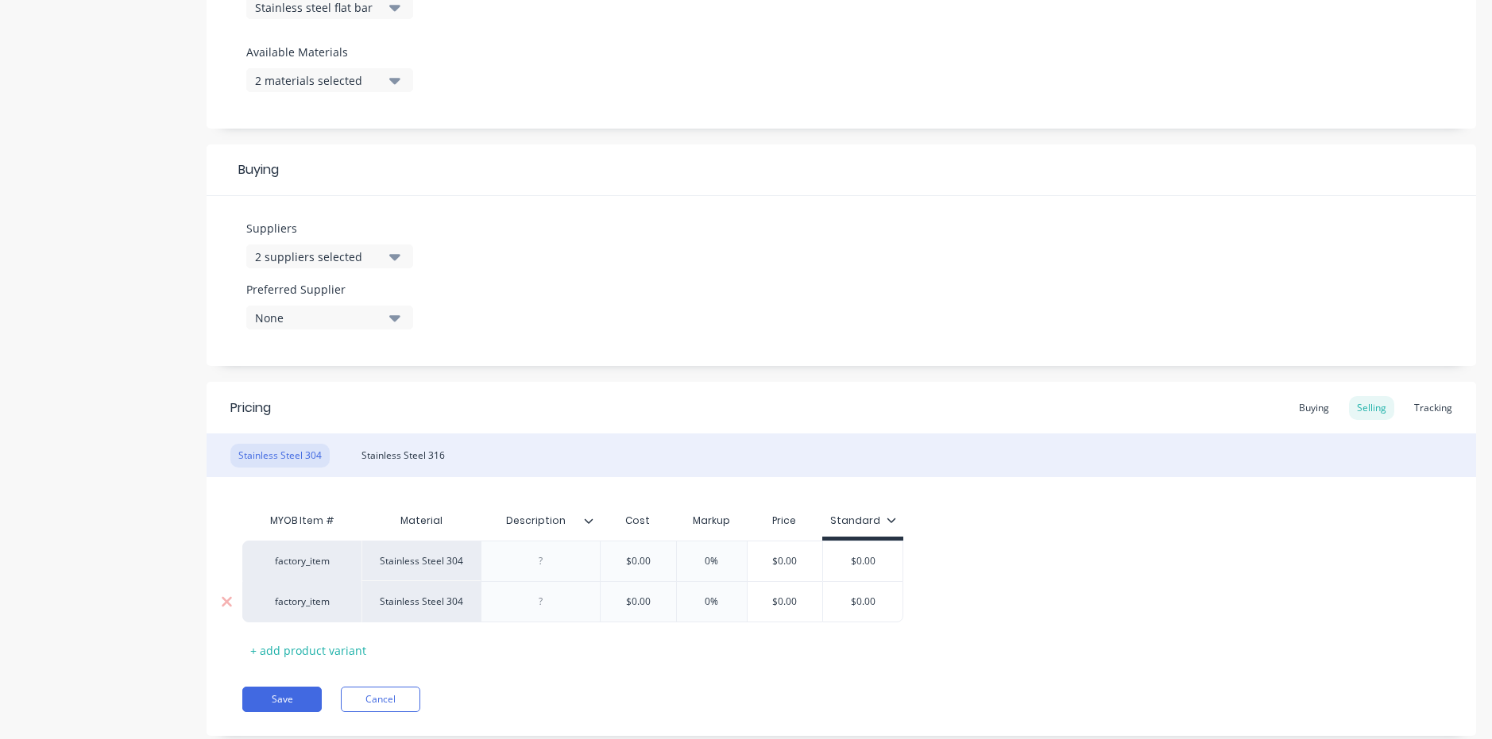
type input "$0.00"
click at [434, 608] on div "Stainless Steel 304" at bounding box center [420, 601] width 119 height 41
click at [324, 614] on div "factory_item" at bounding box center [301, 601] width 119 height 41
click at [225, 606] on icon at bounding box center [227, 602] width 12 height 16
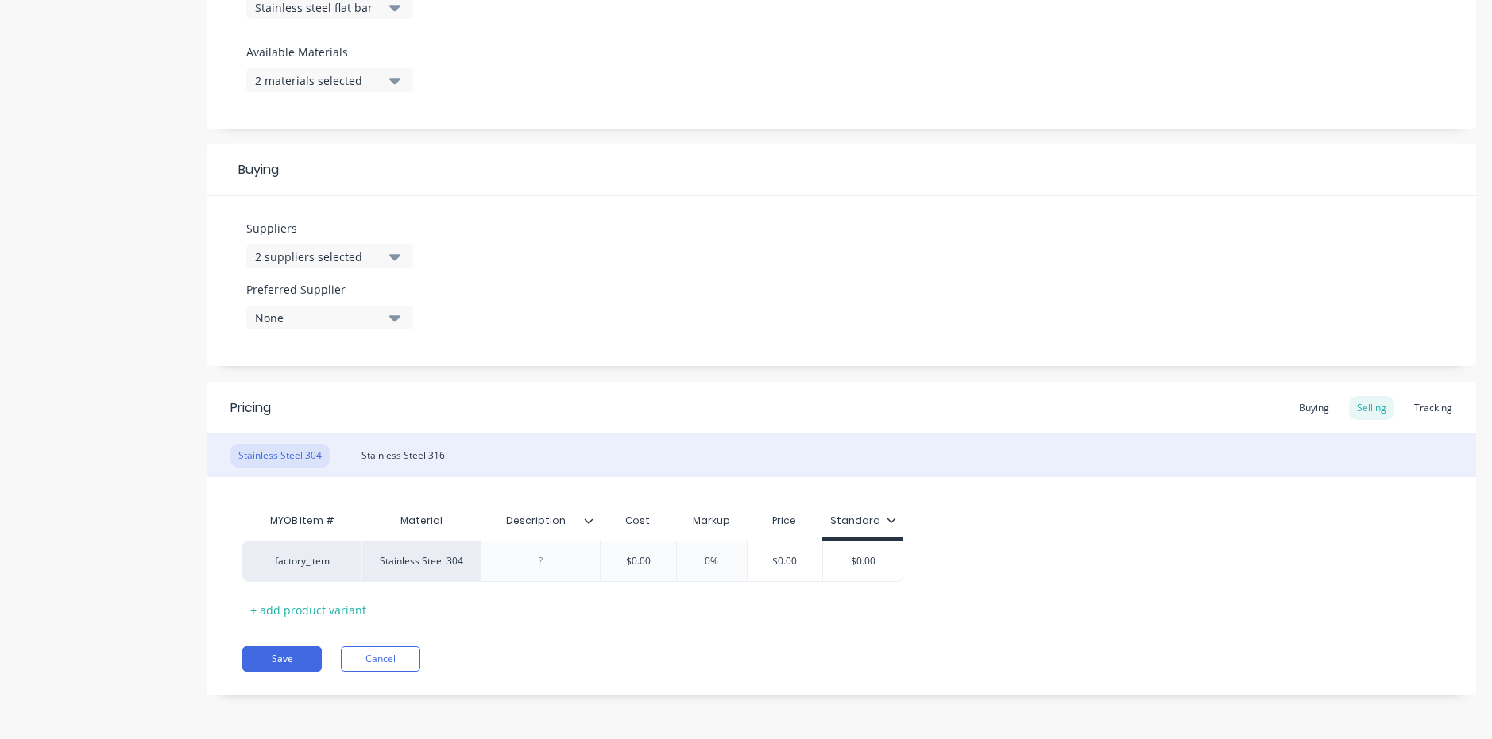
click at [592, 531] on div "Description" at bounding box center [540, 521] width 119 height 40
click at [592, 527] on div at bounding box center [595, 521] width 10 height 14
click at [664, 419] on div "Pricing Buying Selling Tracking" at bounding box center [840, 408] width 1269 height 52
click at [584, 524] on icon at bounding box center [589, 521] width 10 height 10
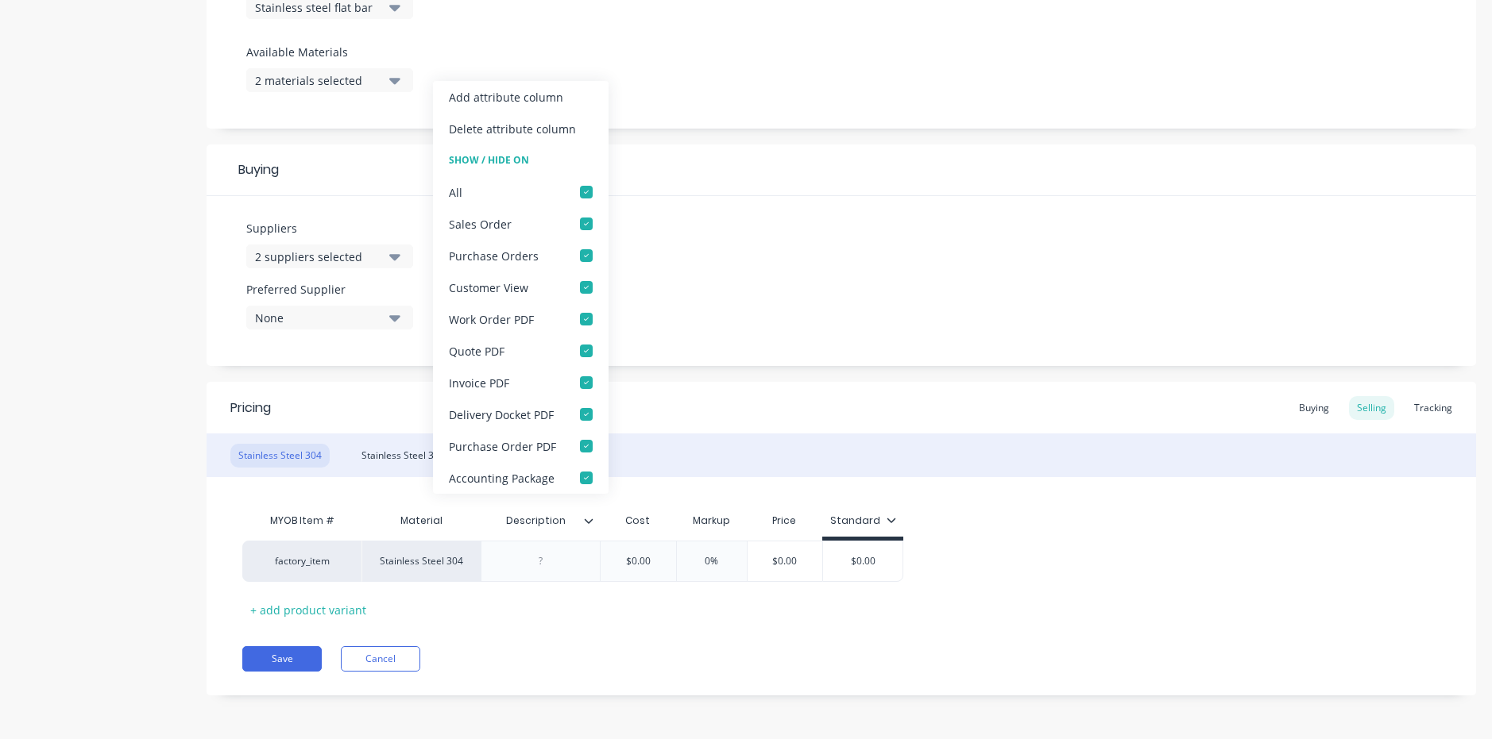
click at [691, 481] on div "MYOB Item # Material Description Cost Markup Price Standard factory_item Stainl…" at bounding box center [840, 549] width 1269 height 145
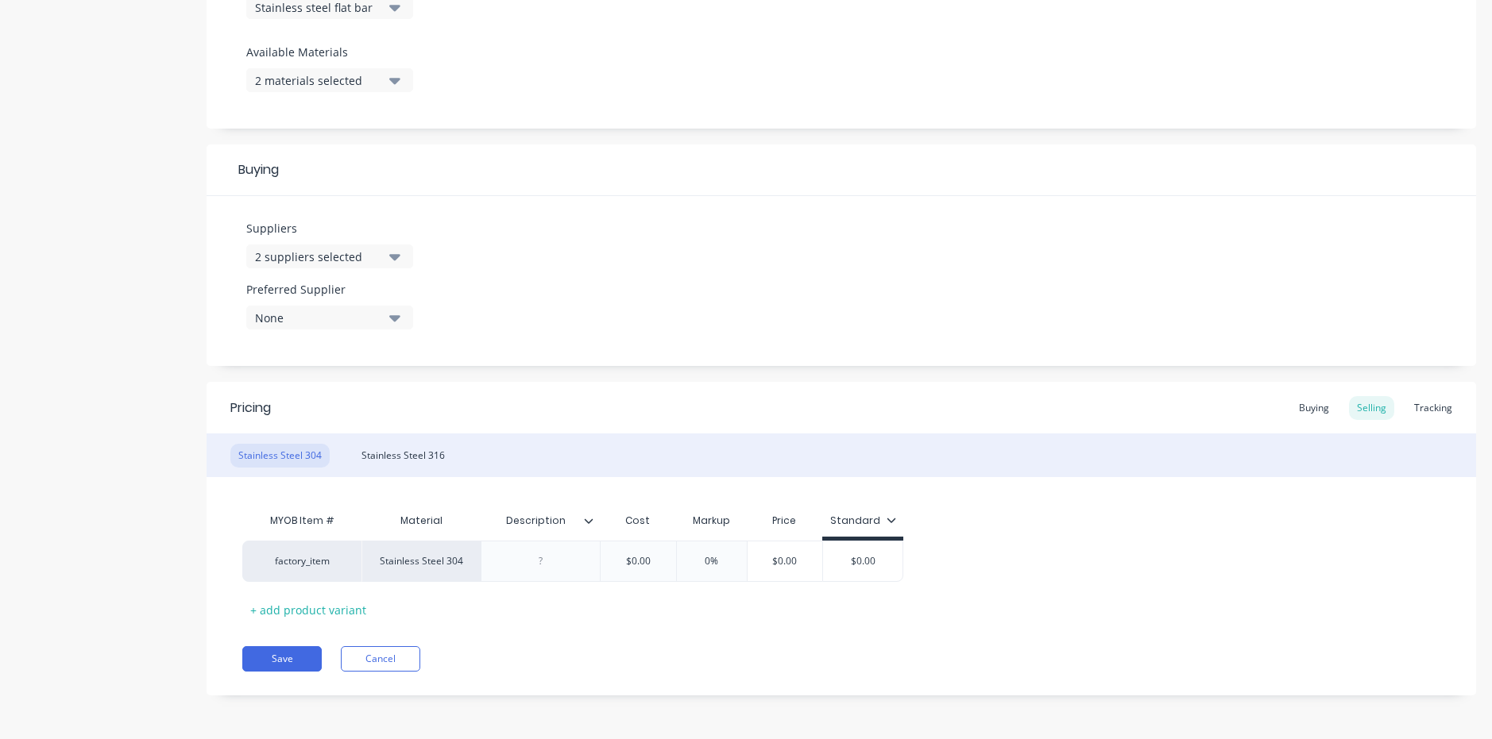
click at [589, 523] on icon at bounding box center [589, 521] width 9 height 5
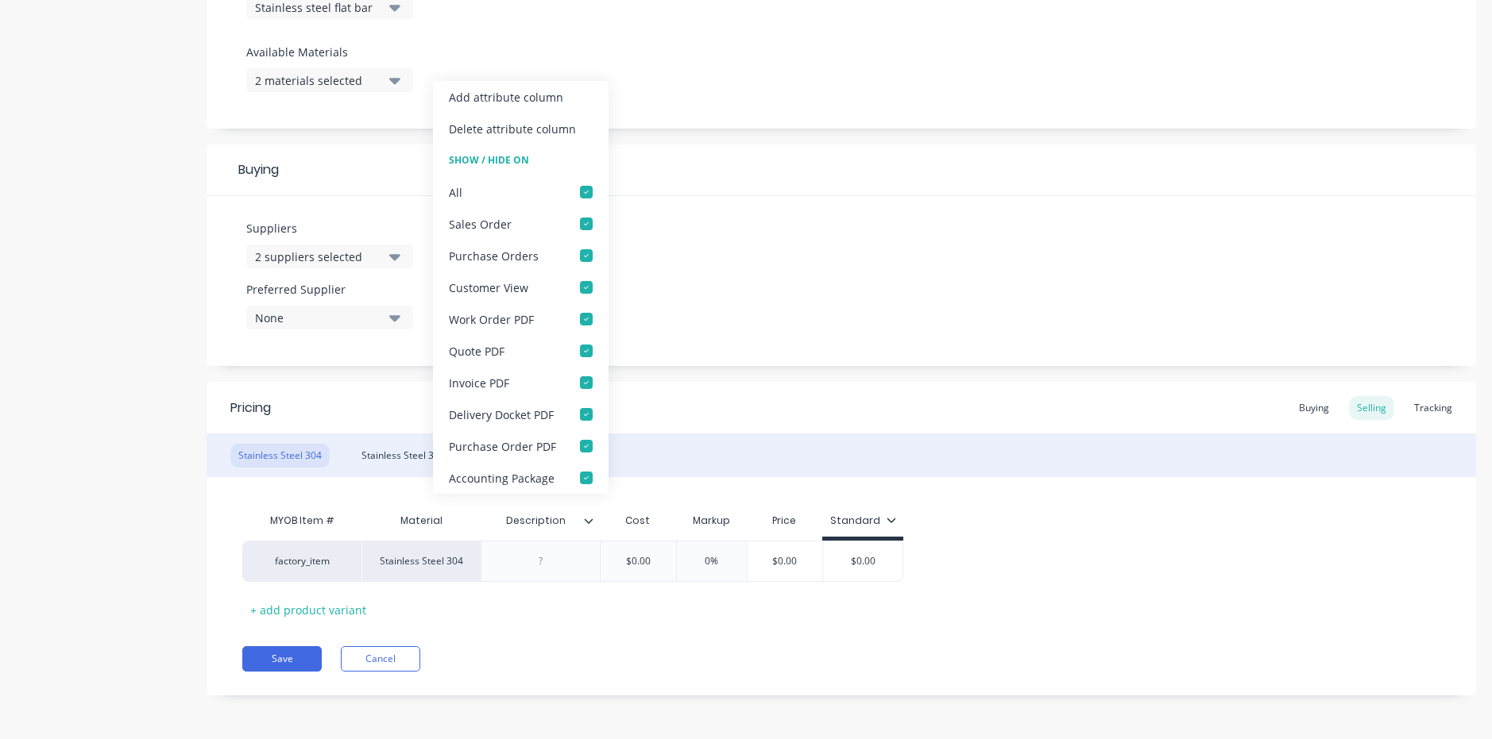
click at [589, 523] on icon at bounding box center [589, 521] width 9 height 5
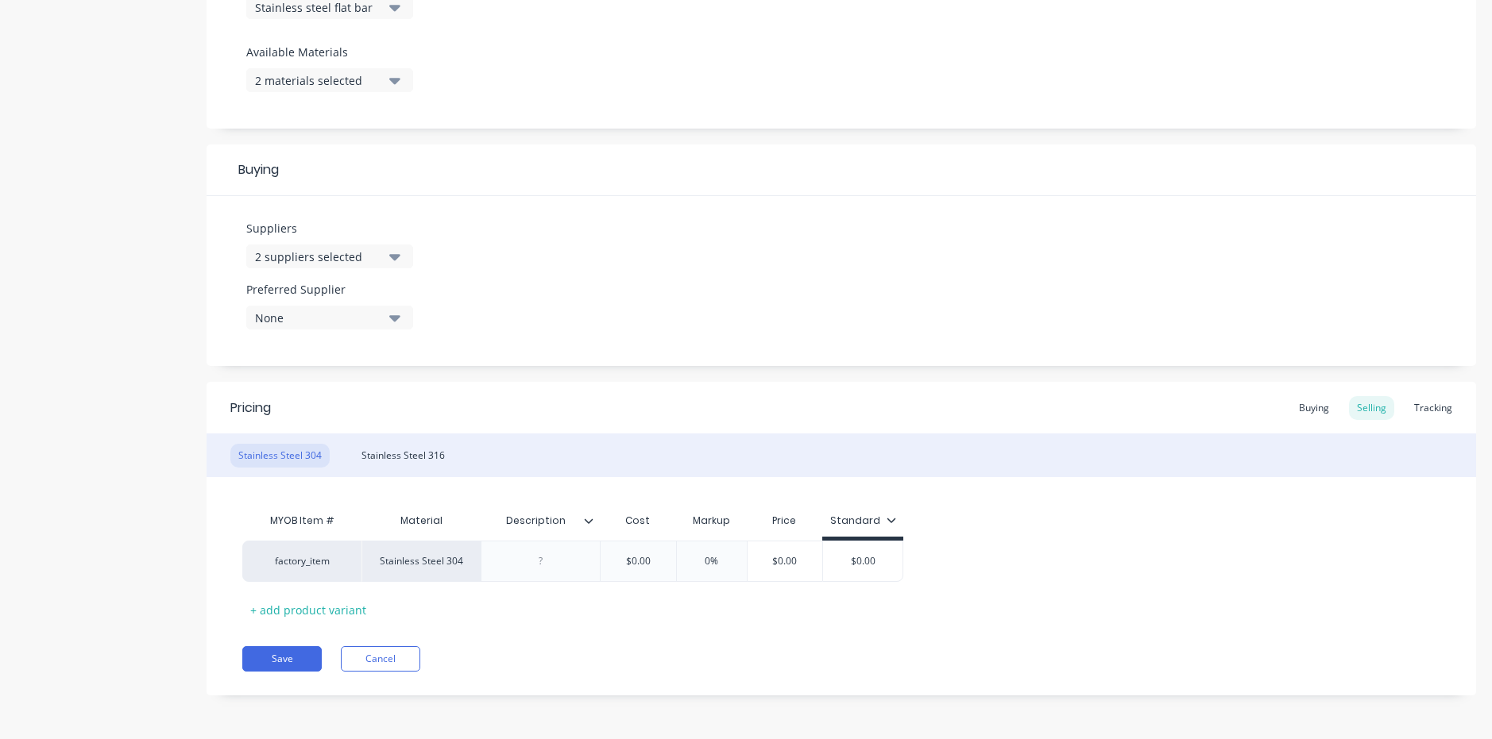
click at [589, 523] on icon at bounding box center [589, 521] width 9 height 5
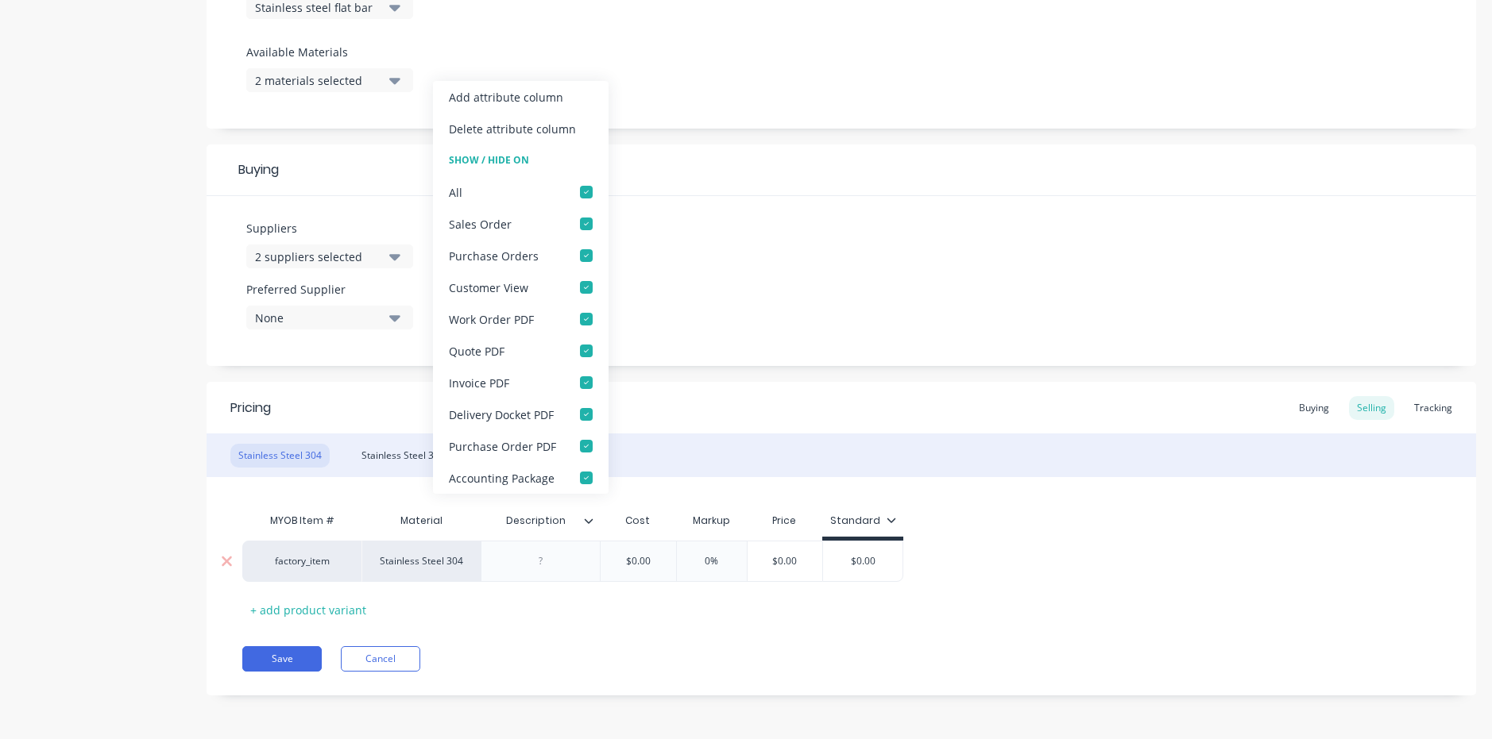
type textarea "x"
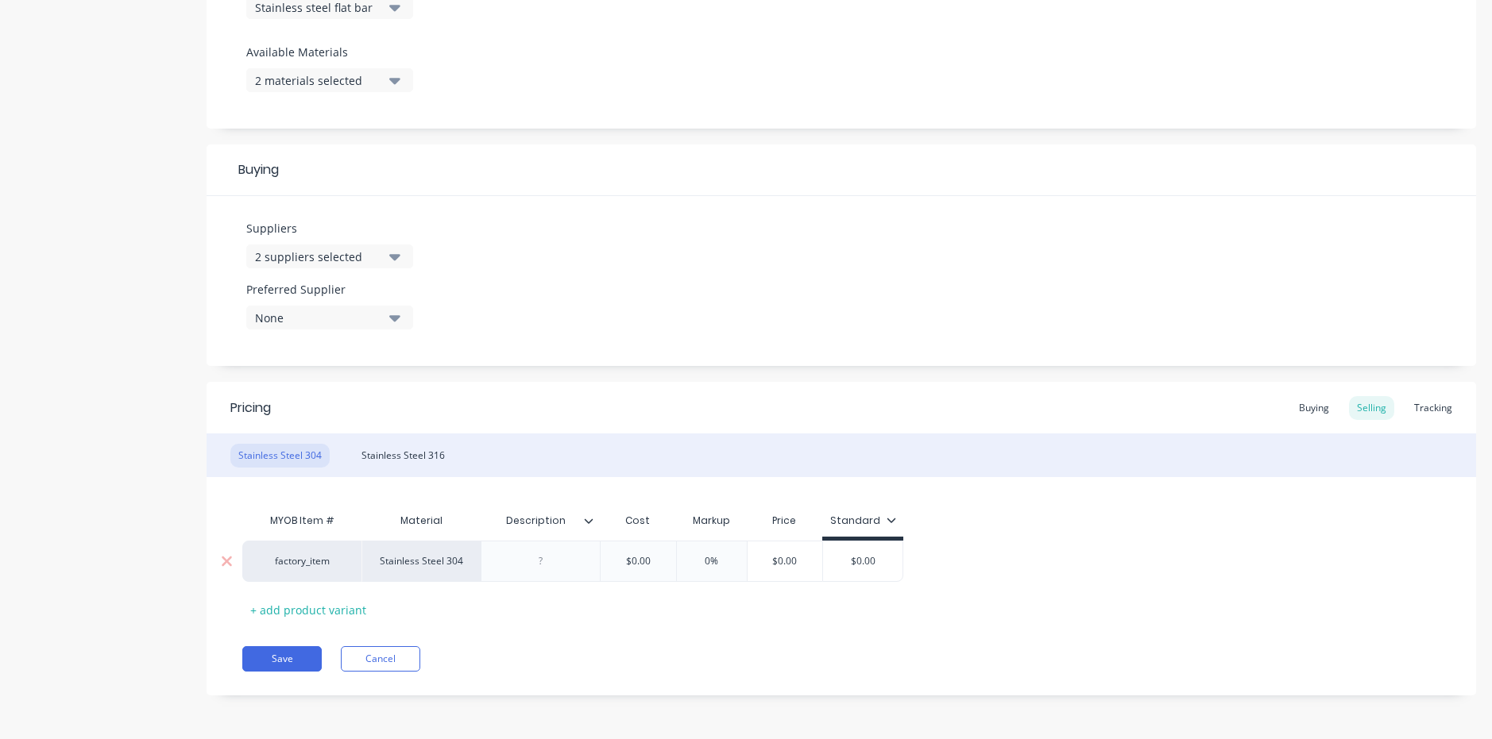
click at [549, 561] on div at bounding box center [540, 561] width 79 height 21
click at [454, 567] on div "Stainless Steel 304" at bounding box center [420, 561] width 119 height 41
click at [274, 623] on div "Pricing Buying Selling Tracking Stainless Steel 304 Stainless Steel 316 MYOB It…" at bounding box center [840, 543] width 1269 height 322
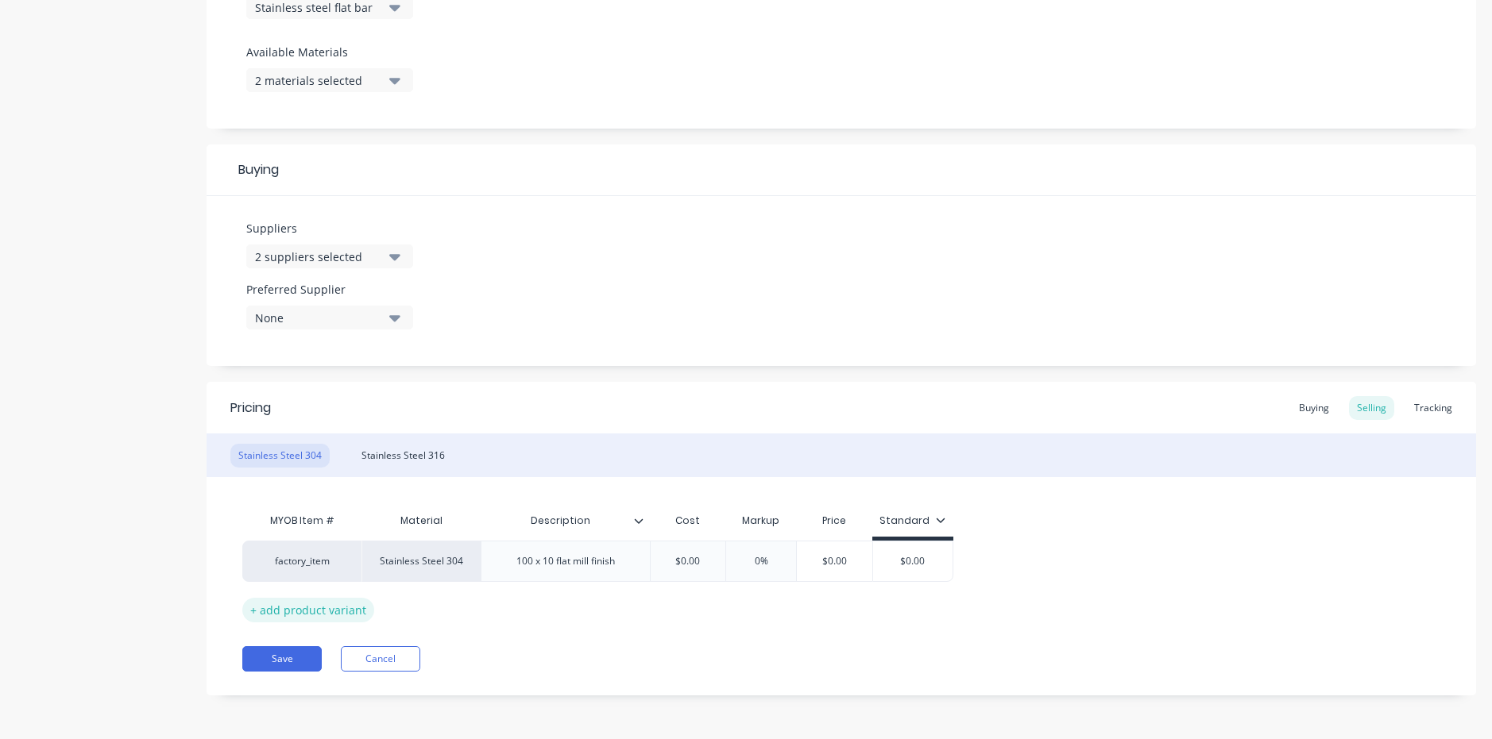
click at [318, 615] on div "+ add product variant" at bounding box center [308, 610] width 132 height 25
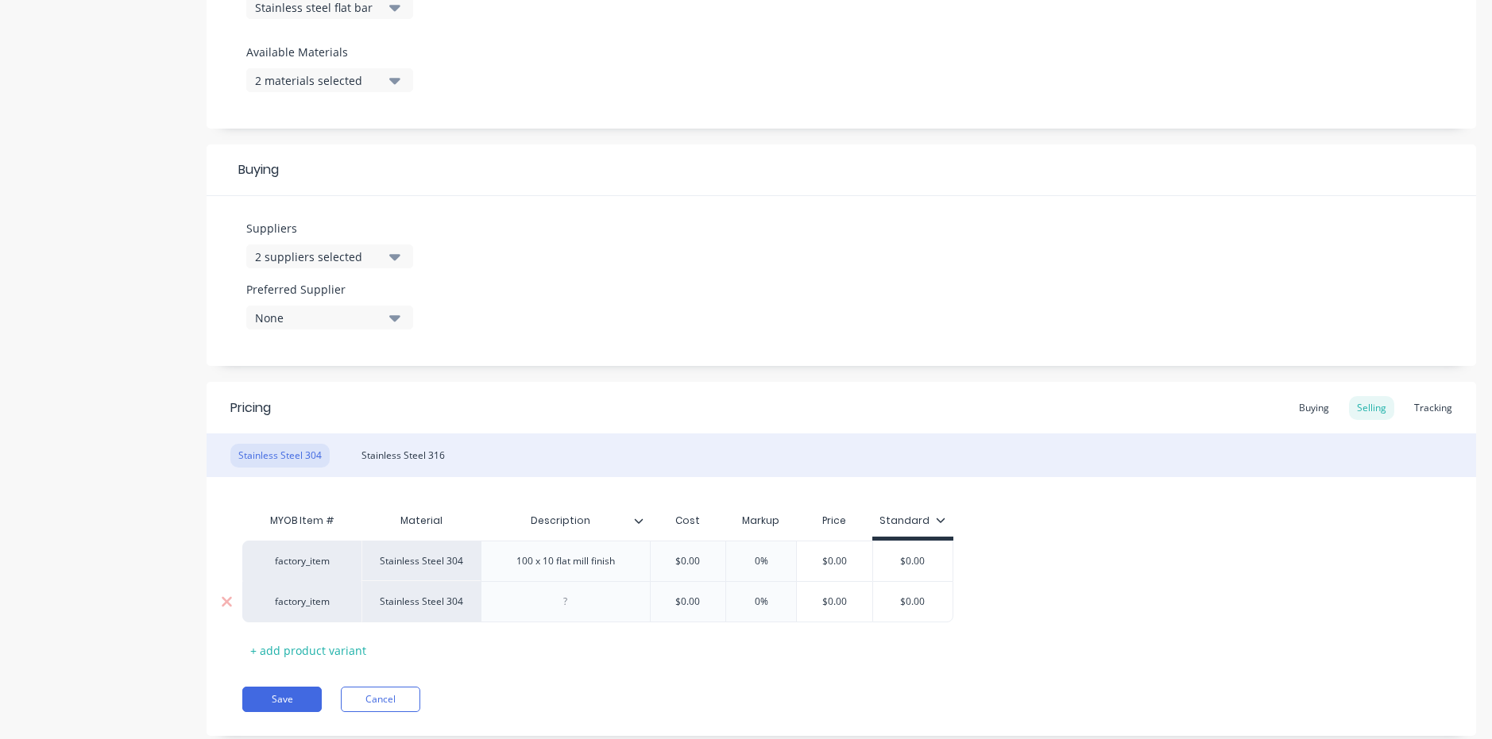
click at [515, 616] on div at bounding box center [565, 601] width 169 height 41
click at [573, 602] on div at bounding box center [565, 602] width 79 height 21
click at [436, 611] on div "Stainless Steel 304" at bounding box center [420, 601] width 119 height 41
click at [465, 609] on div "Stainless Steel 304" at bounding box center [420, 601] width 119 height 41
click at [290, 614] on div "factory_item" at bounding box center [301, 601] width 119 height 41
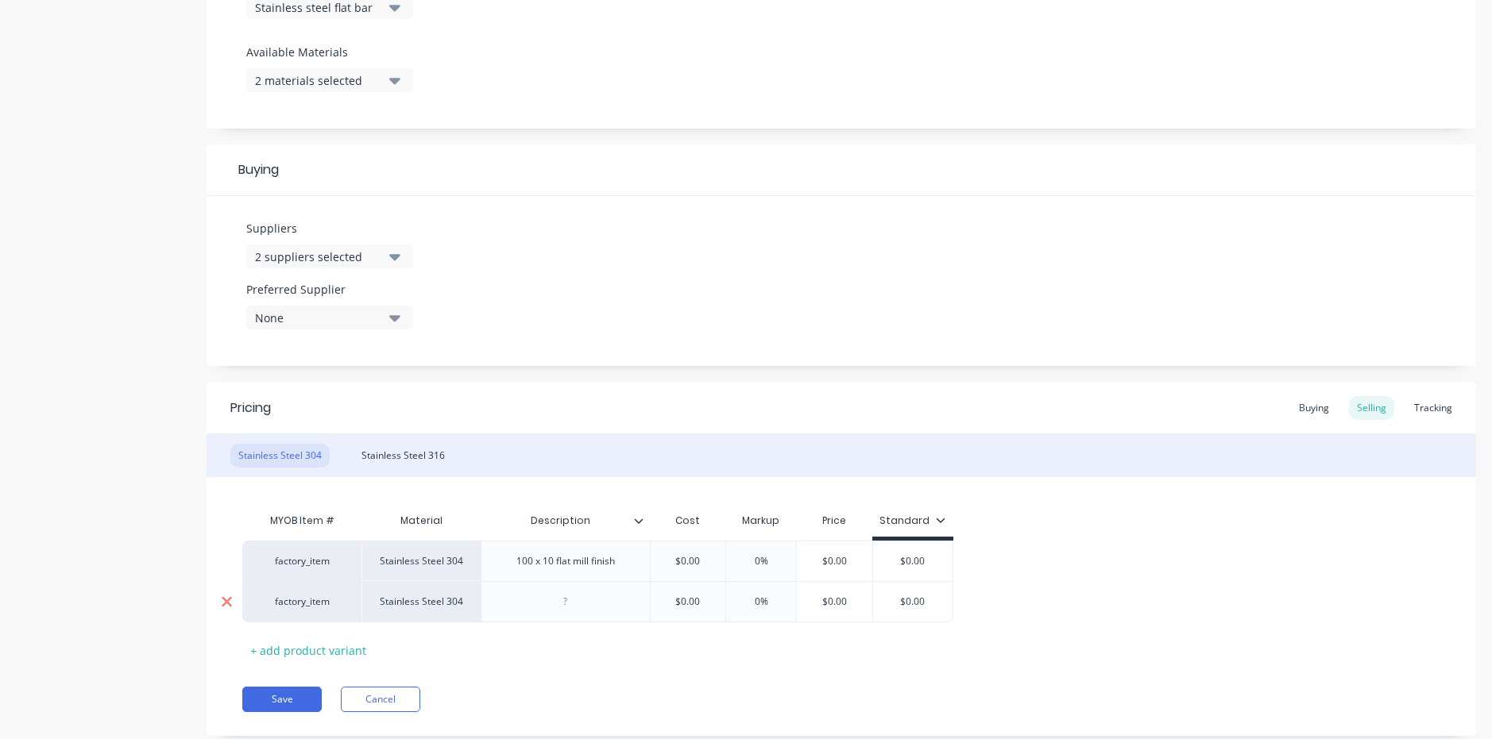
click at [226, 607] on icon at bounding box center [227, 602] width 12 height 16
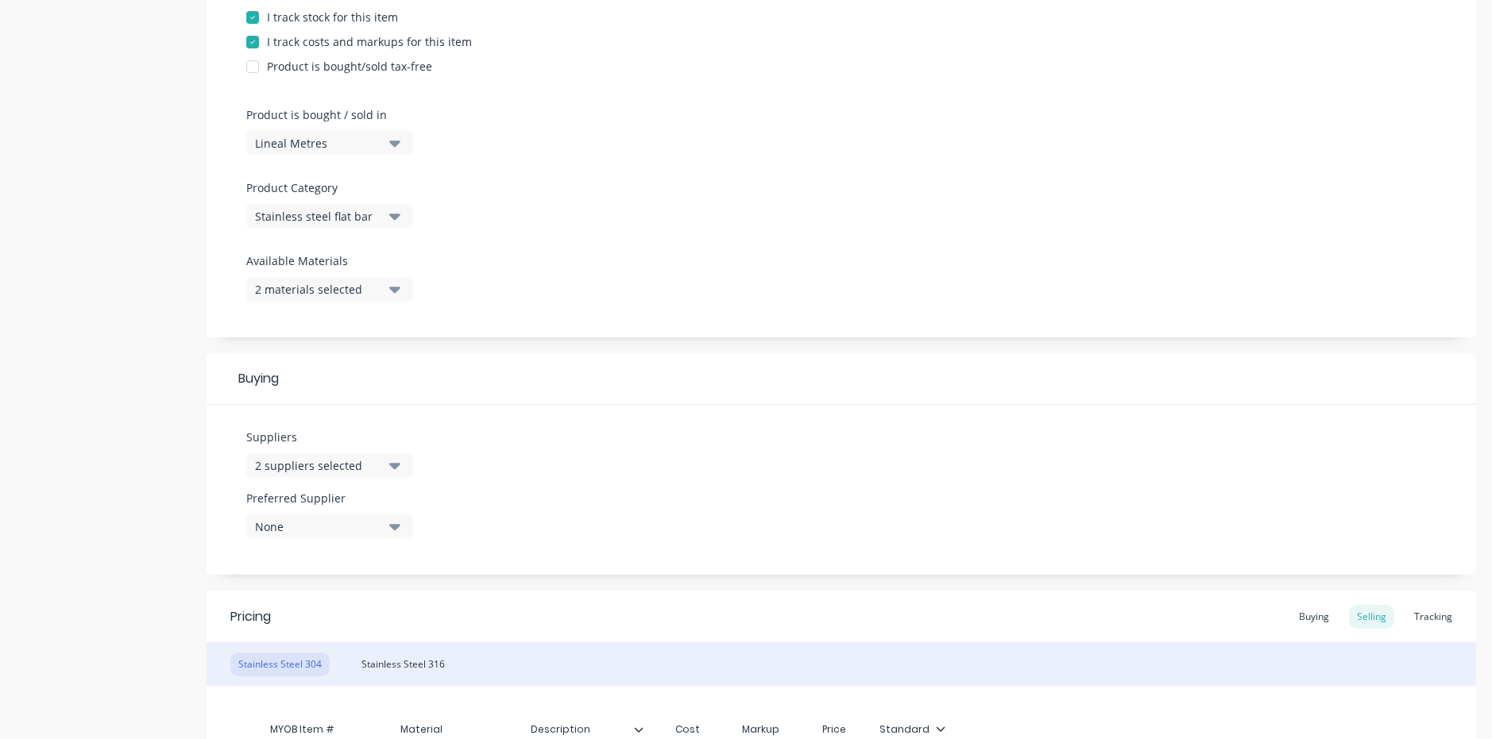
scroll to position [530, 0]
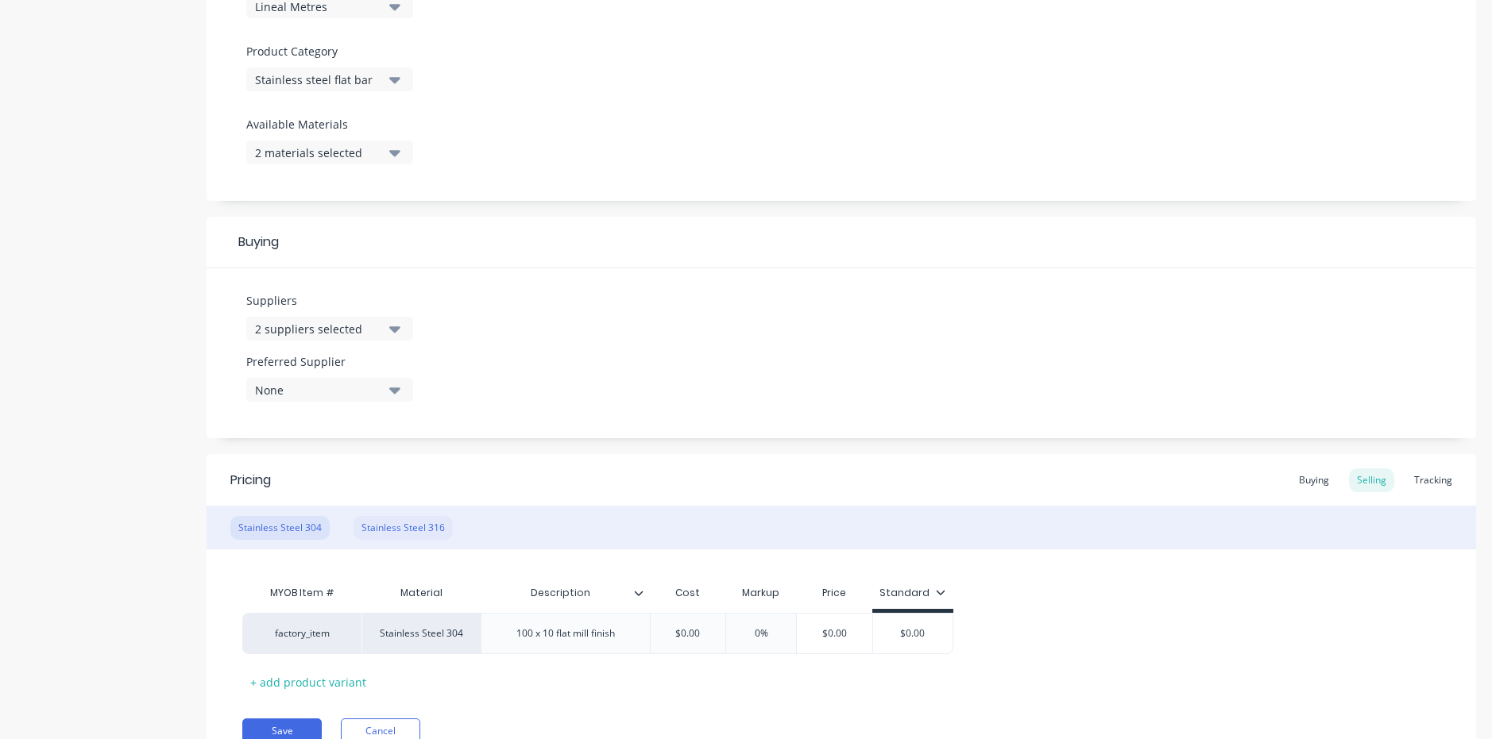
click at [409, 529] on div "Stainless Steel 316" at bounding box center [402, 528] width 99 height 24
click at [532, 639] on div at bounding box center [540, 633] width 79 height 21
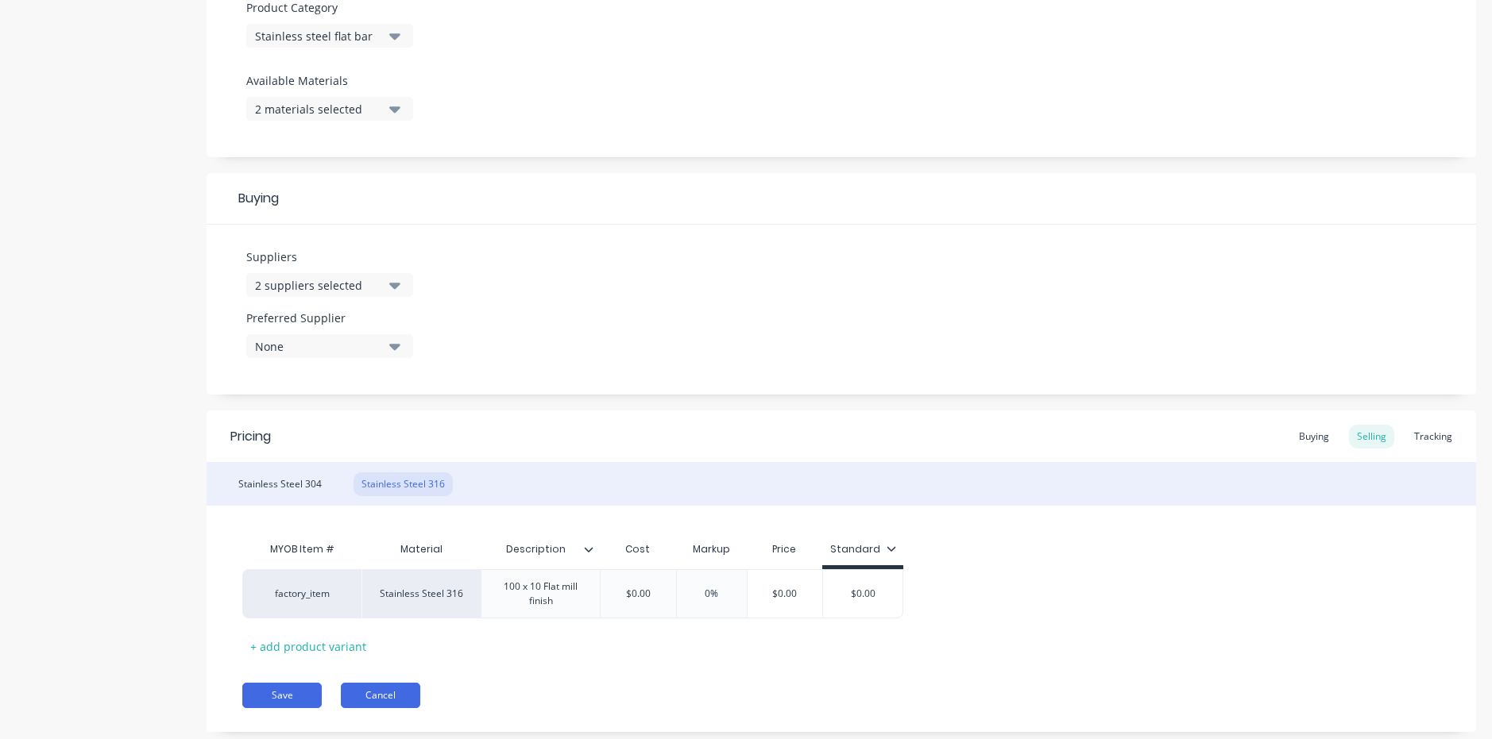
scroll to position [610, 0]
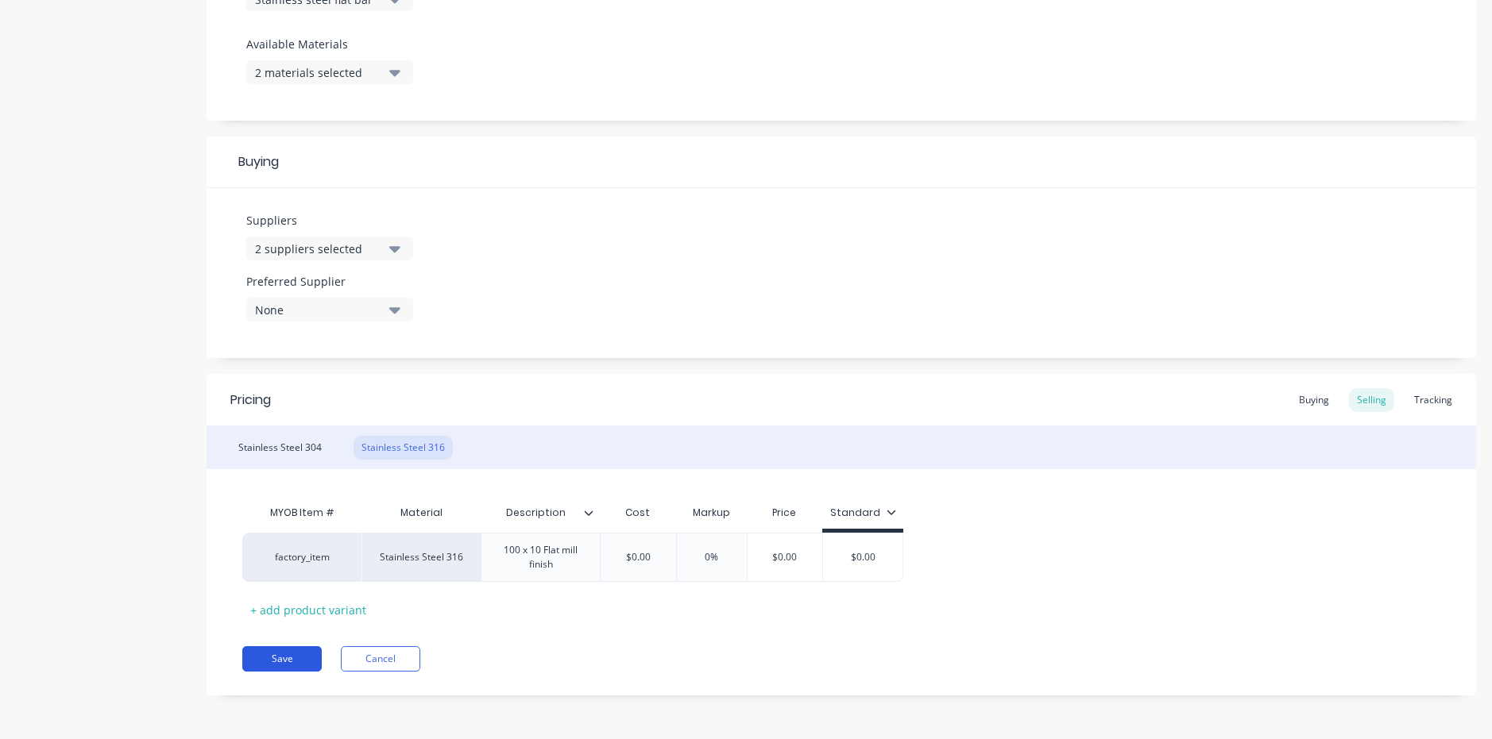
click at [290, 650] on button "Save" at bounding box center [281, 658] width 79 height 25
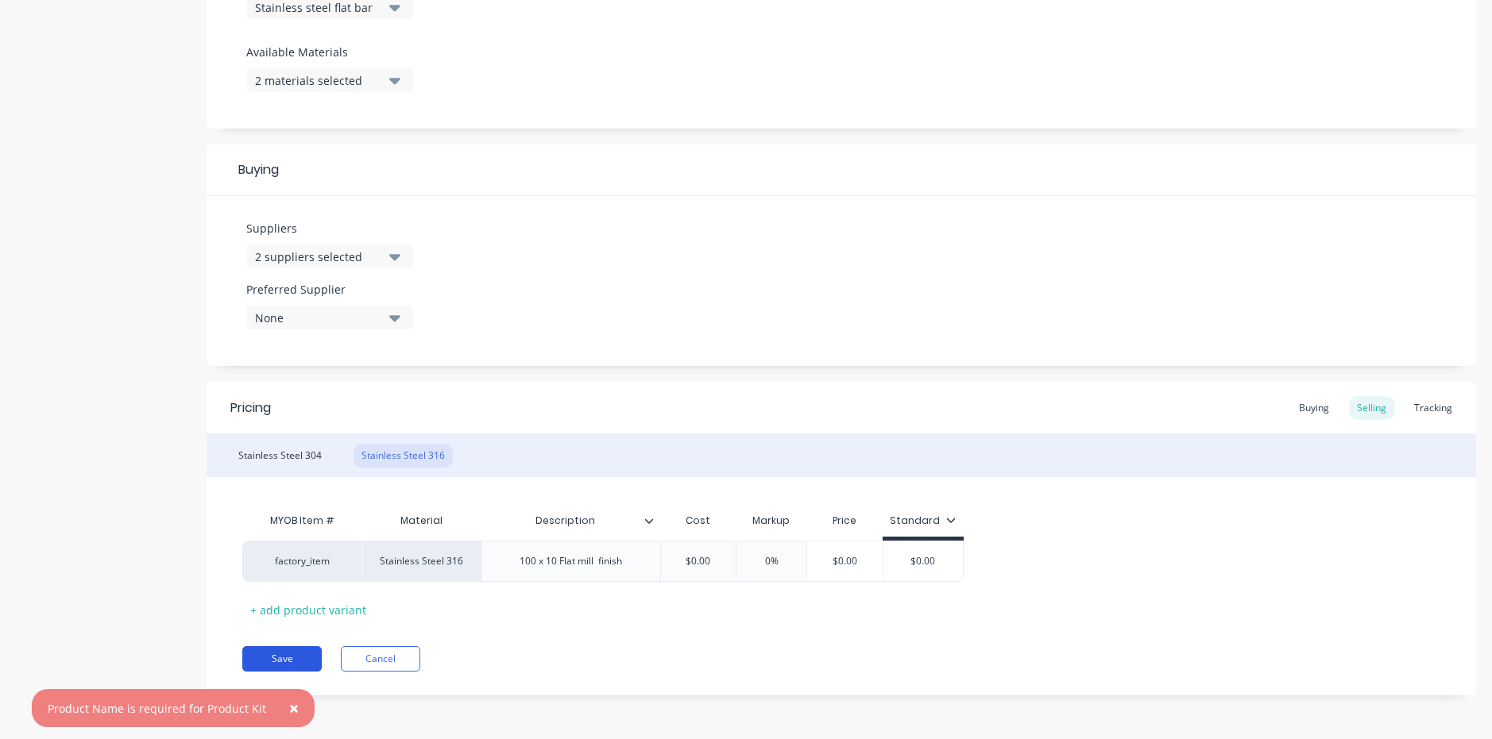
click at [302, 662] on button "Save" at bounding box center [281, 658] width 79 height 25
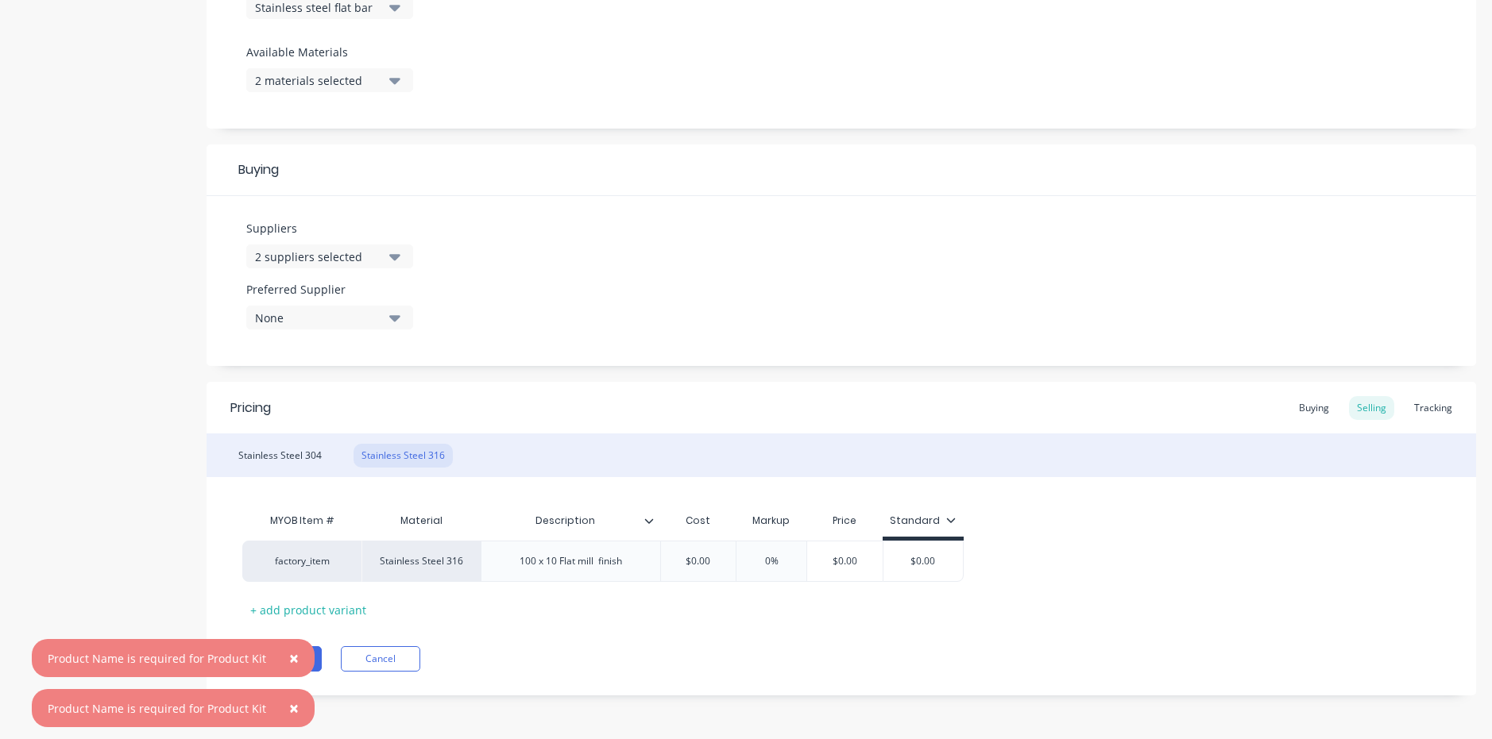
click at [478, 627] on div "Pricing Buying Selling Tracking Stainless Steel 304 Stainless Steel 316 MYOB It…" at bounding box center [840, 539] width 1269 height 314
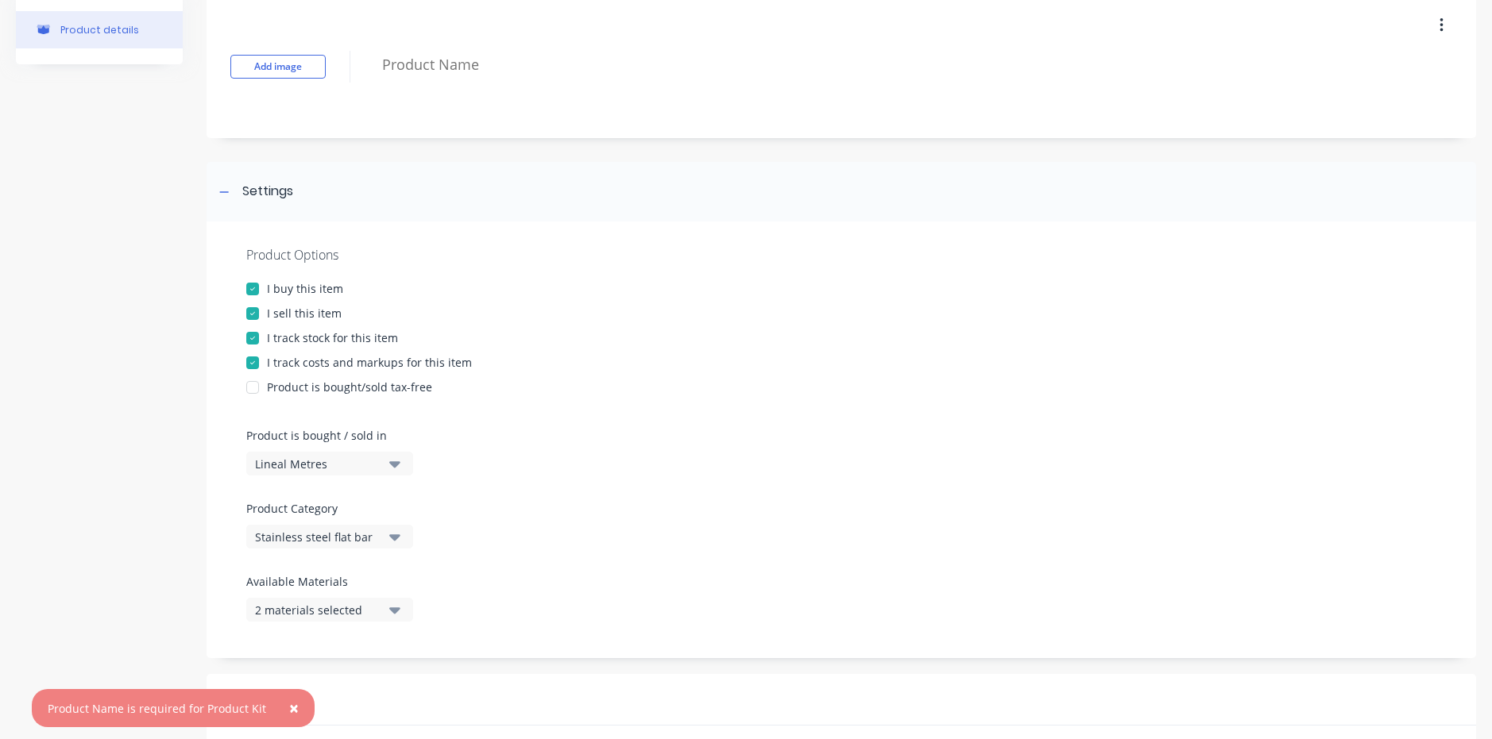
scroll to position [0, 0]
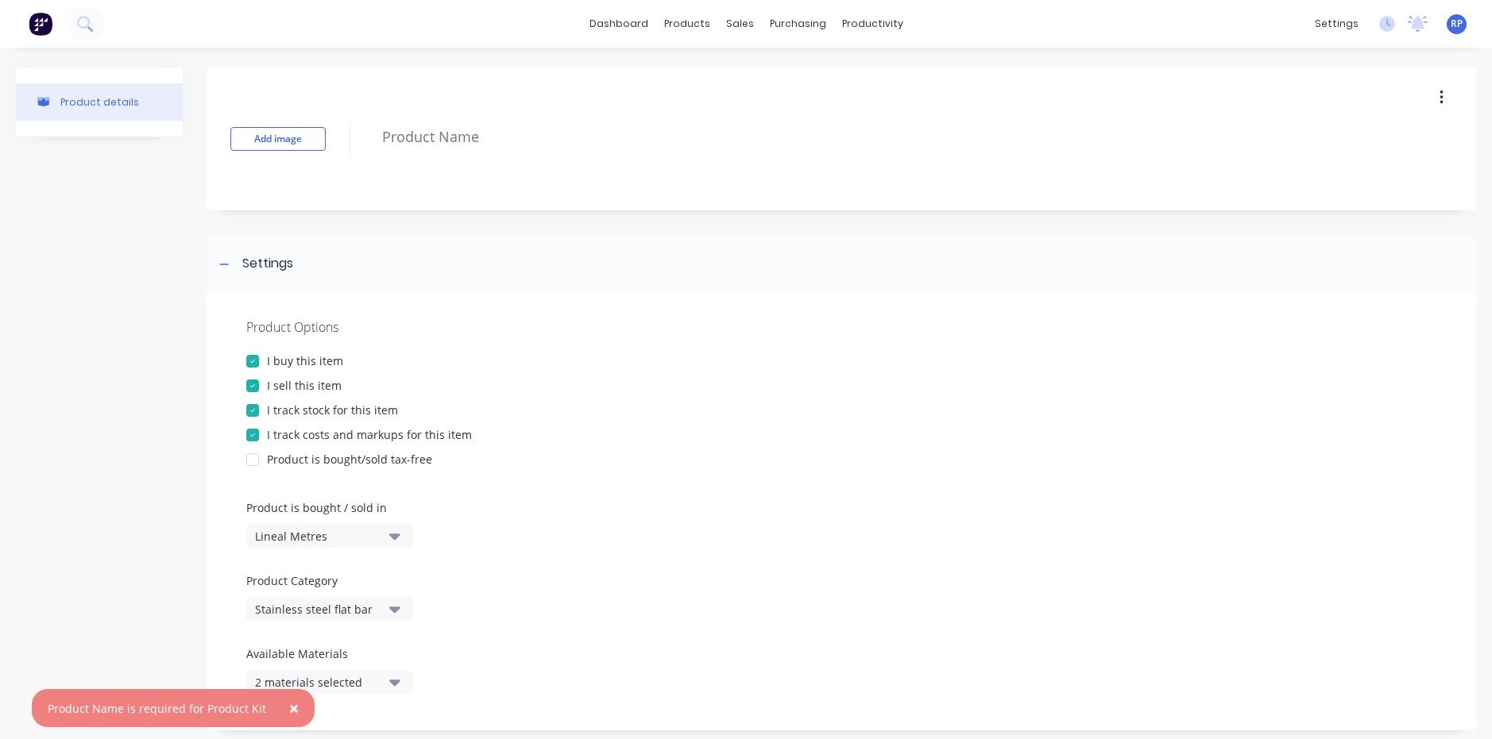
click at [442, 117] on div "Add image" at bounding box center [840, 139] width 1269 height 143
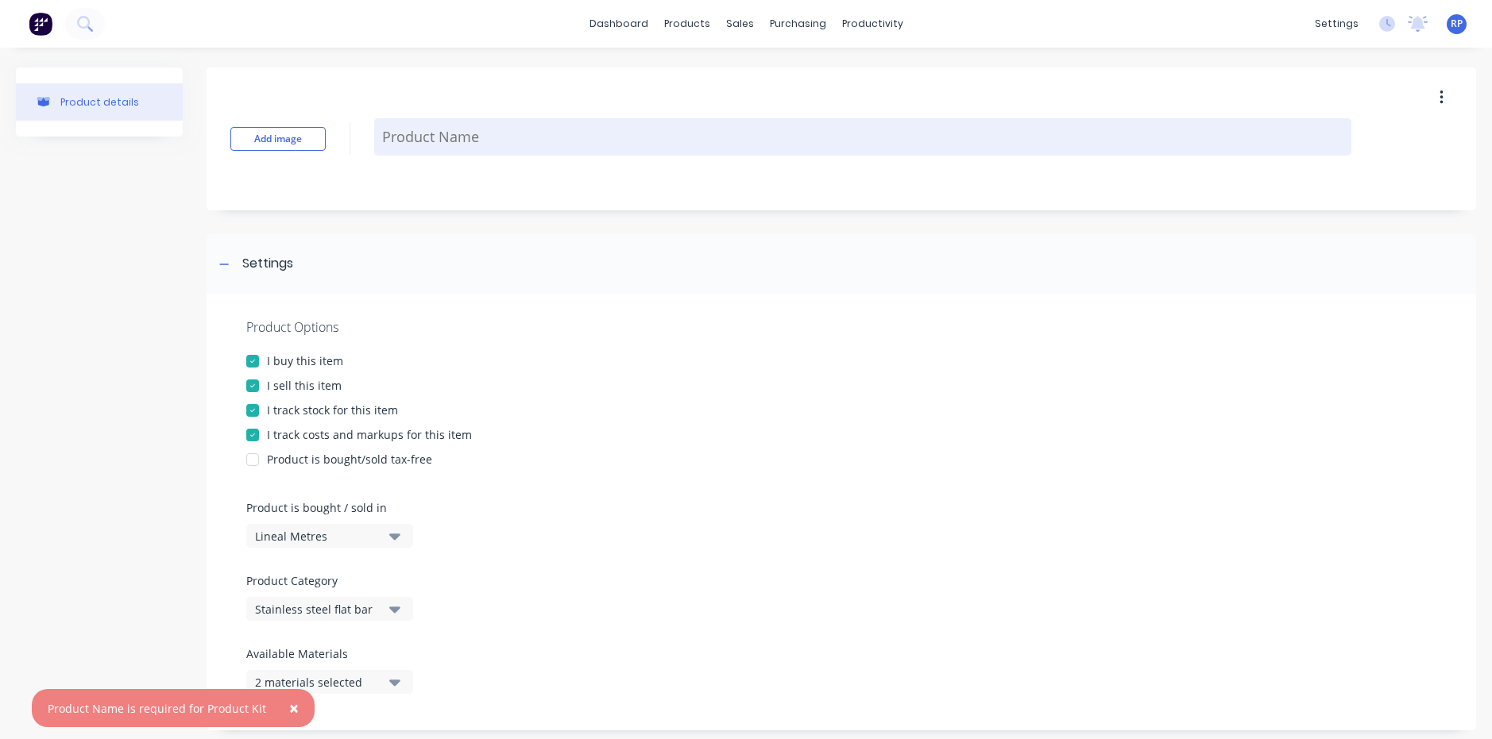
type textarea "x"
click at [445, 139] on textarea at bounding box center [862, 136] width 977 height 37
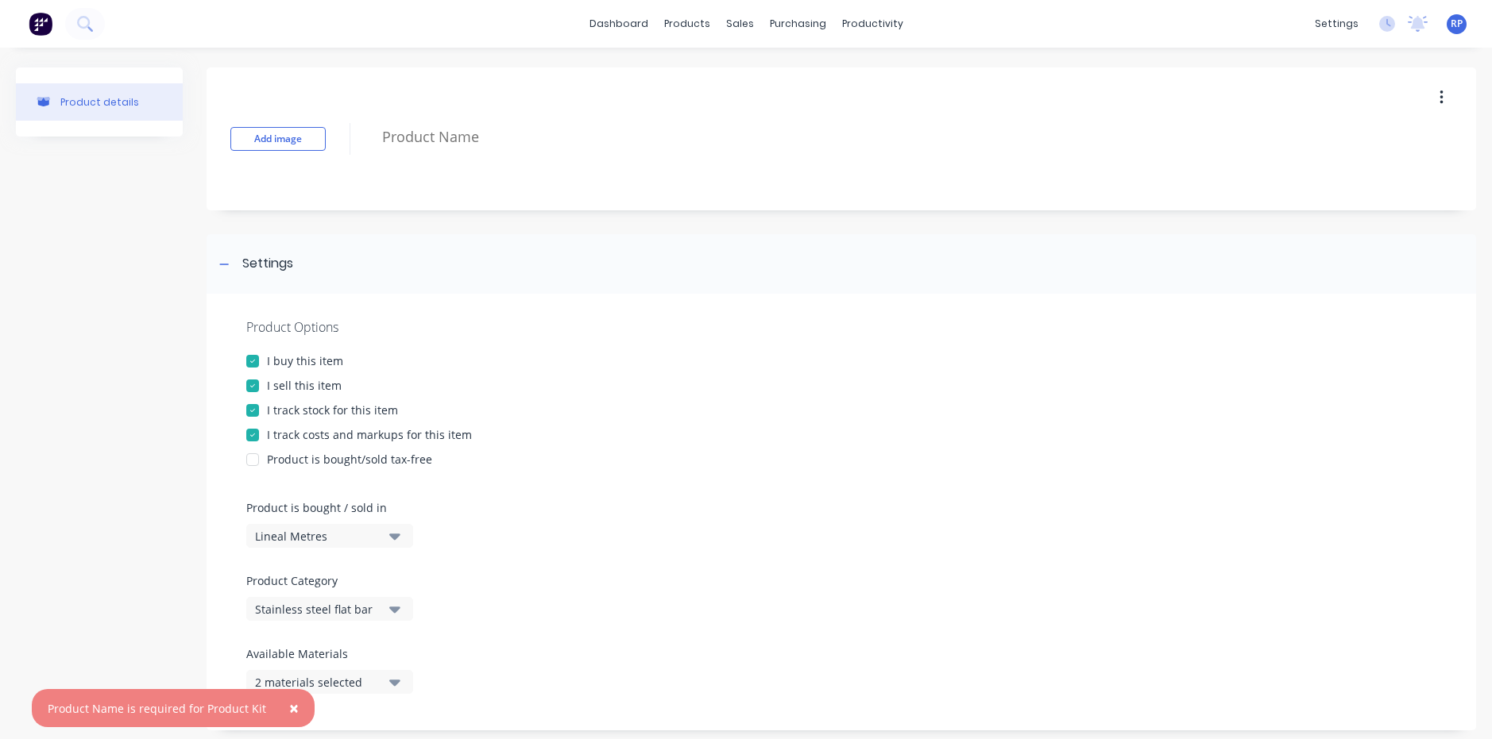
type textarea "F"
type textarea "x"
type textarea "Fl"
type textarea "x"
type textarea "Fla"
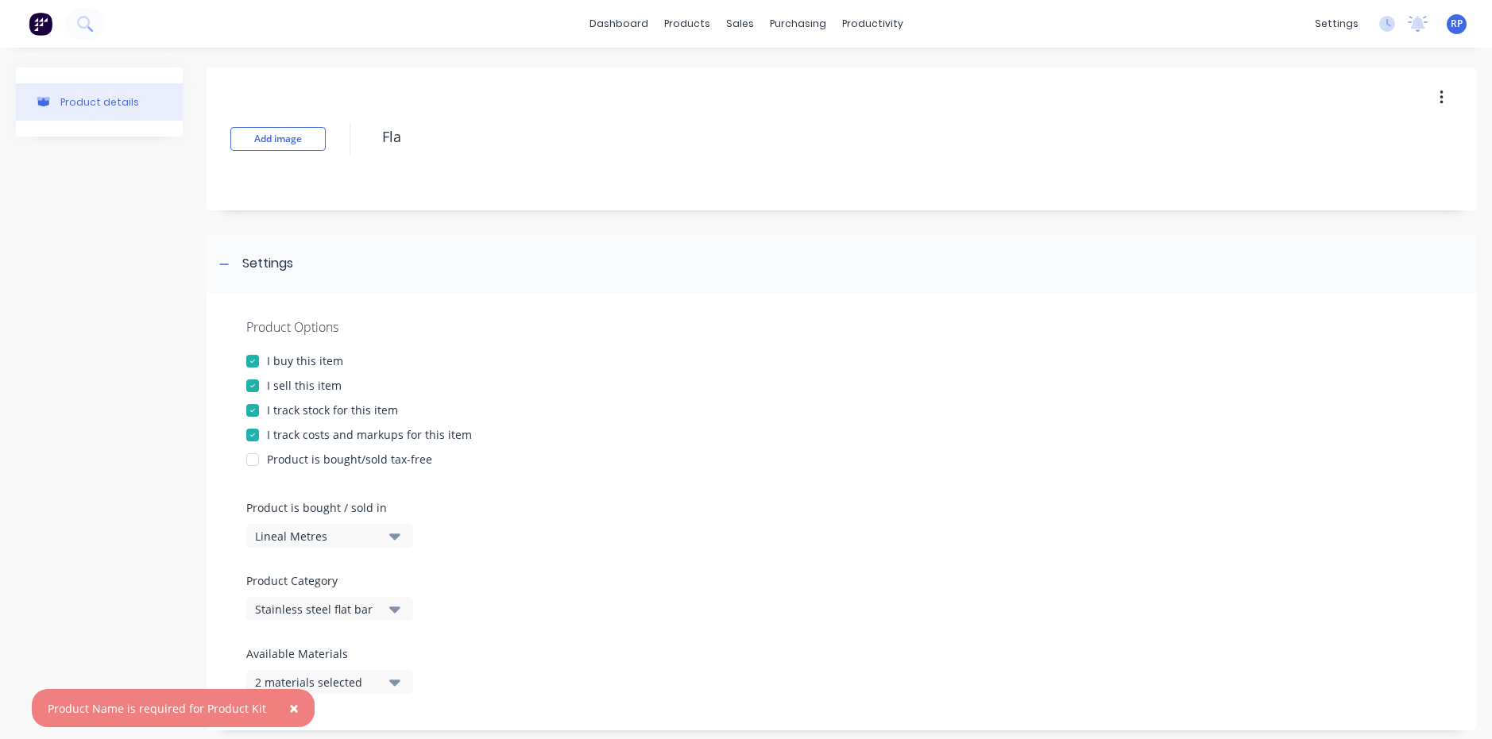
type textarea "x"
type textarea "Flat"
type textarea "x"
type textarea "Flat"
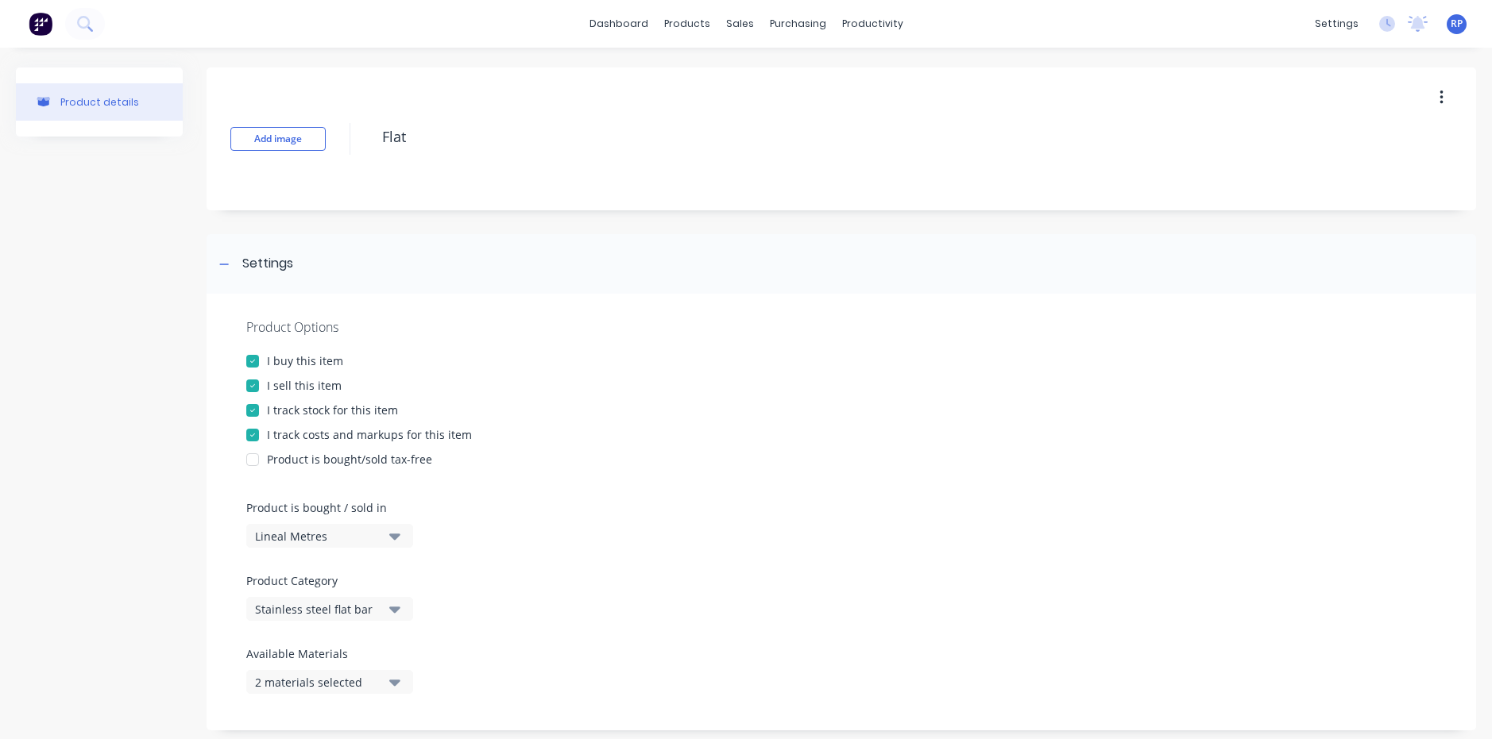
type textarea "x"
type textarea "Flat b"
type textarea "x"
type textarea "Flat ba"
type textarea "x"
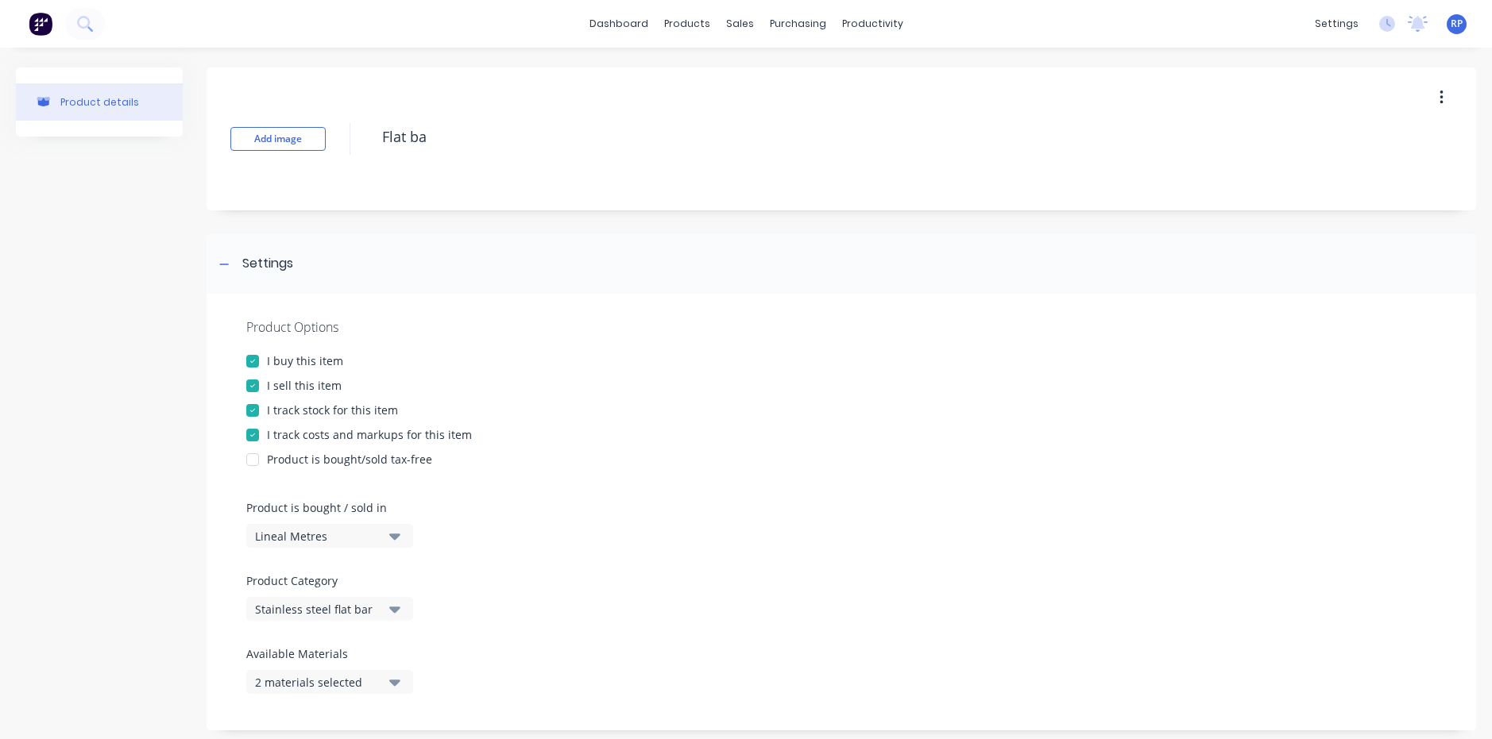
type textarea "Flat bar"
type textarea "x"
type textarea "Flat bar"
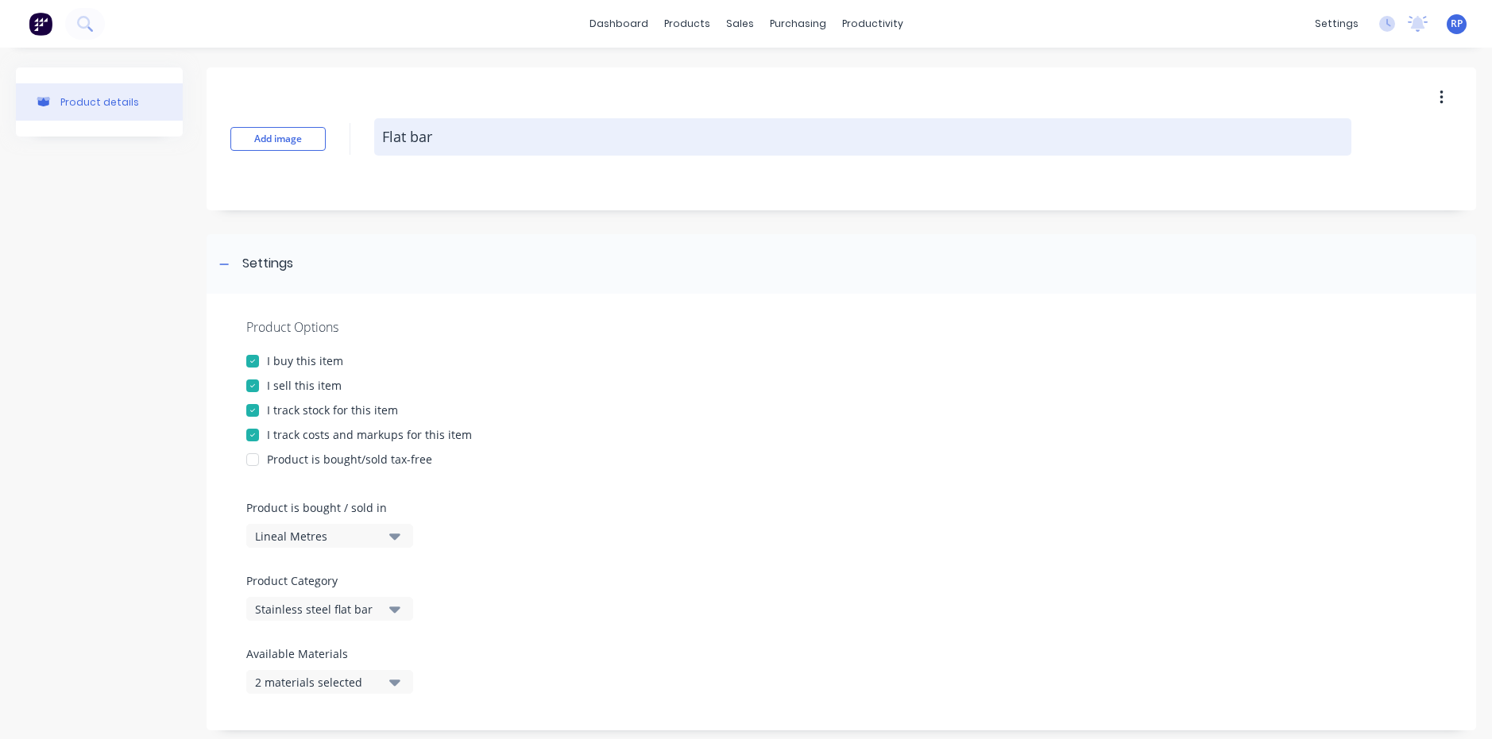
type textarea "x"
type textarea "Flat bar 1"
type textarea "x"
type textarea "Flat bar 10"
type textarea "x"
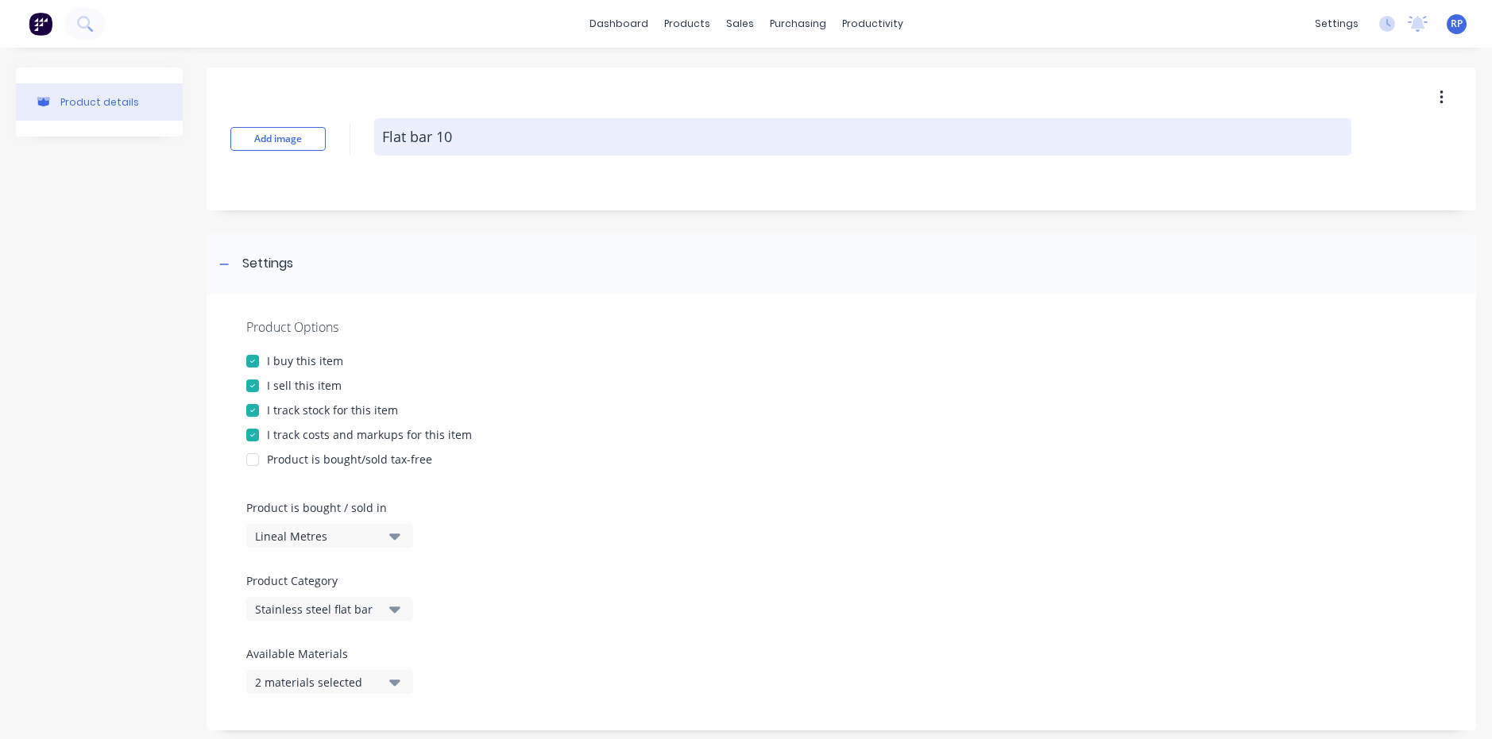
type textarea "Flat bar 100"
type textarea "x"
type textarea "Flat bar 100"
type textarea "x"
type textarea "Flat bar 100 x"
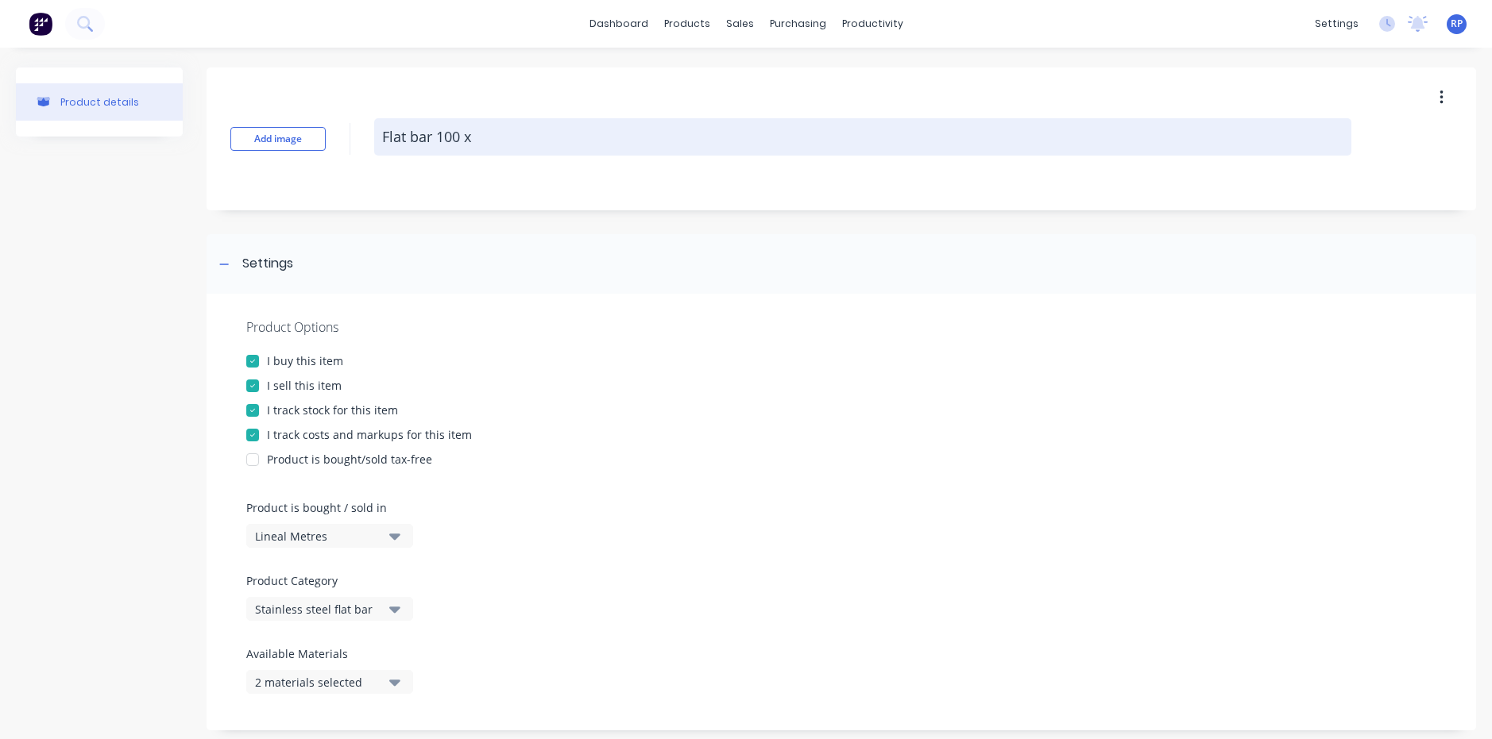
type textarea "x"
type textarea "Flat bar 100 x"
type textarea "x"
type textarea "Flat bar 100 x 1"
type textarea "x"
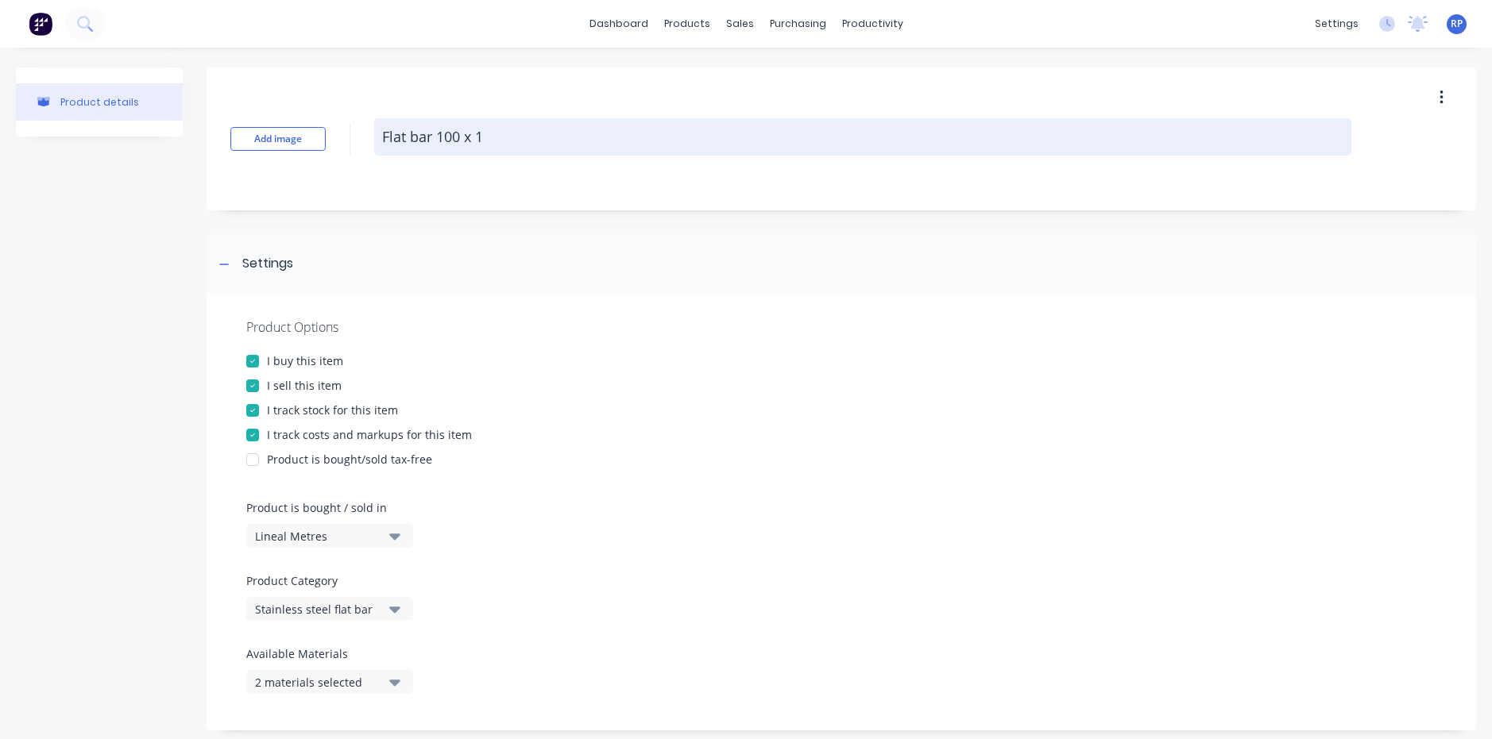
type textarea "Flat bar 100 x 10"
type textarea "x"
type textarea "Flat bar 100 x 10"
type textarea "x"
type textarea "Flat bar 100 x 10 m"
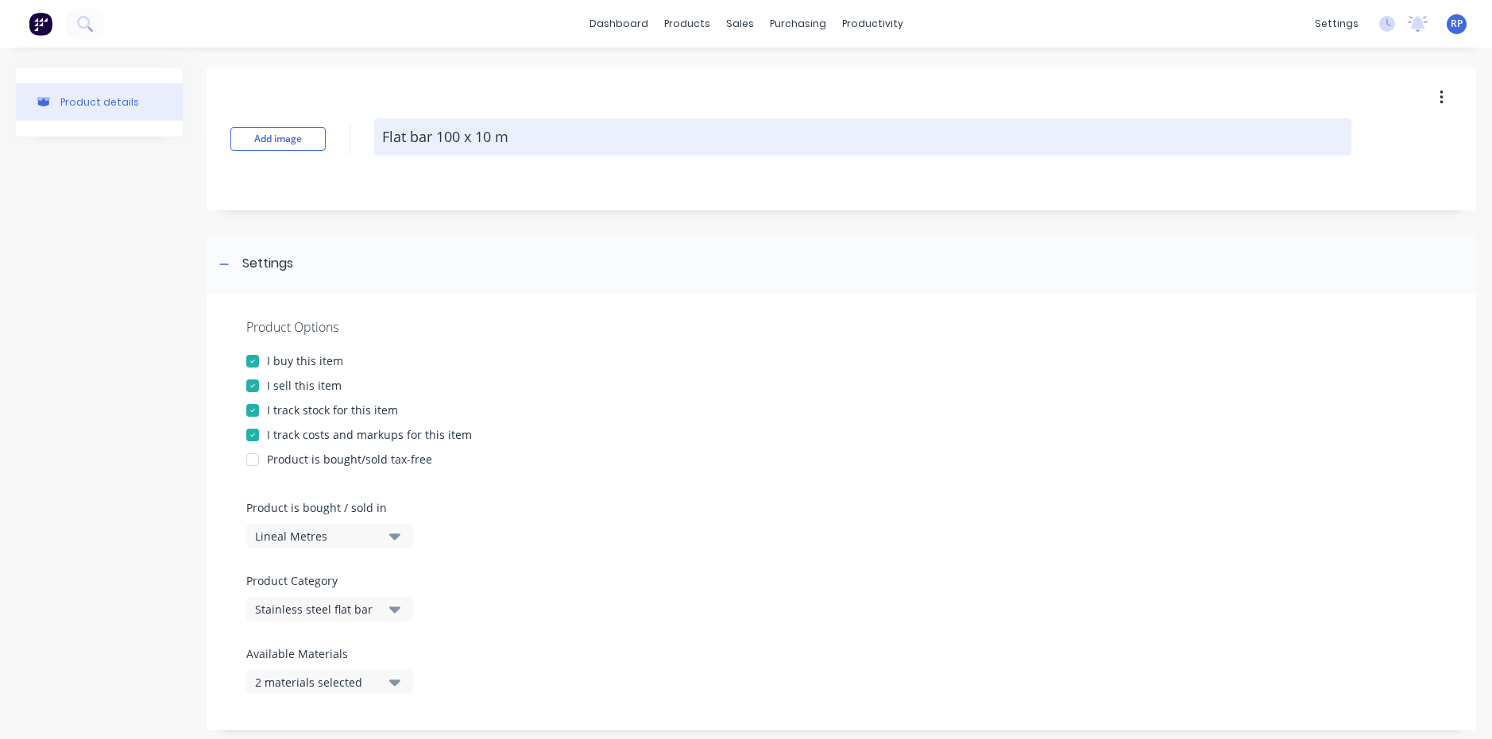
type textarea "x"
type textarea "Flat bar 100 x 10 mi"
type textarea "x"
type textarea "Flat bar 100 x 10 mil"
type textarea "x"
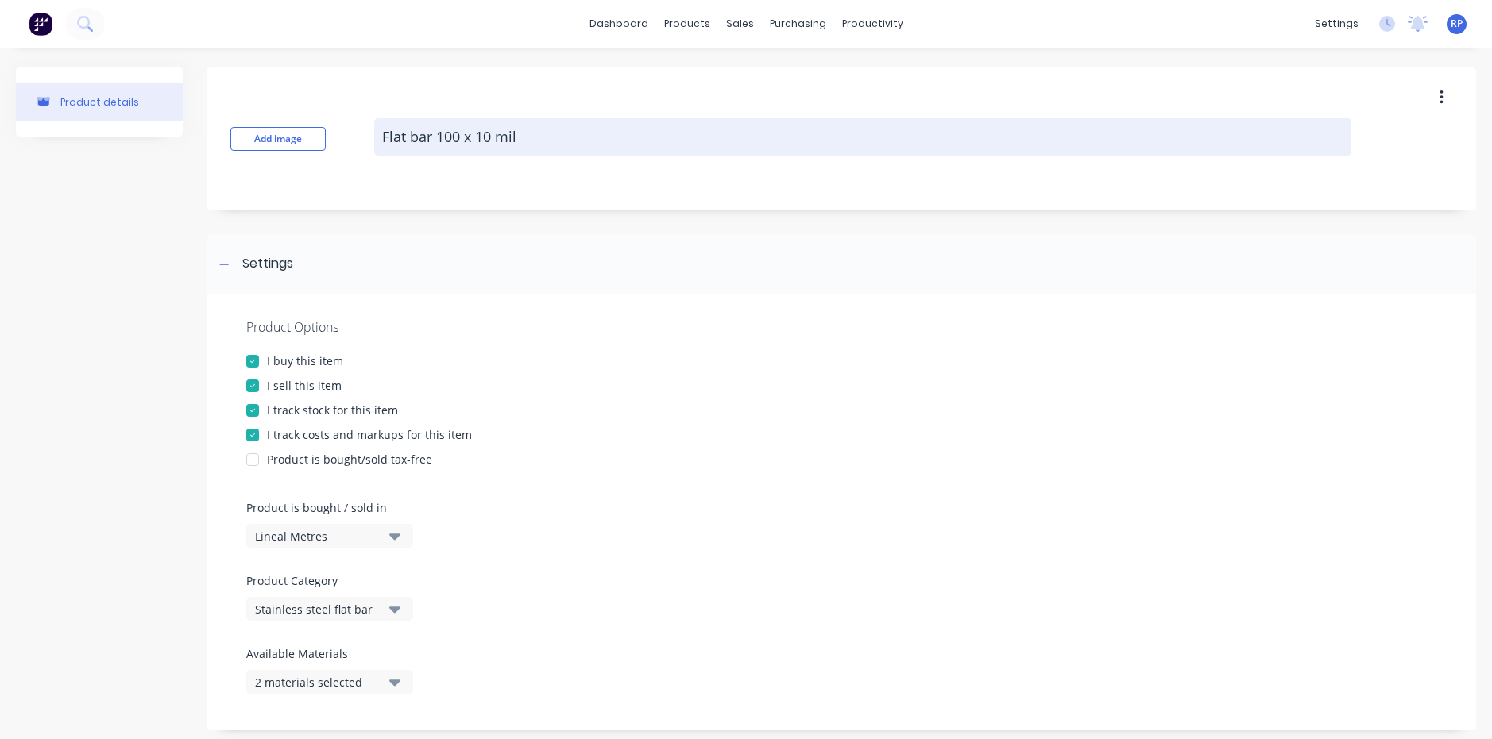
type textarea "Flat bar 100 x 10 mill"
type textarea "x"
type textarea "Flat bar 100 x 10 mill"
type textarea "x"
type textarea "Flat bar 100 x 10 mill f"
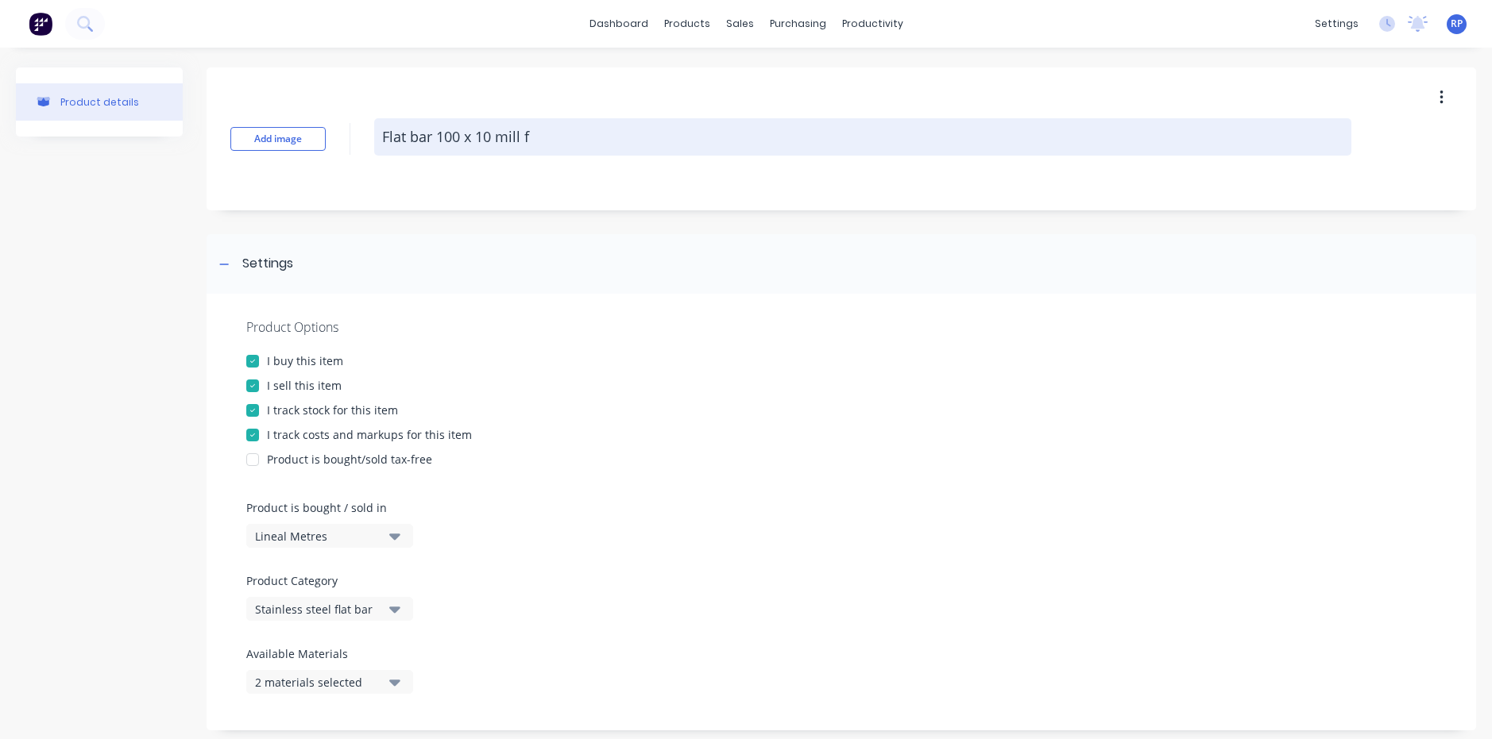
type textarea "x"
type textarea "Flat bar 100 x 10 mill fi"
type textarea "x"
type textarea "Flat bar 100 x 10 mill fin"
type textarea "x"
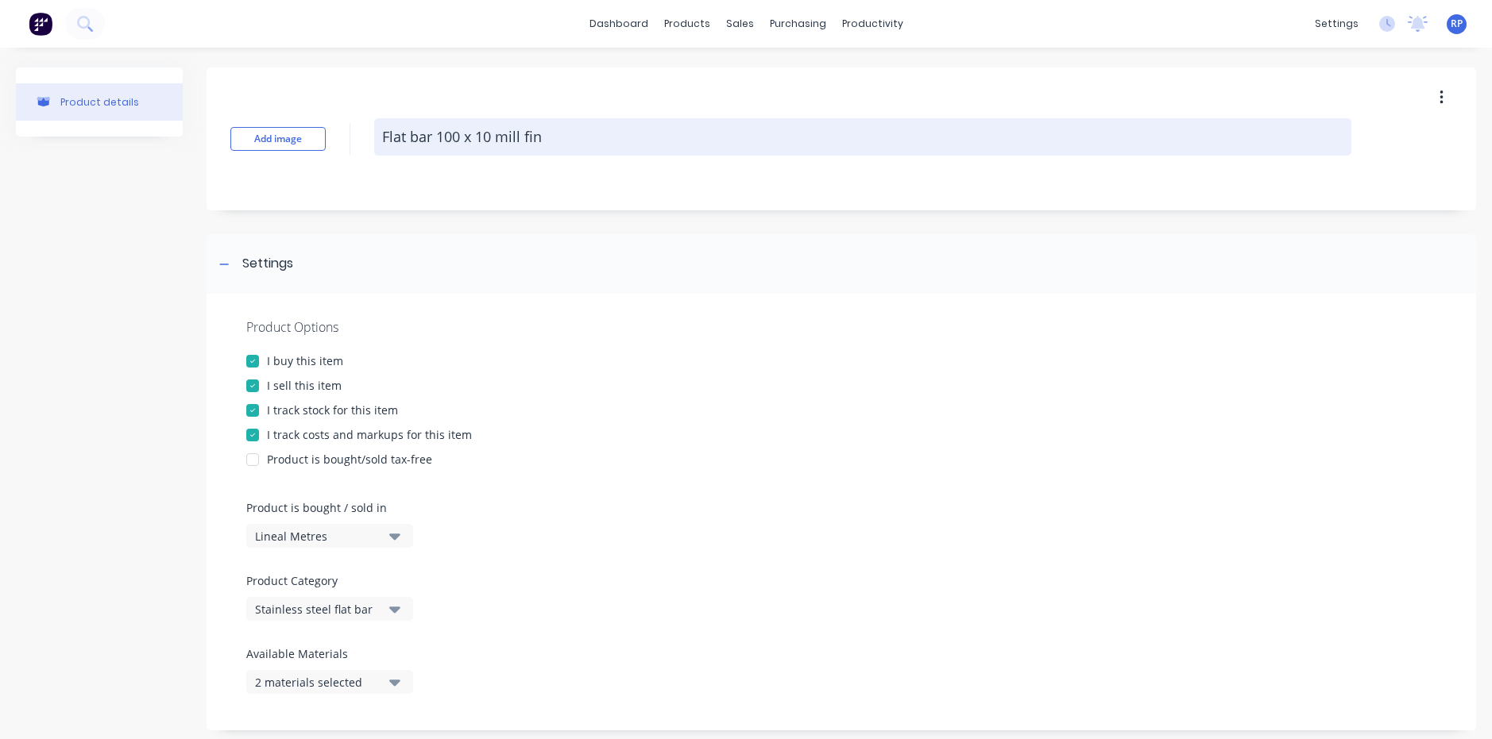
type textarea "Flat bar 100 x 10 mill fini"
type textarea "x"
type textarea "Flat bar 100 x 10 mill finis"
type textarea "x"
type textarea "Flat bar 100 x 10 mill finish"
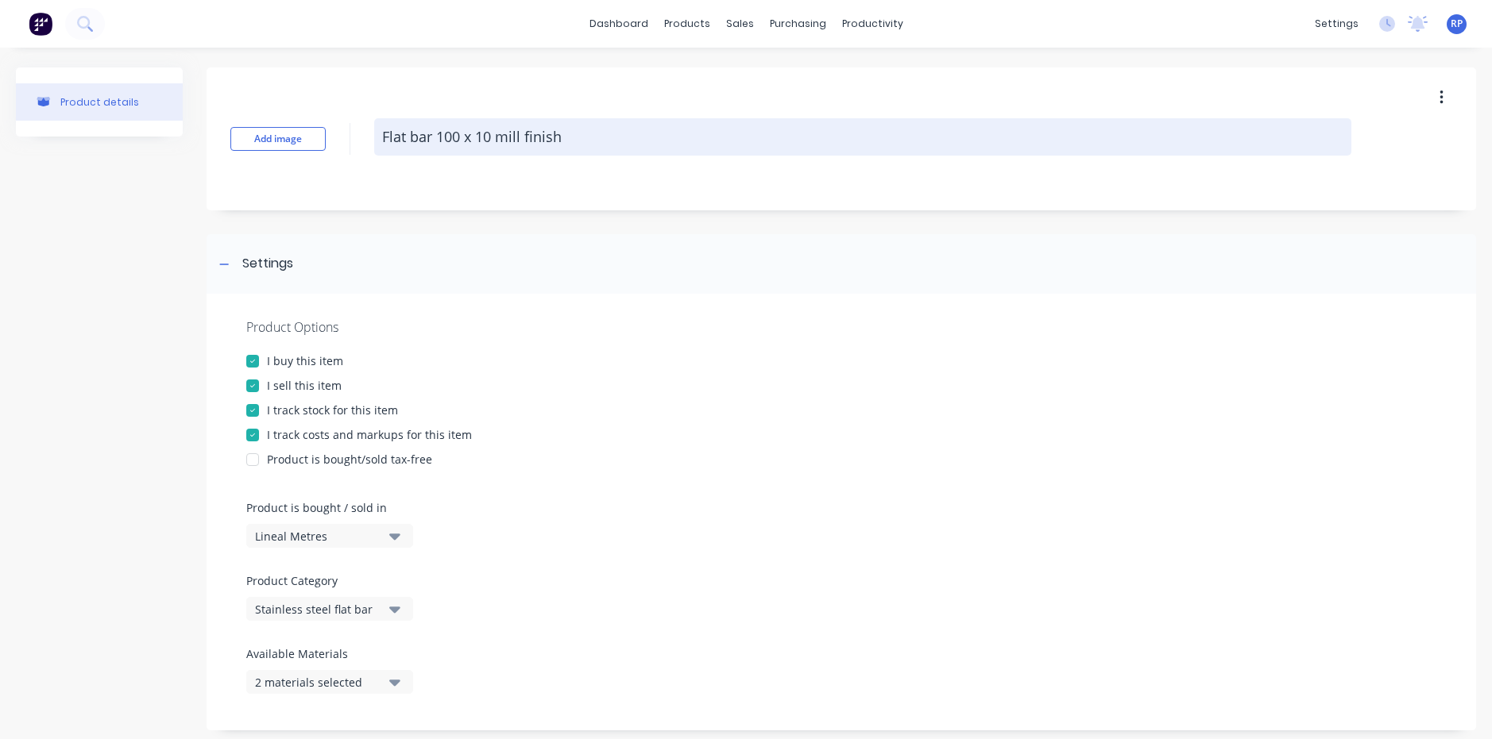
type textarea "x"
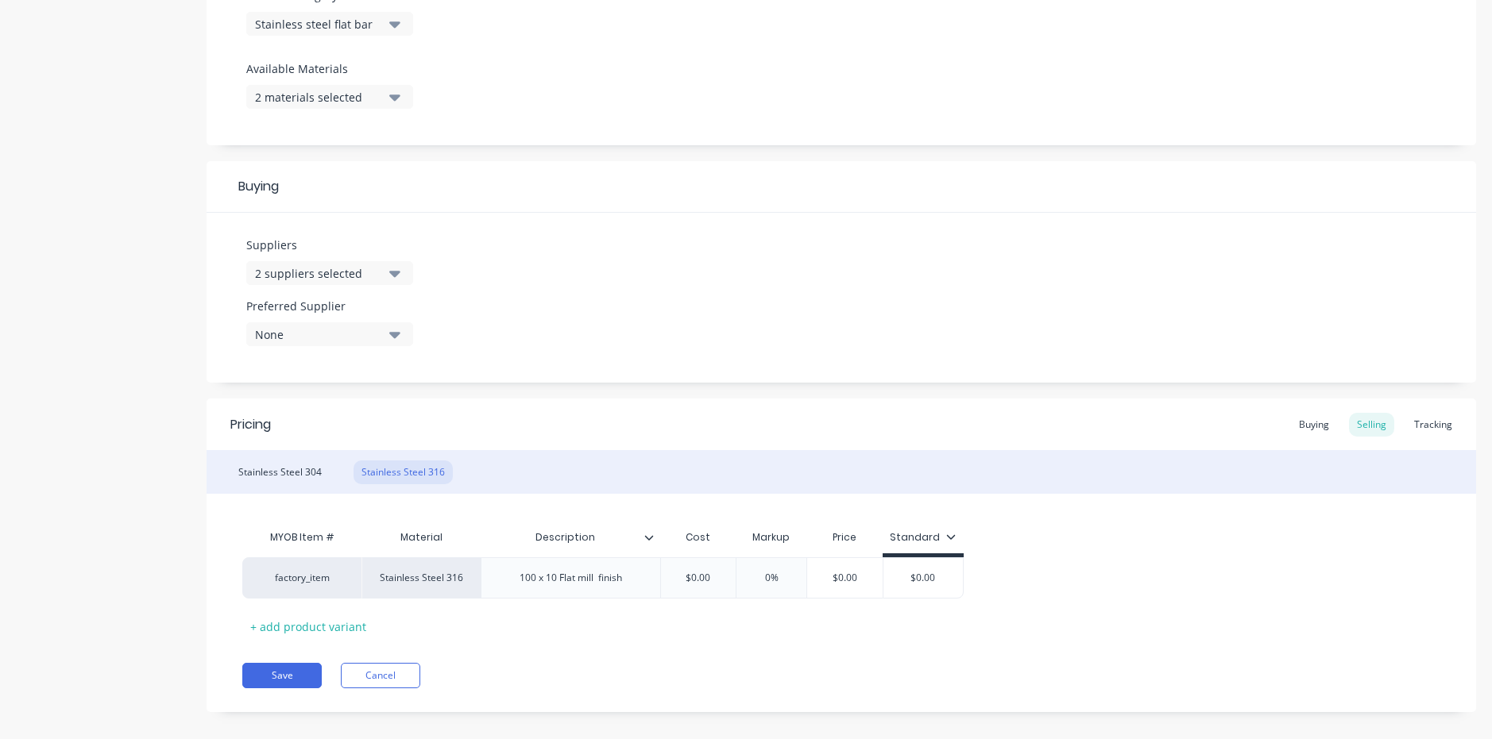
scroll to position [602, 0]
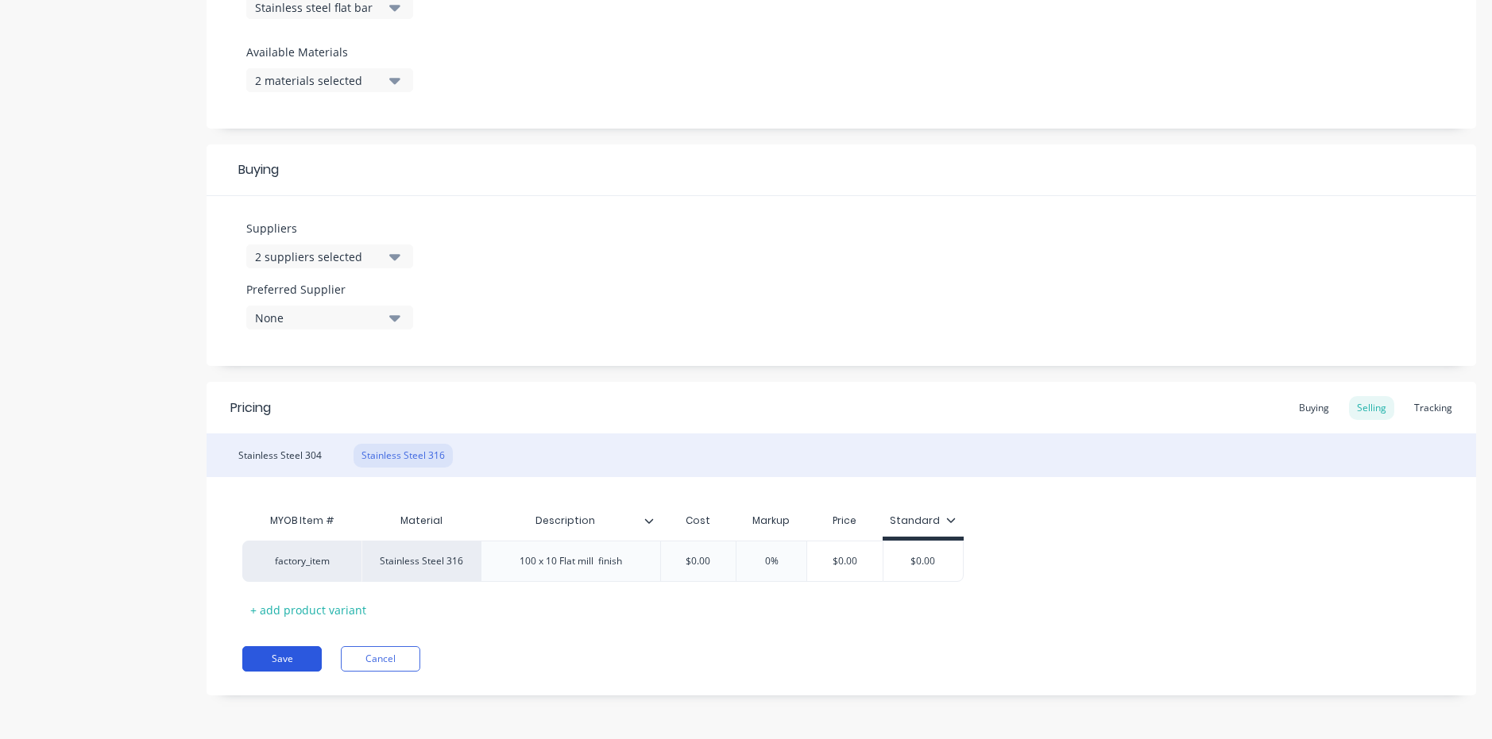
type textarea "Flat bar 100 x 10 mill finish"
type textarea "x"
type textarea "Flat bar 100 x 10 mill finish"
click at [298, 663] on button "Save" at bounding box center [281, 658] width 79 height 25
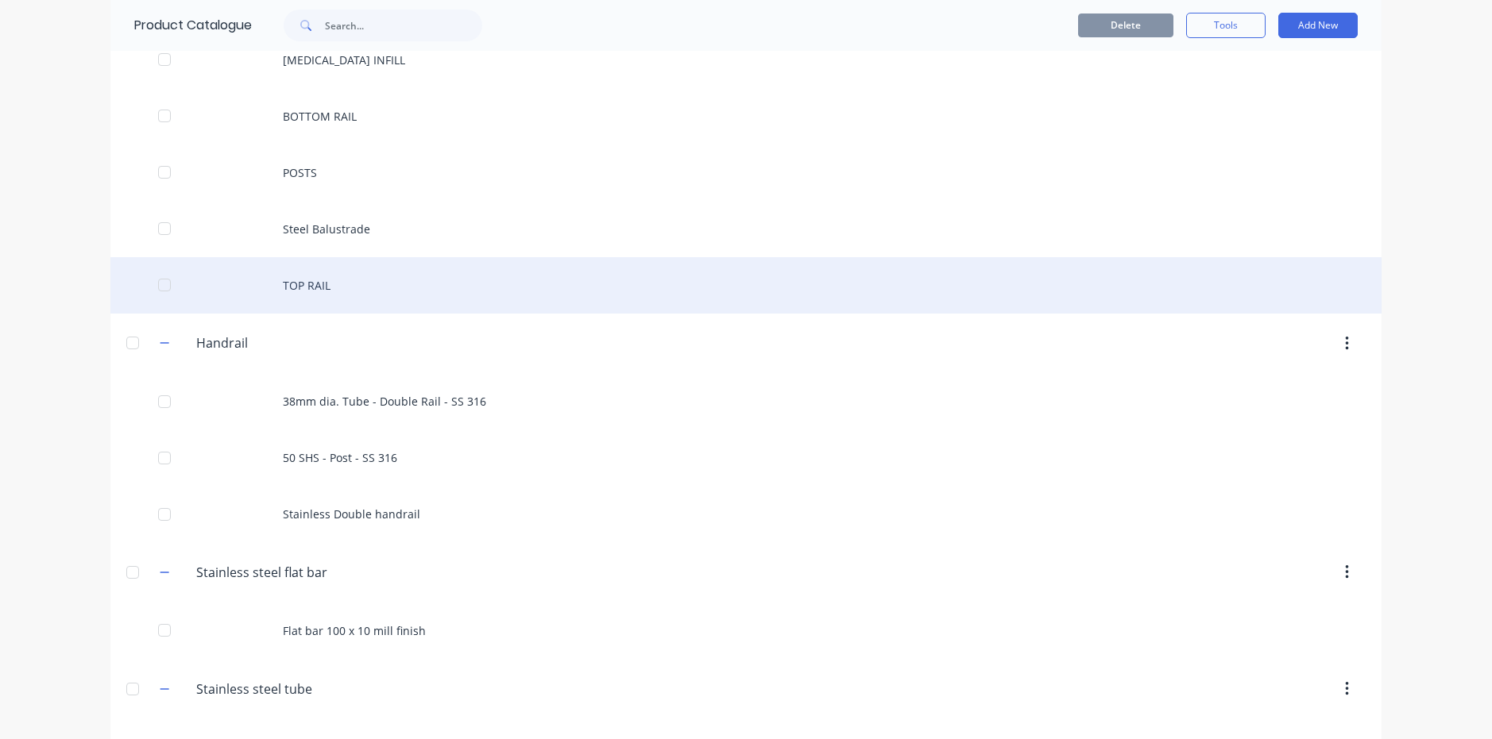
scroll to position [264, 0]
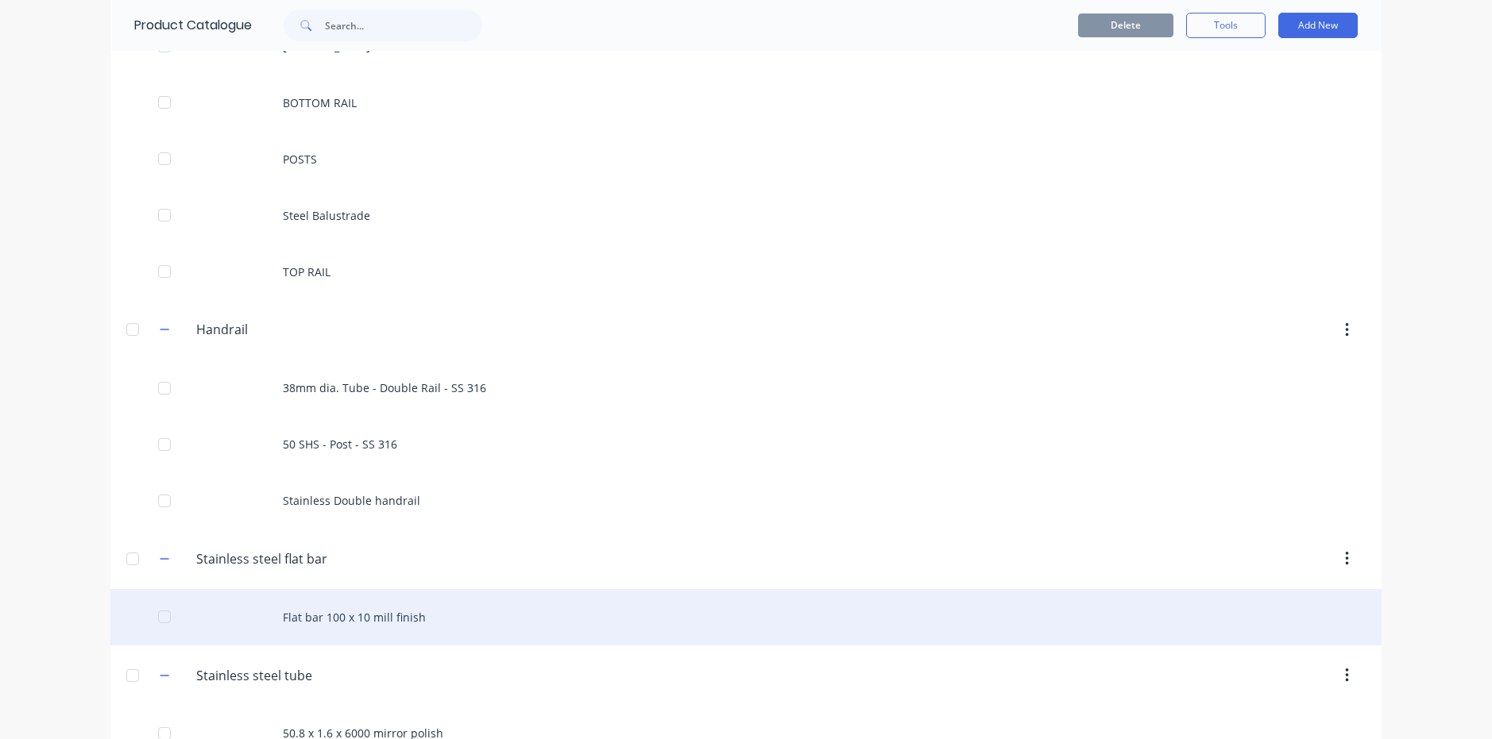
click at [335, 627] on div "Flat bar 100 x 10 mill finish" at bounding box center [745, 617] width 1271 height 56
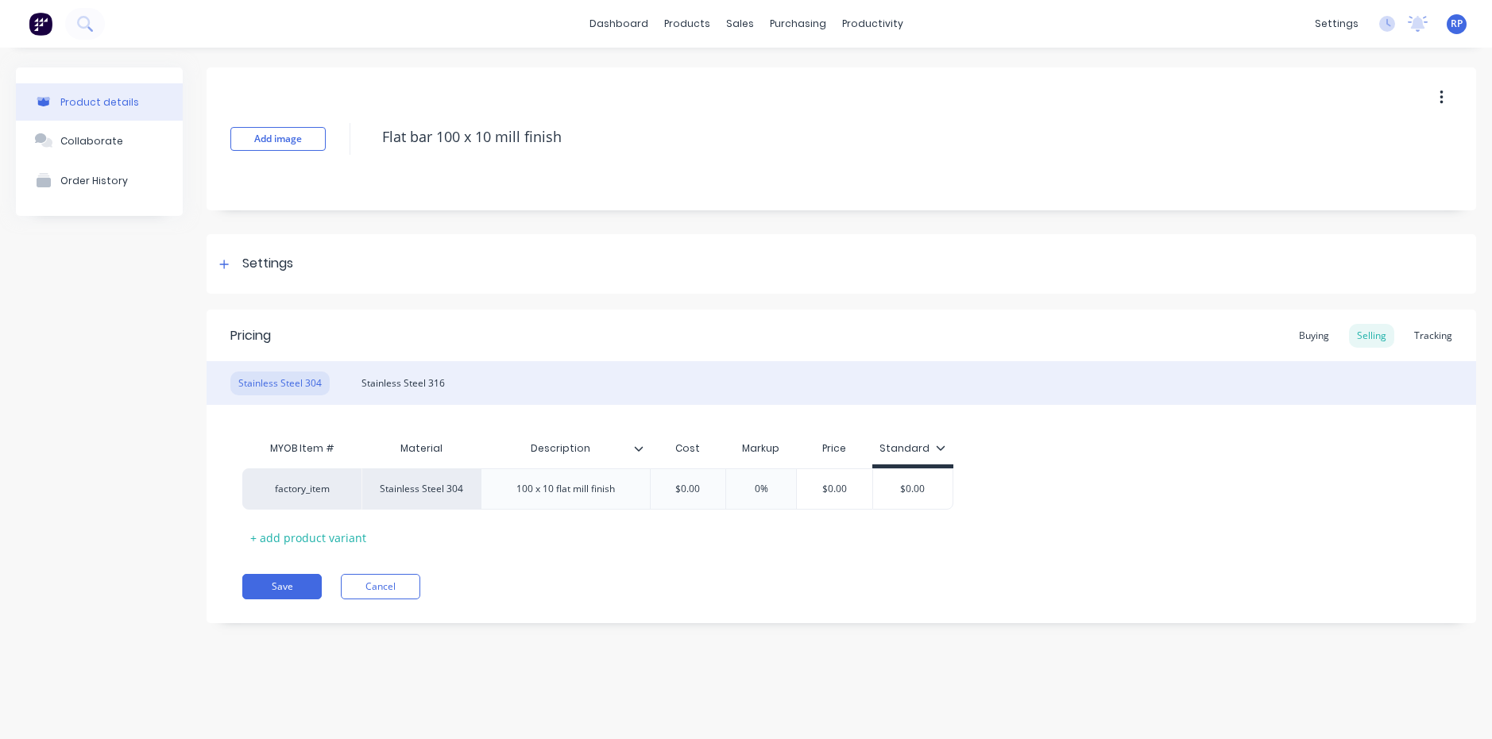
type textarea "x"
click at [388, 382] on div "Stainless Steel 316" at bounding box center [402, 384] width 99 height 24
click at [280, 386] on div "Stainless Steel 304" at bounding box center [279, 384] width 99 height 24
click at [384, 374] on div "Stainless Steel 316" at bounding box center [402, 384] width 99 height 24
click at [265, 375] on div "Stainless Steel 304" at bounding box center [279, 384] width 99 height 24
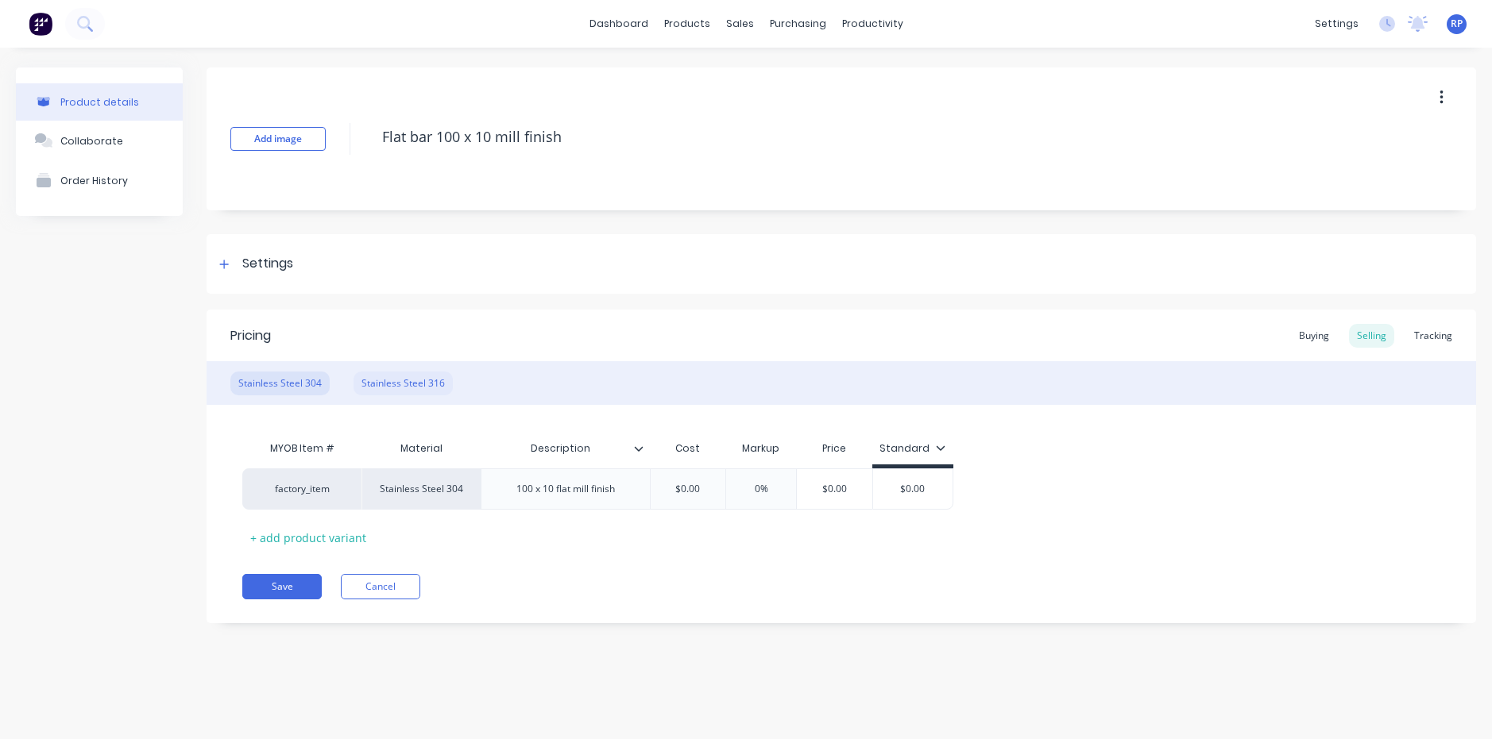
click at [392, 372] on div "Stainless Steel 316" at bounding box center [402, 384] width 99 height 24
click at [250, 379] on div "Stainless Steel 304" at bounding box center [279, 384] width 99 height 24
click at [373, 379] on div "Stainless Steel 316" at bounding box center [402, 384] width 99 height 24
click at [265, 382] on div "Stainless Steel 304" at bounding box center [279, 384] width 99 height 24
click at [388, 381] on div "Stainless Steel 316" at bounding box center [402, 384] width 99 height 24
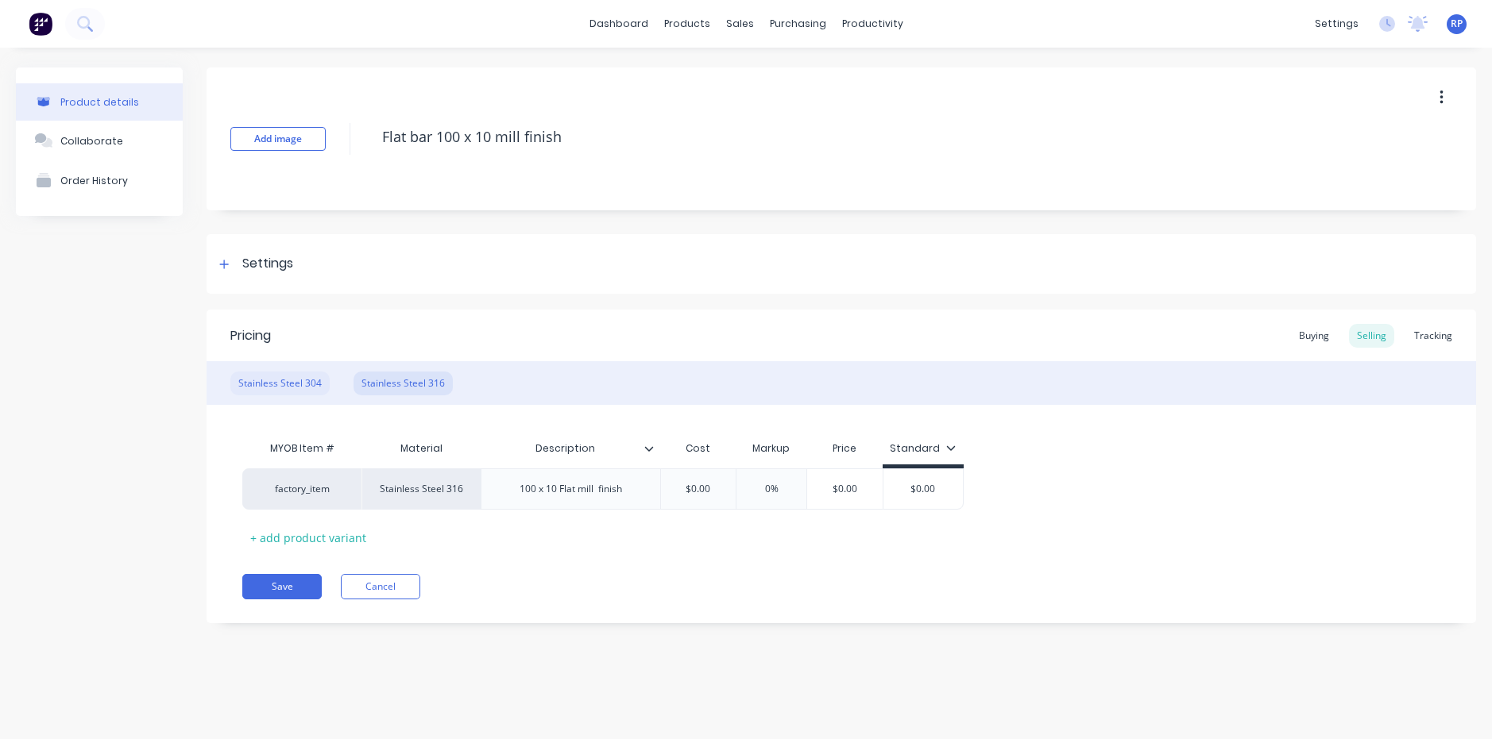
click at [291, 388] on div "Stainless Steel 304" at bounding box center [279, 384] width 99 height 24
click at [552, 496] on div "100 x 10 flat mill finish" at bounding box center [566, 489] width 124 height 21
click at [560, 492] on div "100 x 10 flat mill finish" at bounding box center [566, 489] width 124 height 21
click at [289, 587] on button "Save" at bounding box center [281, 586] width 79 height 25
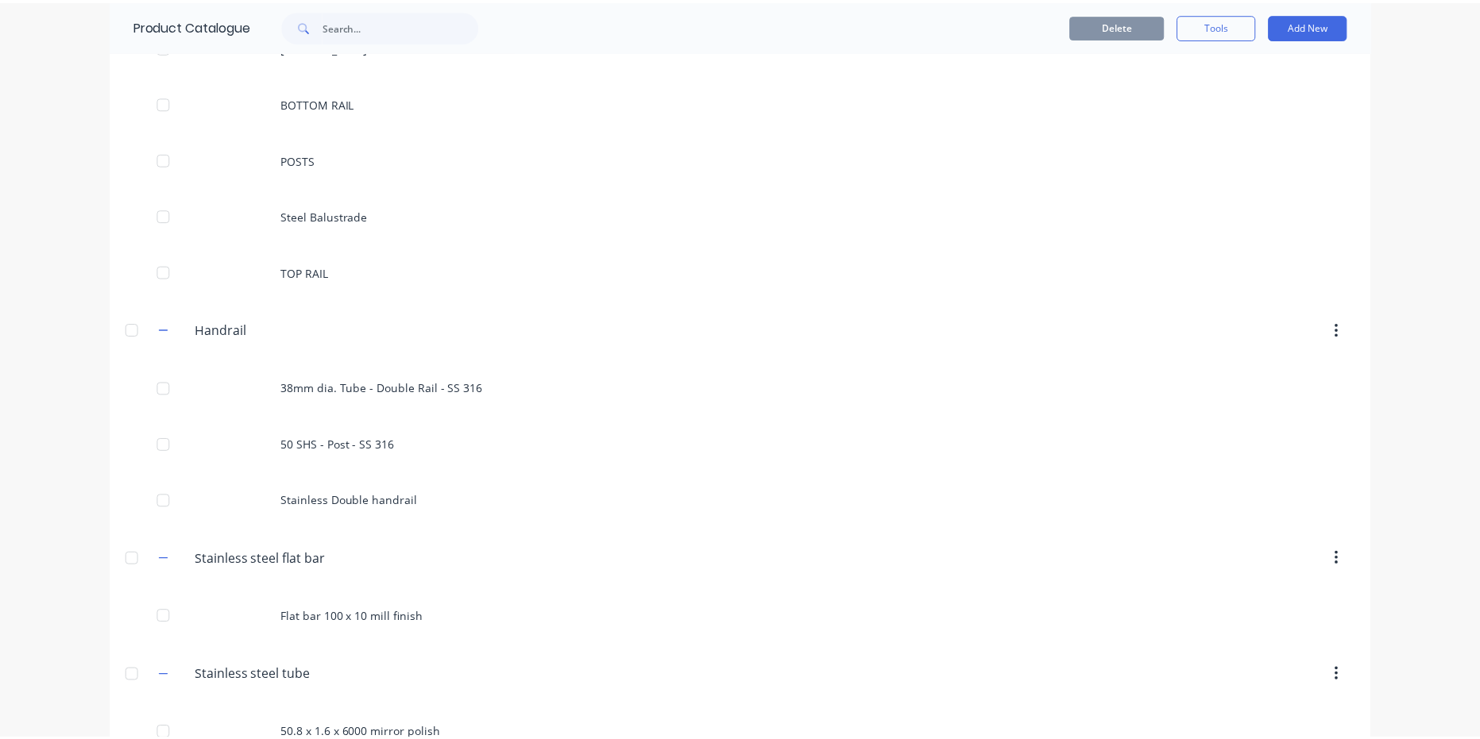
scroll to position [530, 0]
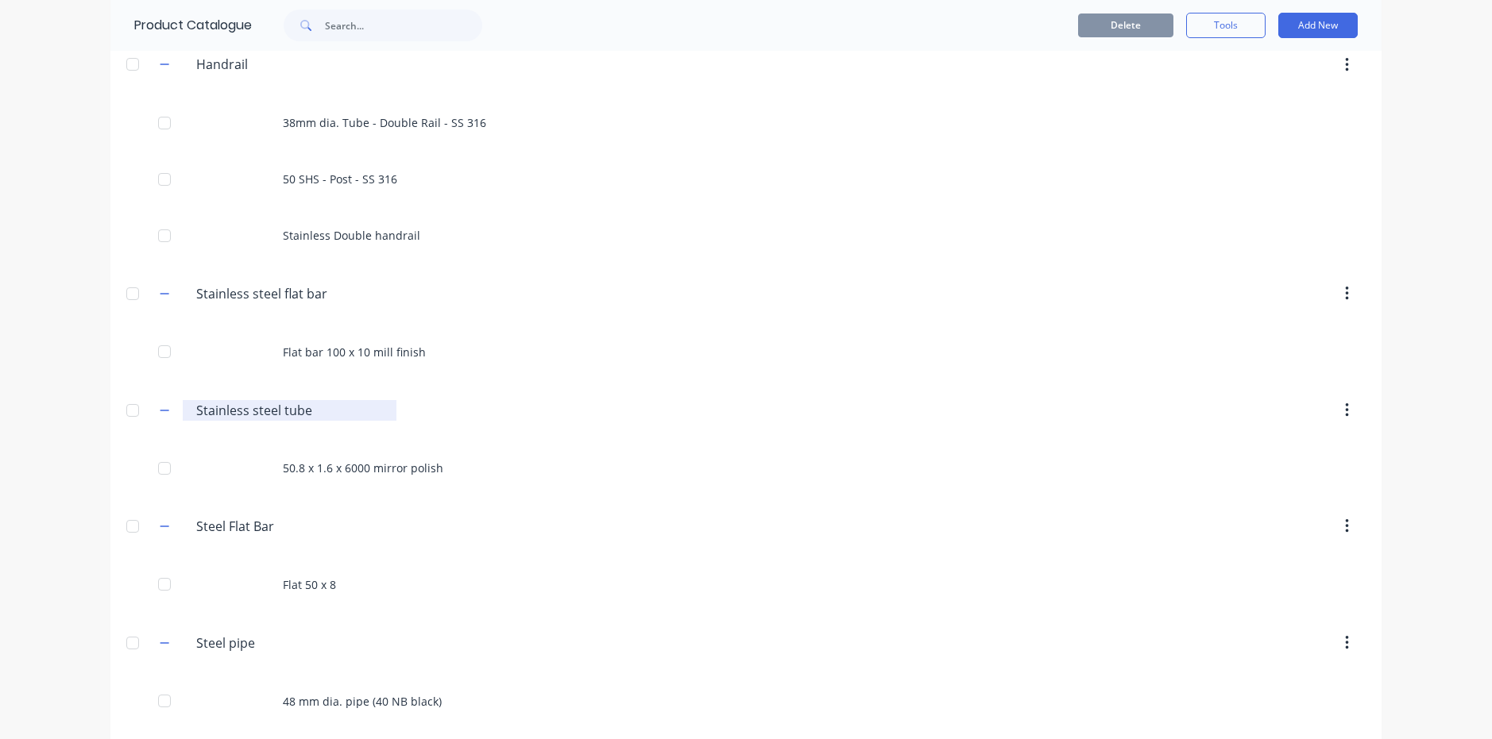
click at [279, 411] on input "Stainless steel tube" at bounding box center [290, 410] width 188 height 19
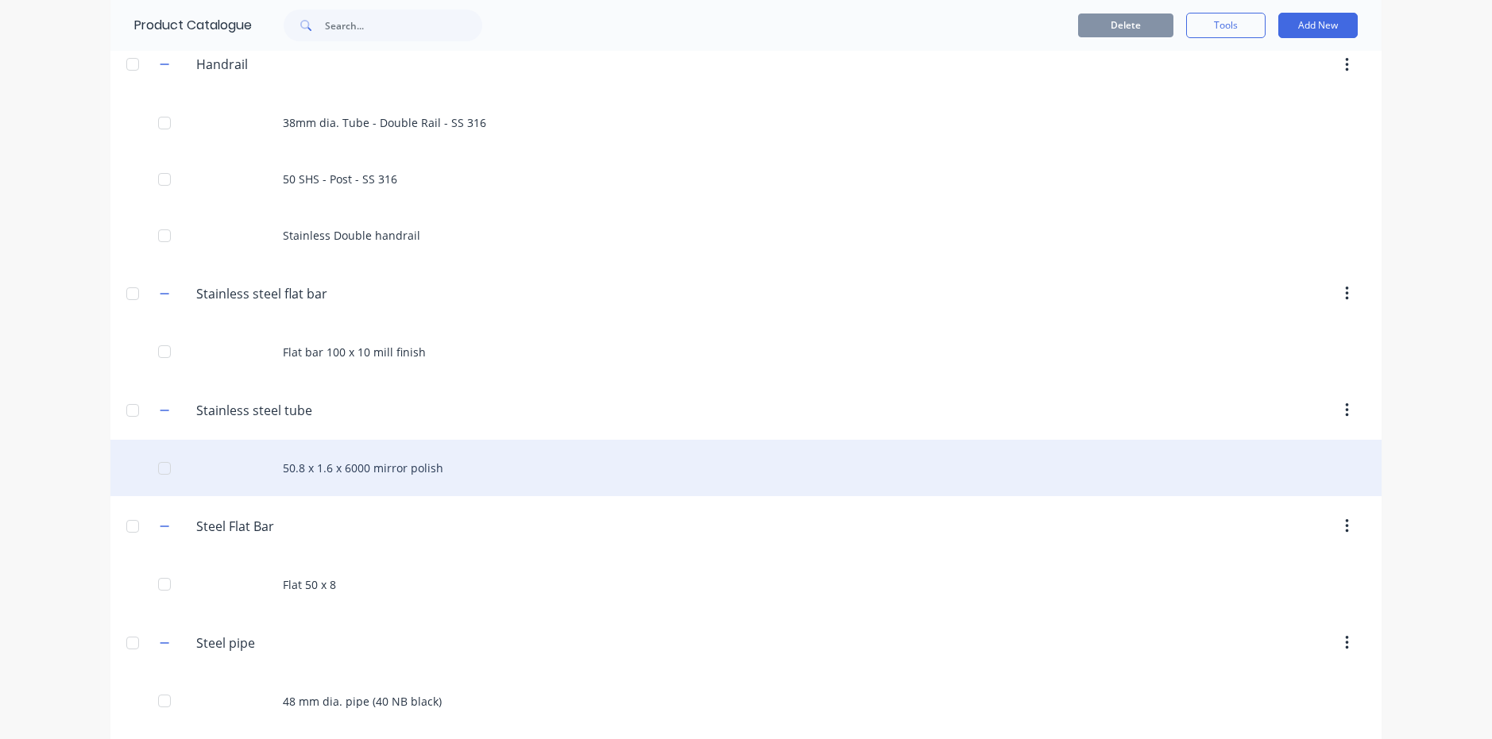
click at [311, 468] on div "50.8 x 1.6 x 6000 mirror polish" at bounding box center [745, 468] width 1271 height 56
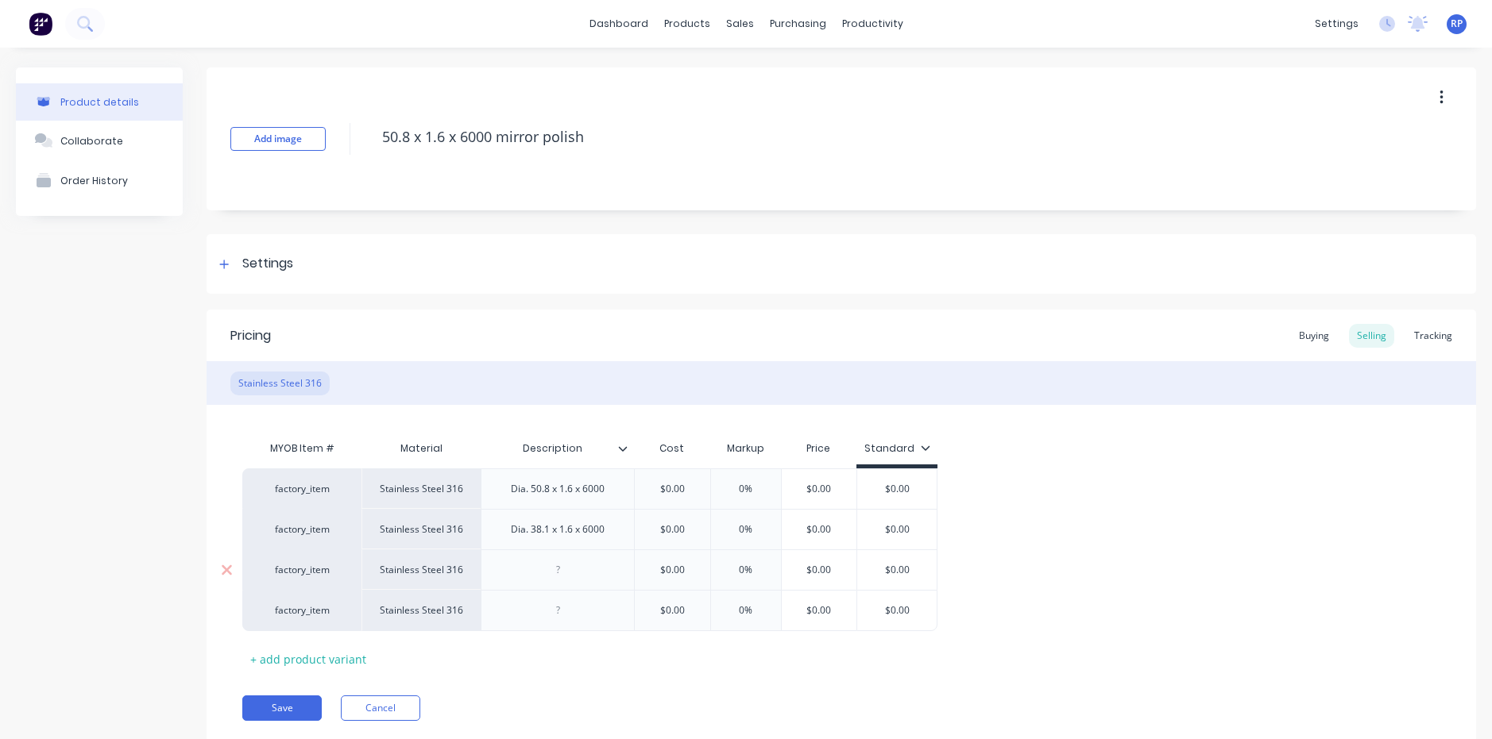
click at [543, 570] on div at bounding box center [557, 570] width 79 height 21
click at [288, 537] on div "factory_item" at bounding box center [301, 529] width 119 height 41
type textarea "x"
click at [619, 27] on link "dashboard" at bounding box center [618, 24] width 75 height 24
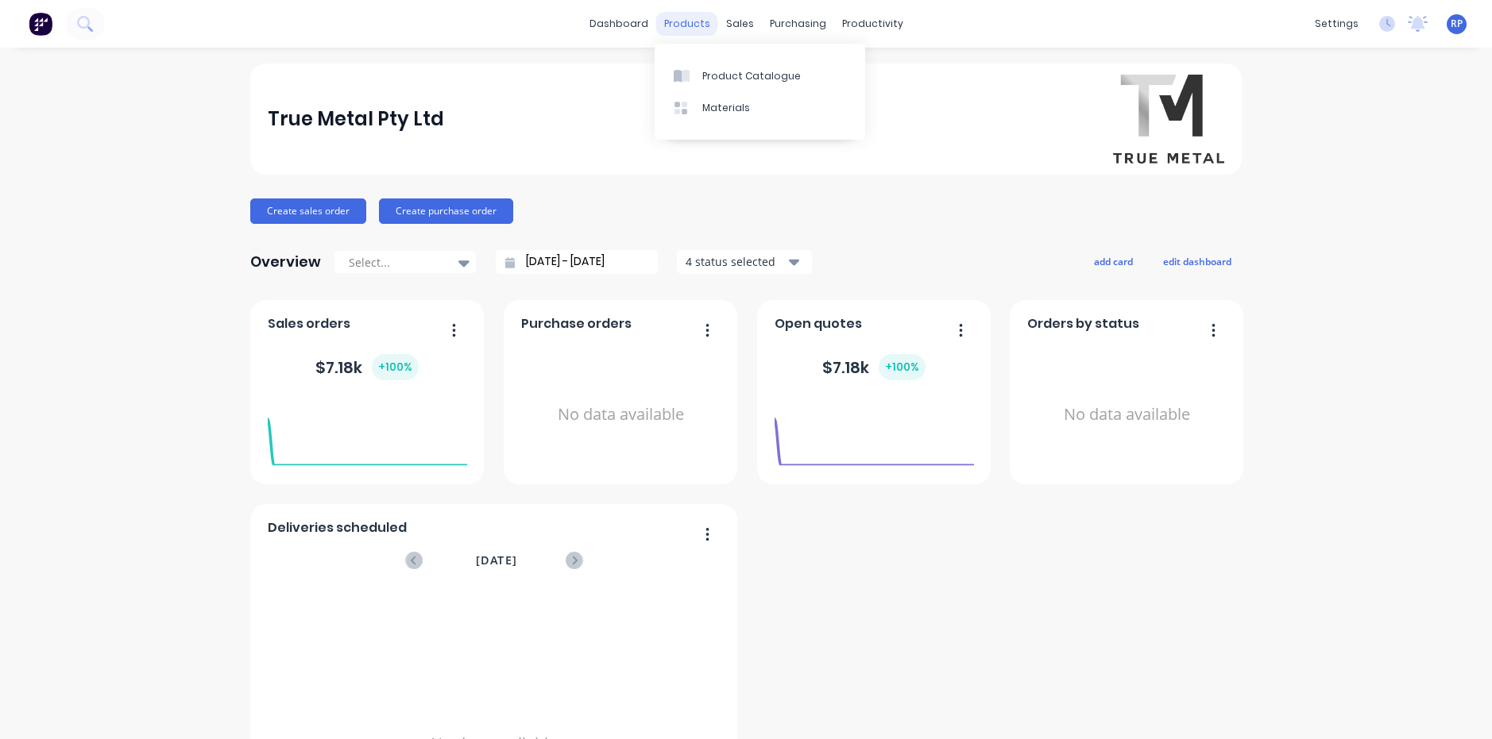
click at [681, 24] on div "products" at bounding box center [687, 24] width 62 height 24
click at [725, 20] on div "sales" at bounding box center [740, 24] width 44 height 24
click at [785, 79] on div "Sales Orders" at bounding box center [792, 76] width 65 height 14
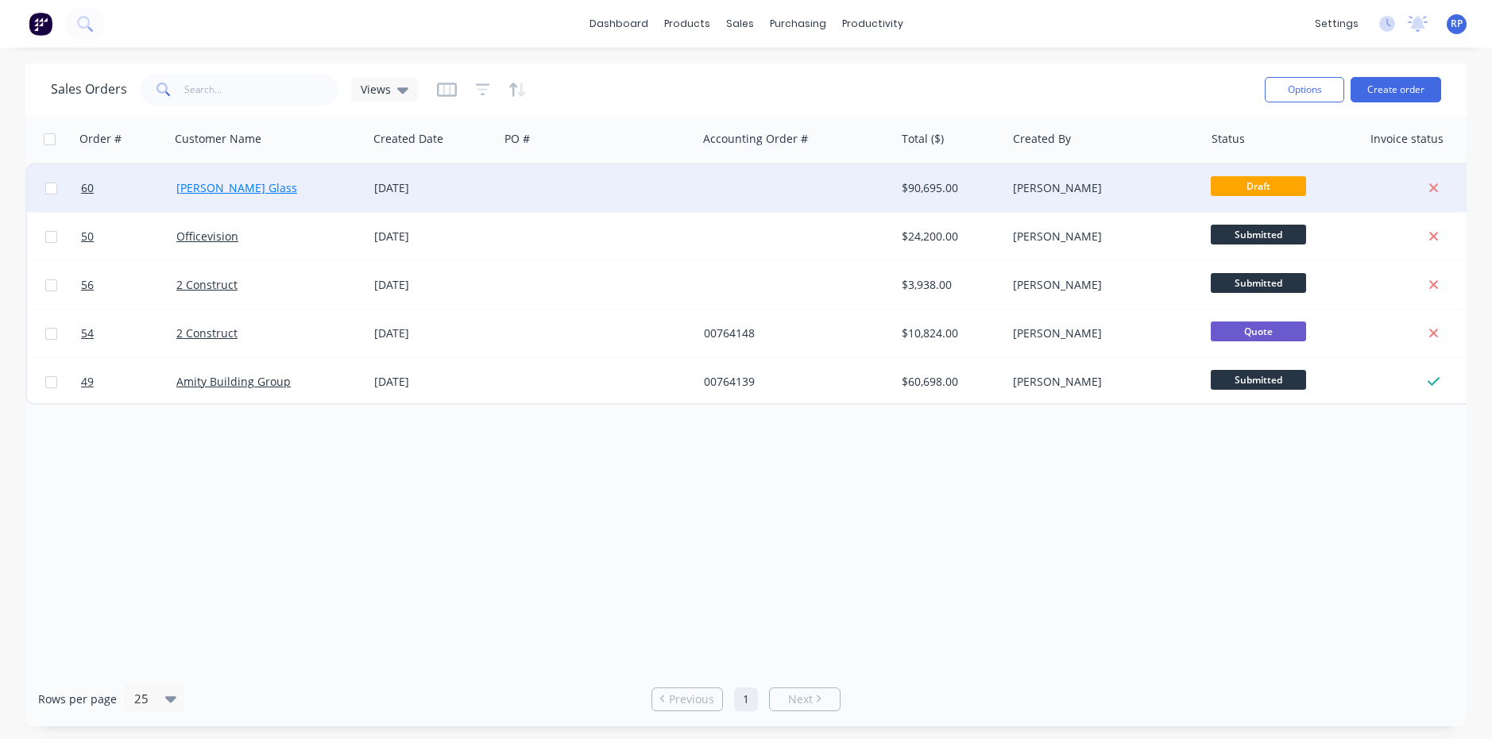
click at [240, 195] on link "Stevens Glass" at bounding box center [236, 187] width 121 height 15
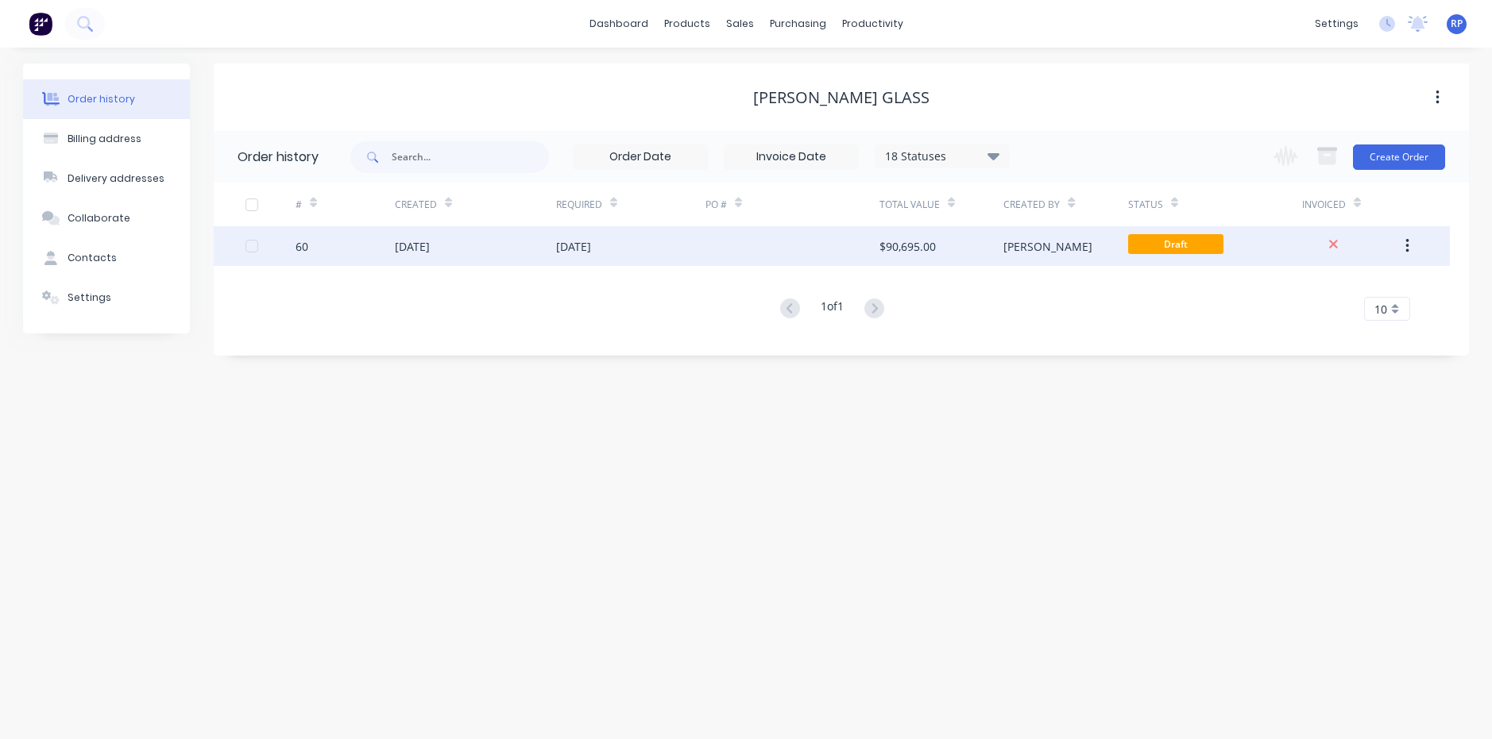
click at [422, 248] on div "03 Sep 2025" at bounding box center [412, 246] width 35 height 17
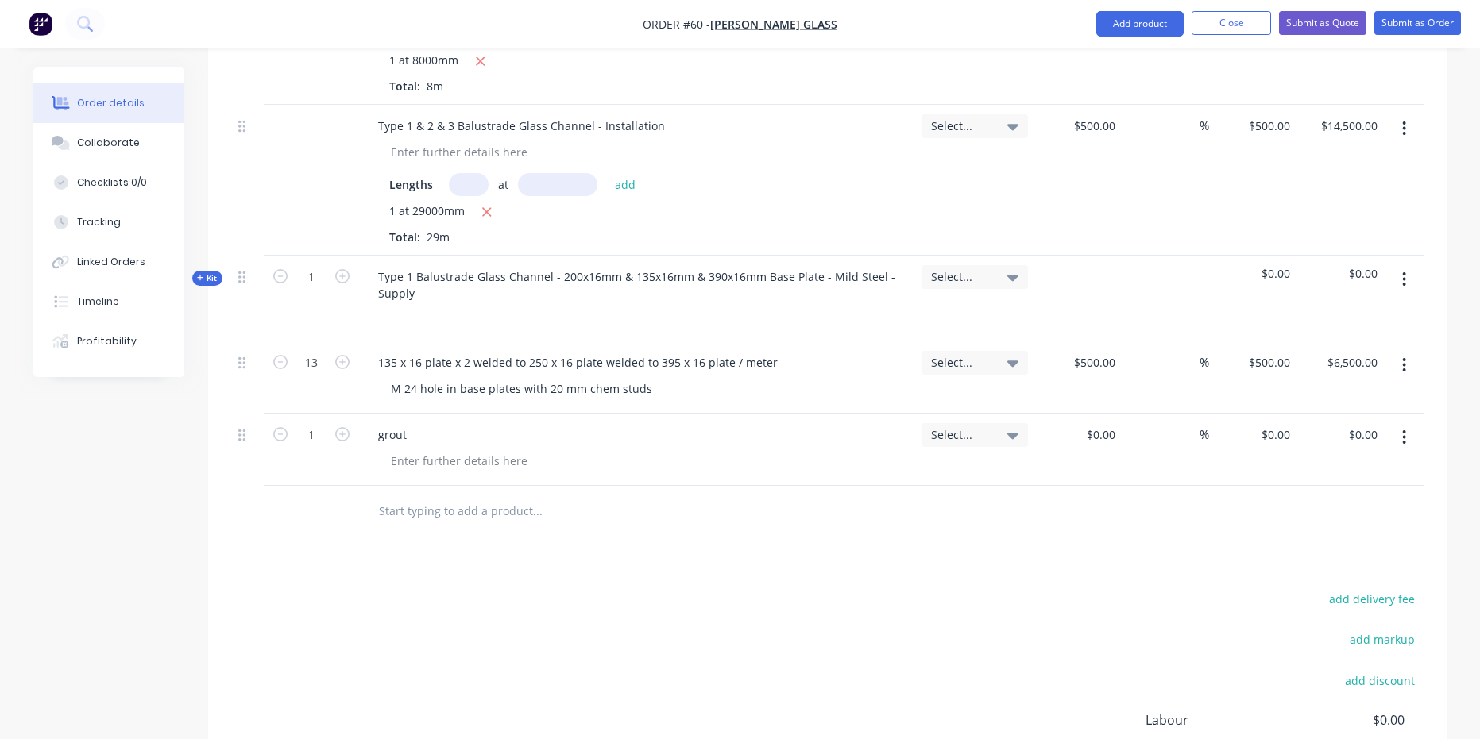
scroll to position [2025, 0]
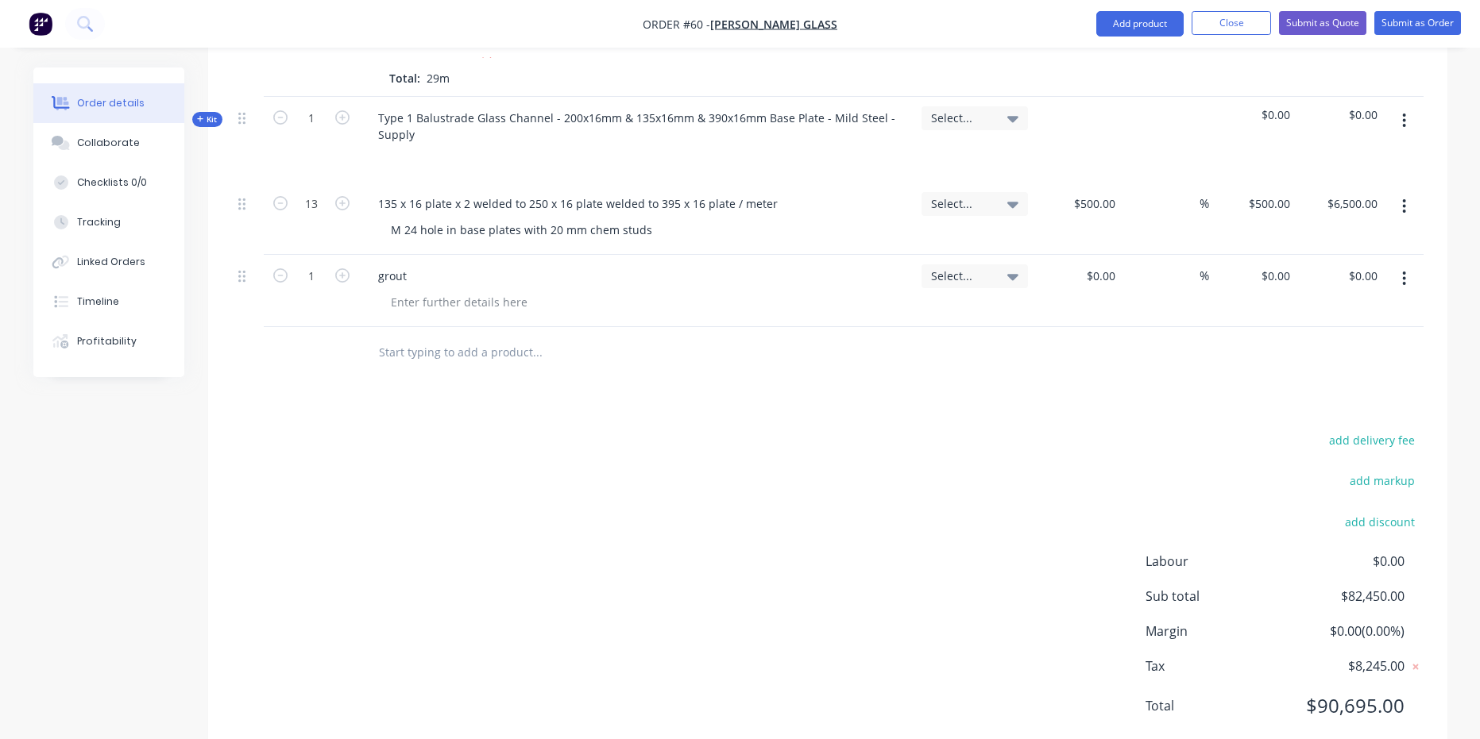
click at [484, 337] on input "text" at bounding box center [537, 353] width 318 height 32
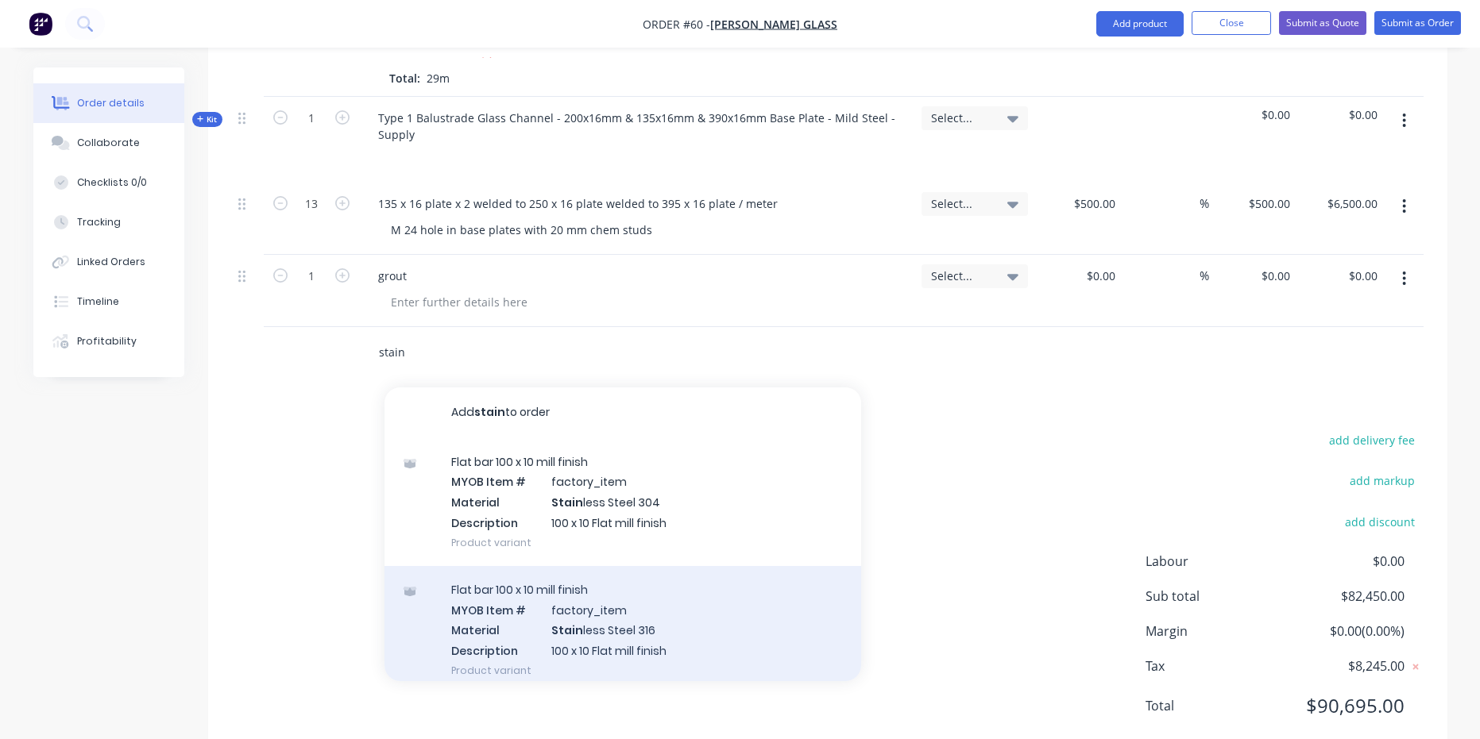
type input "stain"
click at [509, 573] on div "Flat bar 100 x 10 mill finish MYOB Item # factory_item Material Stain less Stee…" at bounding box center [622, 630] width 477 height 128
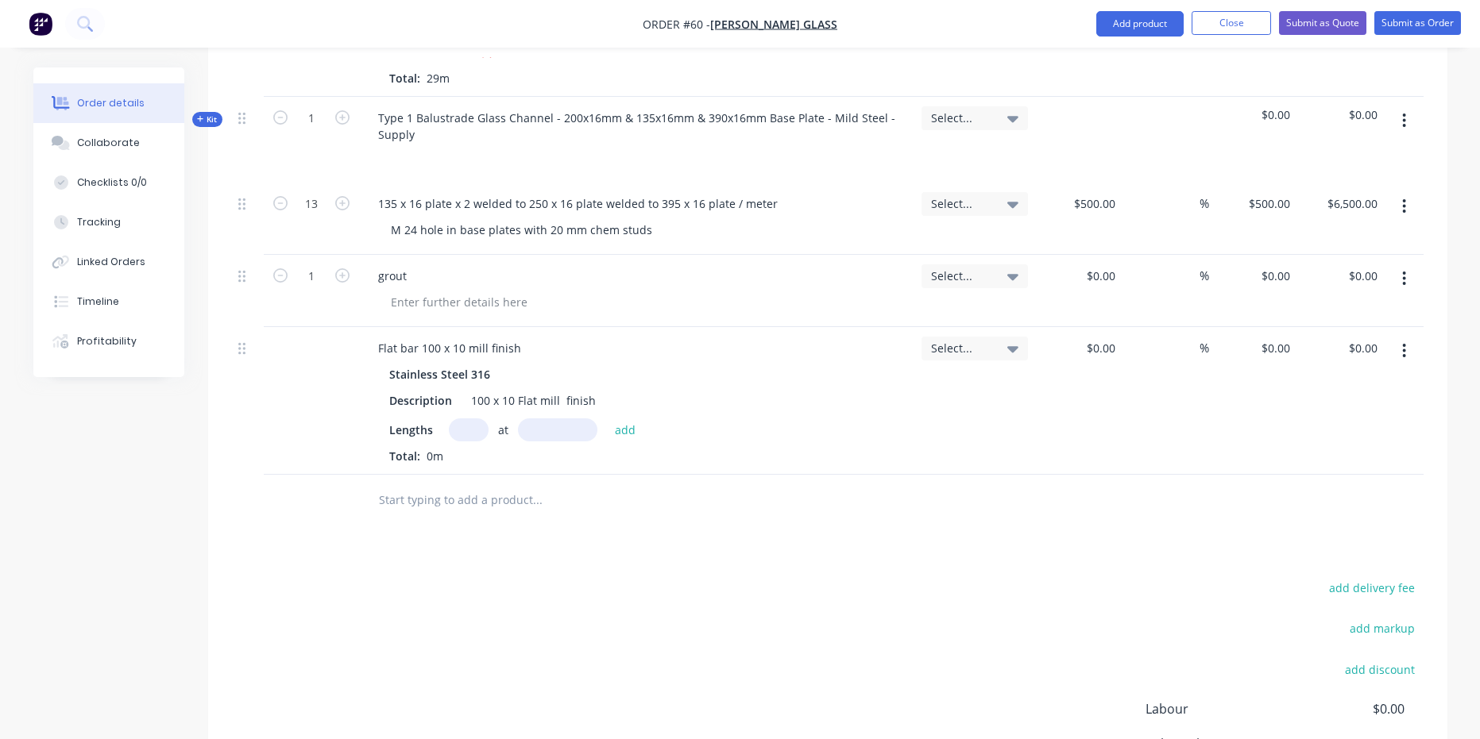
click at [469, 419] on input "text" at bounding box center [469, 430] width 40 height 23
type input "1"
click at [556, 419] on input "text" at bounding box center [557, 430] width 79 height 23
drag, startPoint x: 717, startPoint y: 407, endPoint x: 712, endPoint y: 418, distance: 11.4
click at [716, 448] on div "Total: 0m" at bounding box center [637, 456] width 496 height 17
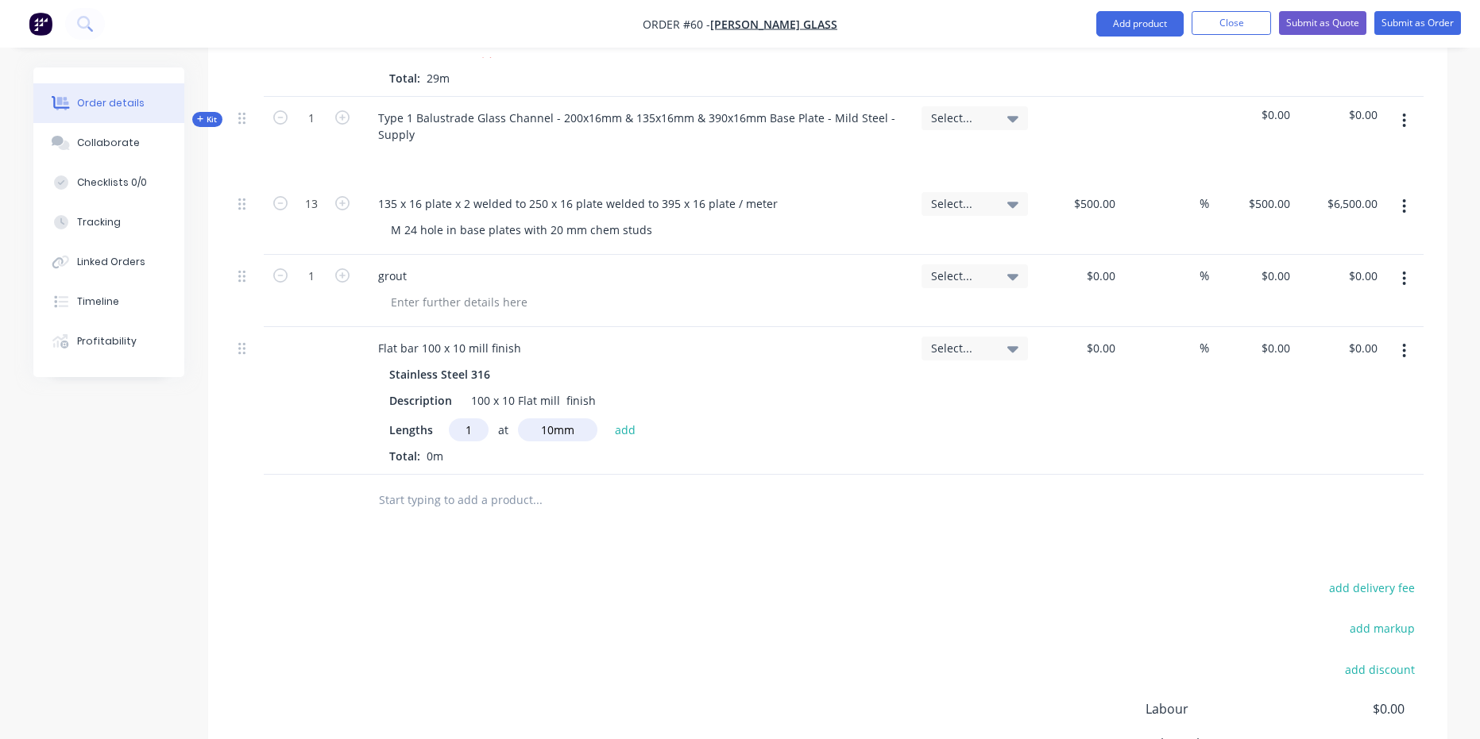
drag, startPoint x: 571, startPoint y: 384, endPoint x: 533, endPoint y: 389, distance: 38.5
click at [533, 419] on input "10mm" at bounding box center [557, 430] width 79 height 23
click at [592, 475] on div at bounding box center [645, 501] width 572 height 52
drag, startPoint x: 578, startPoint y: 385, endPoint x: 510, endPoint y: 406, distance: 71.4
click at [513, 419] on div "Lengths 1 at 6mm add Total: 0m" at bounding box center [637, 442] width 496 height 46
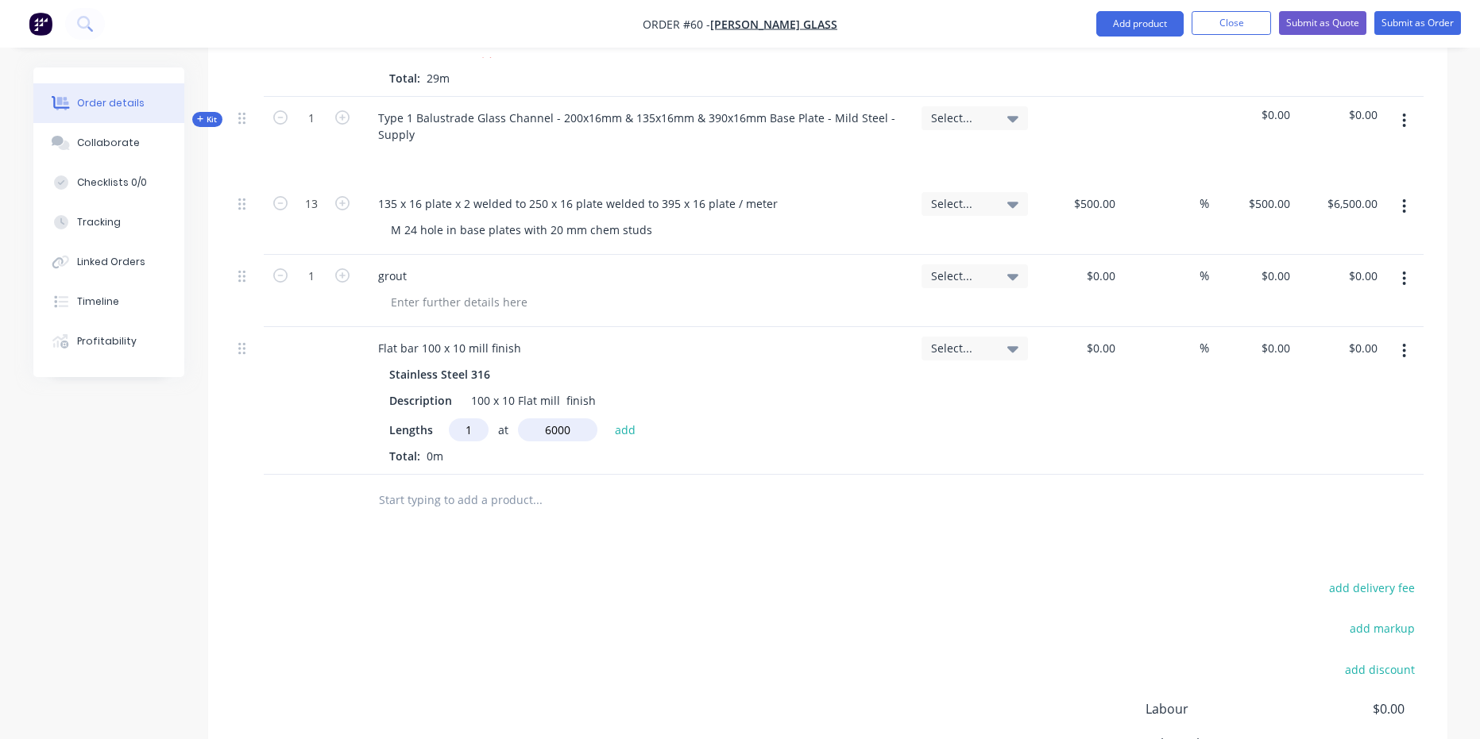
type input "6000mm"
click at [670, 484] on input "text" at bounding box center [537, 500] width 318 height 32
click at [635, 419] on button "add" at bounding box center [625, 429] width 37 height 21
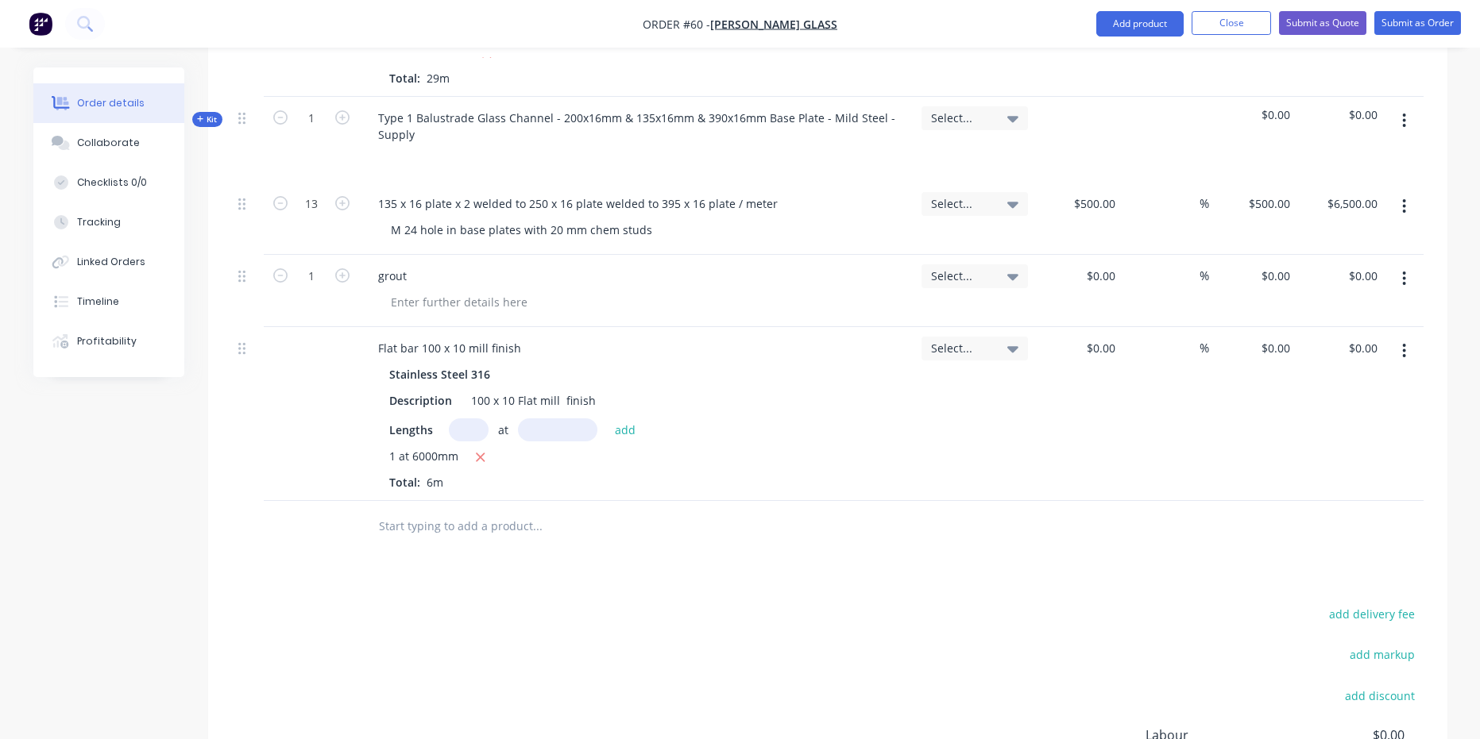
click at [1407, 337] on button "button" at bounding box center [1403, 351] width 37 height 29
click at [1306, 477] on div "Delete" at bounding box center [1348, 488] width 122 height 23
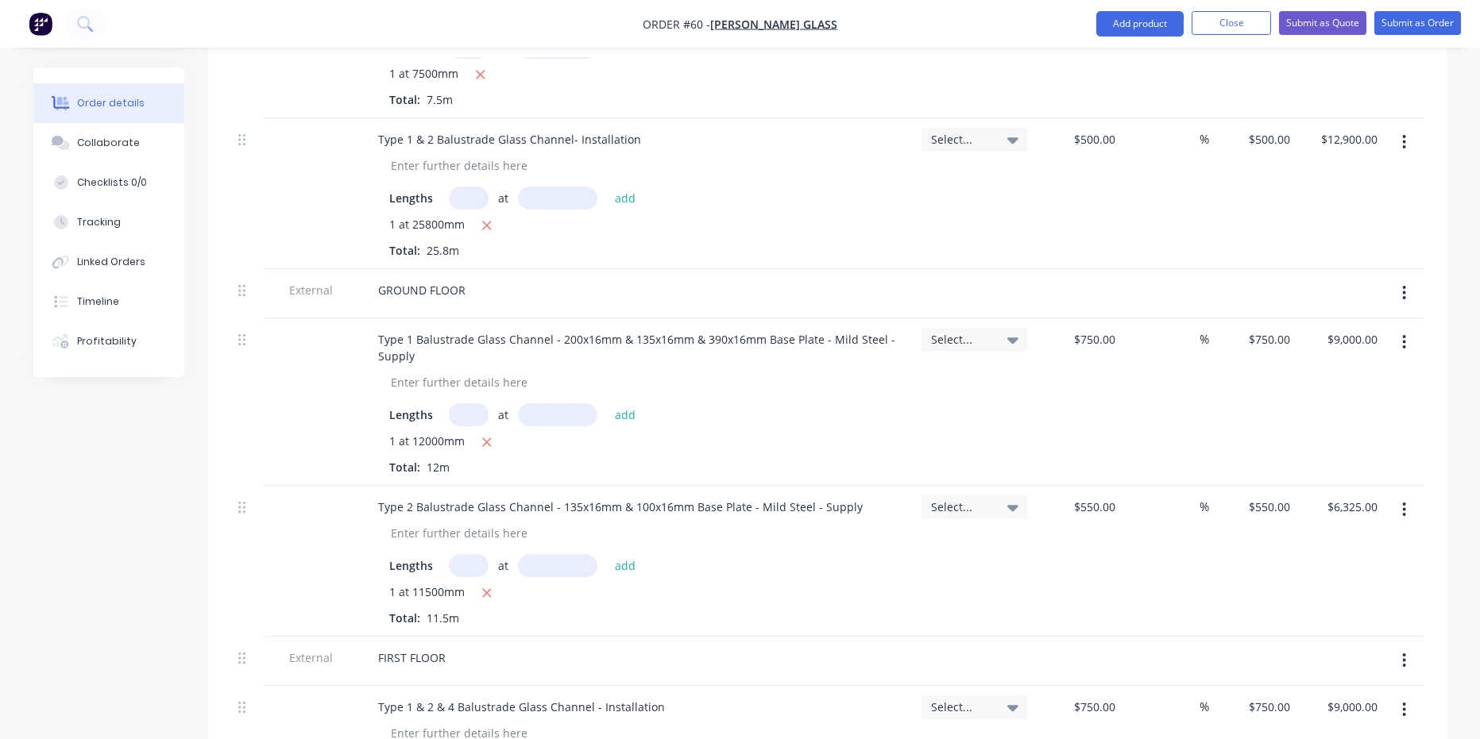
scroll to position [0, 0]
